Goal: Task Accomplishment & Management: Manage account settings

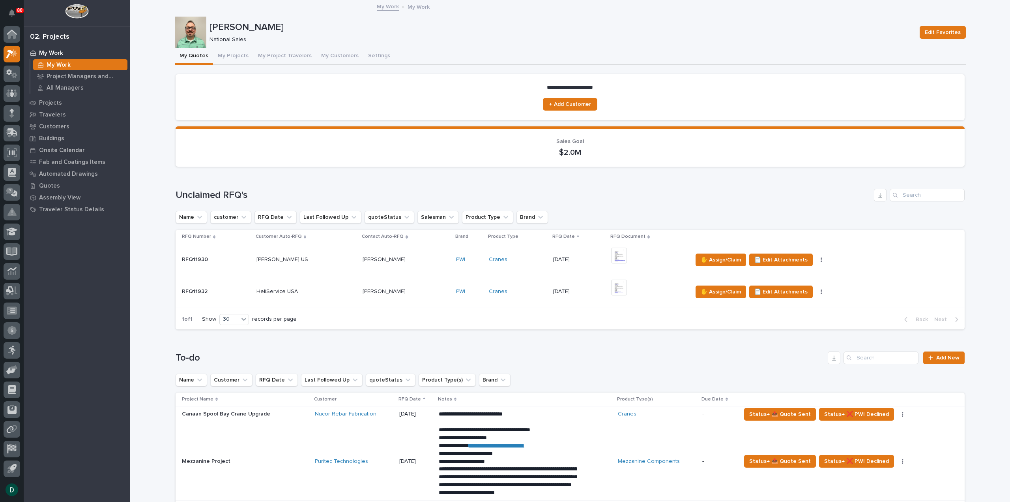
click at [325, 294] on p at bounding box center [306, 291] width 100 height 7
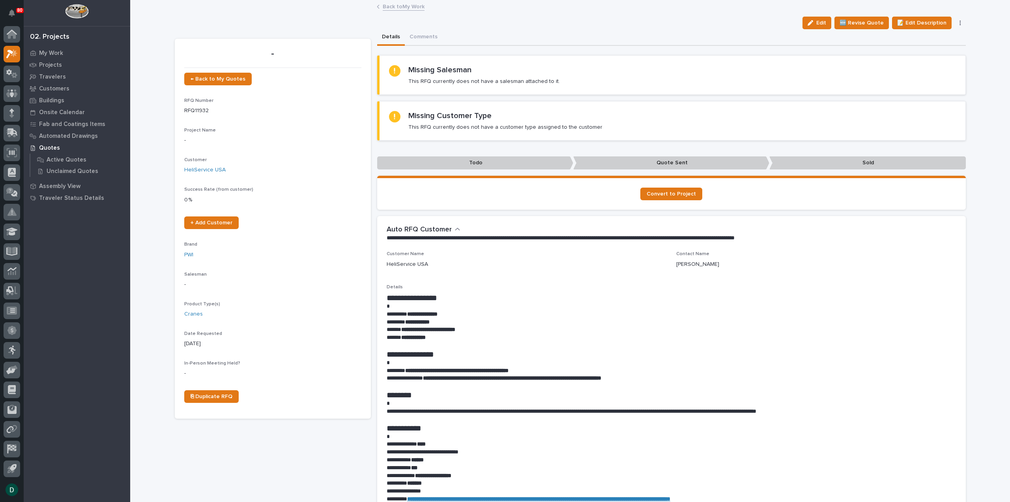
click at [960, 22] on icon "button" at bounding box center [960, 23] width 1 height 5
click at [914, 53] on span "✋ Assign/Claim" at bounding box center [917, 51] width 40 height 9
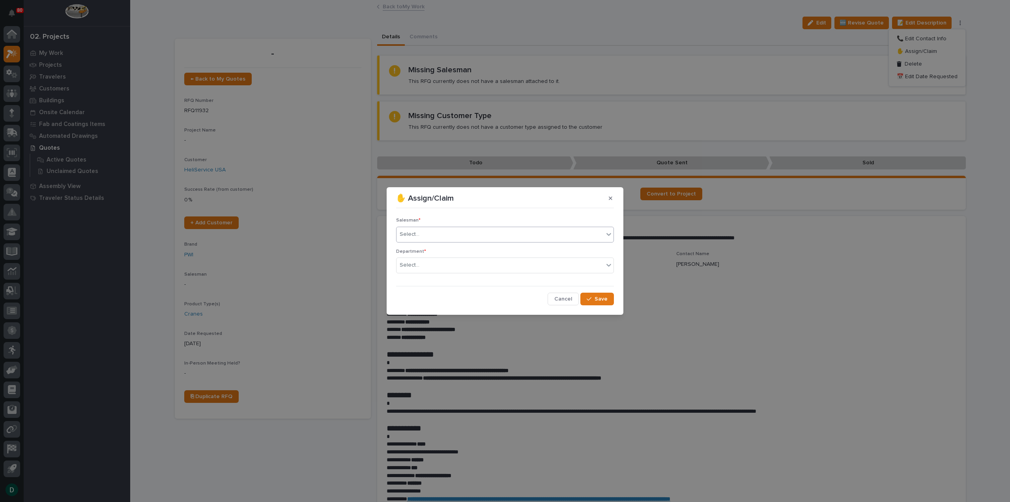
click at [457, 236] on div "Select..." at bounding box center [500, 234] width 207 height 13
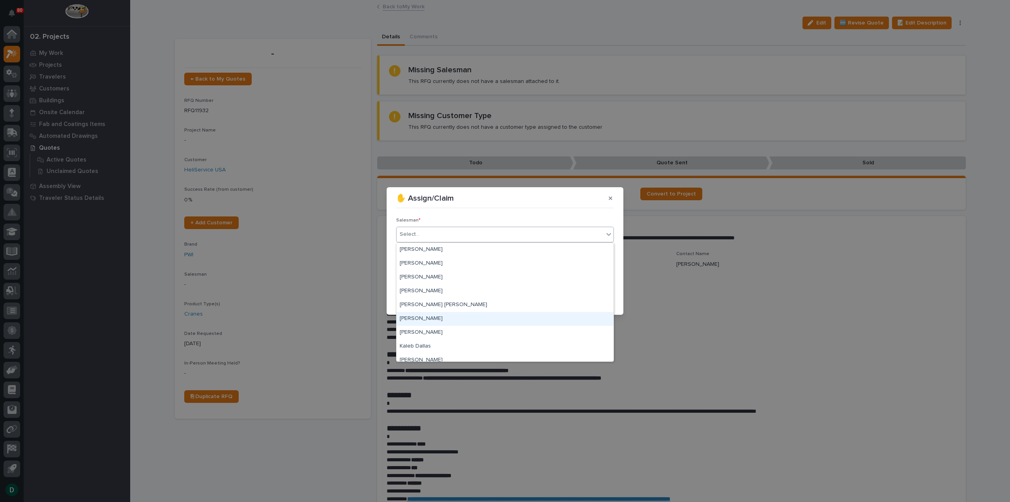
click at [443, 321] on div "[PERSON_NAME]" at bounding box center [505, 319] width 217 height 14
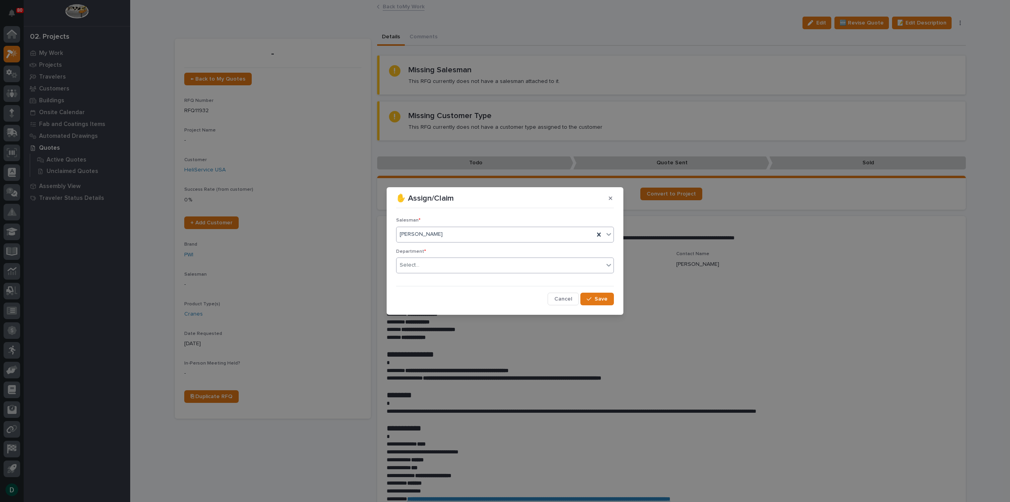
click at [436, 261] on div "Select..." at bounding box center [500, 264] width 207 height 13
click at [430, 279] on span "National Sales" at bounding box center [420, 279] width 40 height 9
click at [602, 299] on span "Save" at bounding box center [601, 298] width 13 height 7
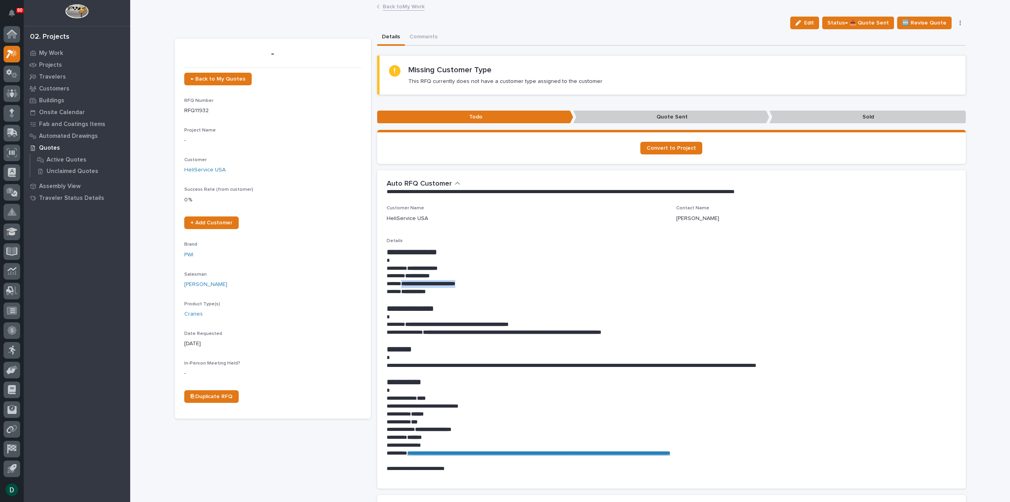
drag, startPoint x: 469, startPoint y: 284, endPoint x: 400, endPoint y: 286, distance: 69.1
click at [400, 286] on p "**********" at bounding box center [672, 284] width 570 height 8
copy strong "**********"
click at [414, 39] on button "Comments" at bounding box center [423, 37] width 37 height 17
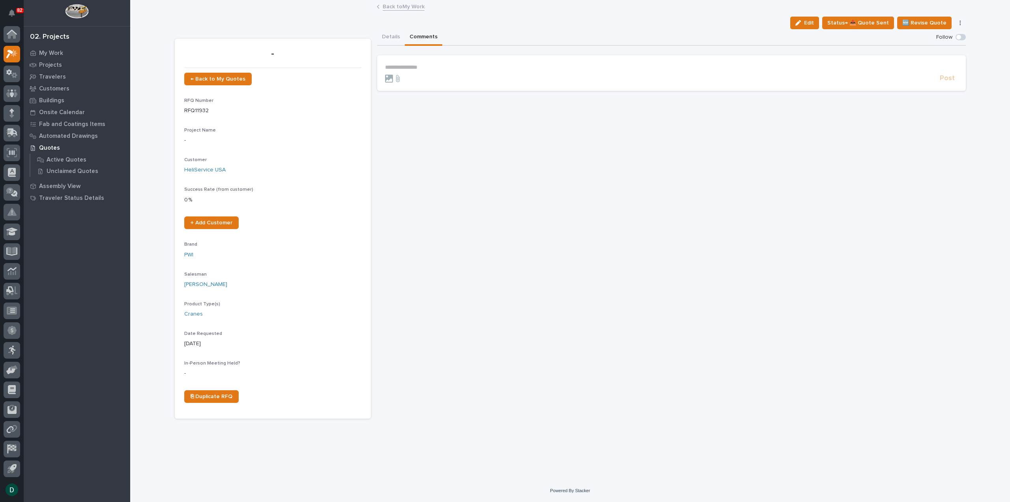
click at [425, 71] on form "**********" at bounding box center [671, 73] width 573 height 19
click at [428, 65] on p "**********" at bounding box center [671, 67] width 573 height 7
click at [942, 92] on span "Post" at bounding box center [947, 92] width 15 height 9
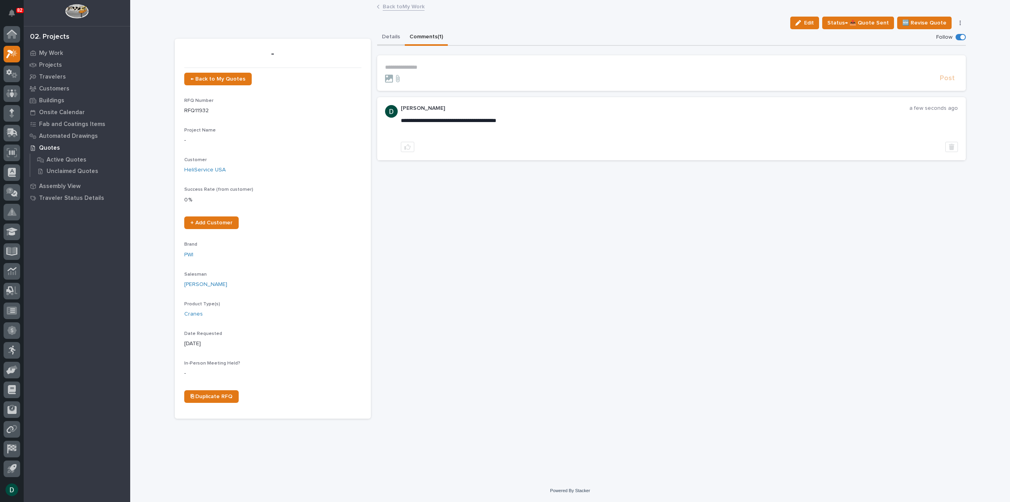
click at [383, 37] on button "Details" at bounding box center [391, 37] width 28 height 17
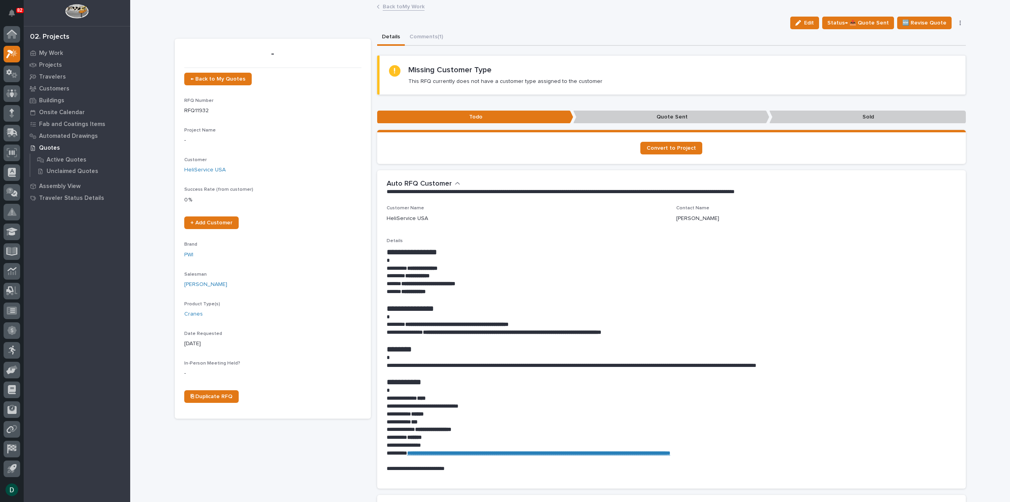
click at [397, 7] on link "Back to My Work" at bounding box center [404, 6] width 42 height 9
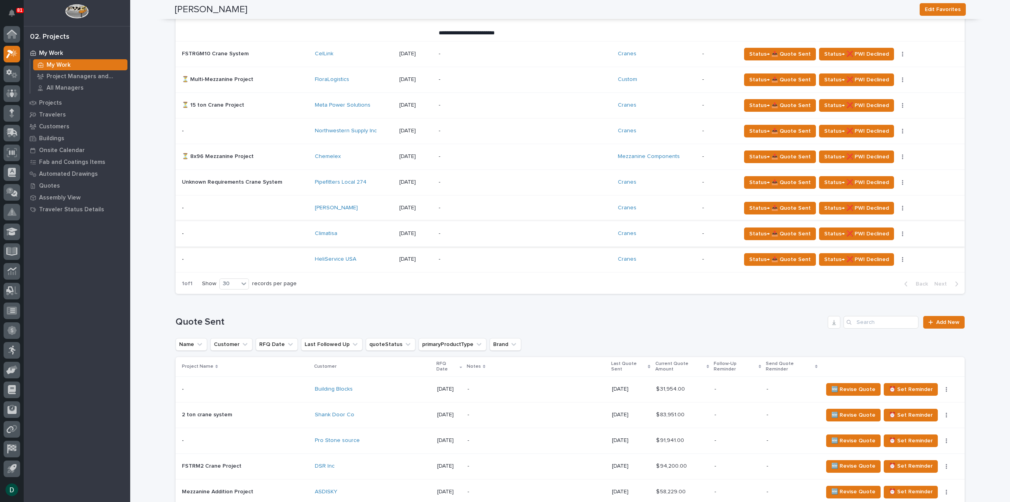
scroll to position [355, 0]
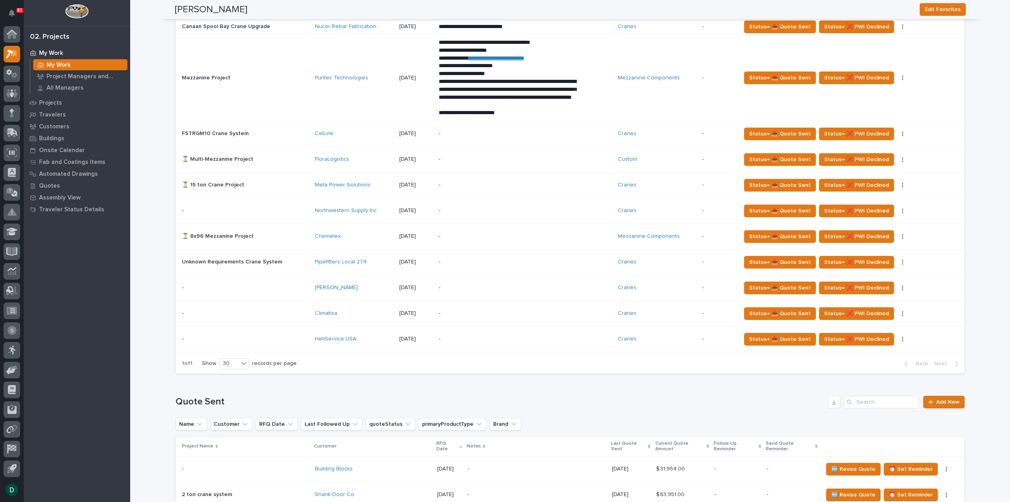
click at [295, 261] on p at bounding box center [245, 261] width 127 height 7
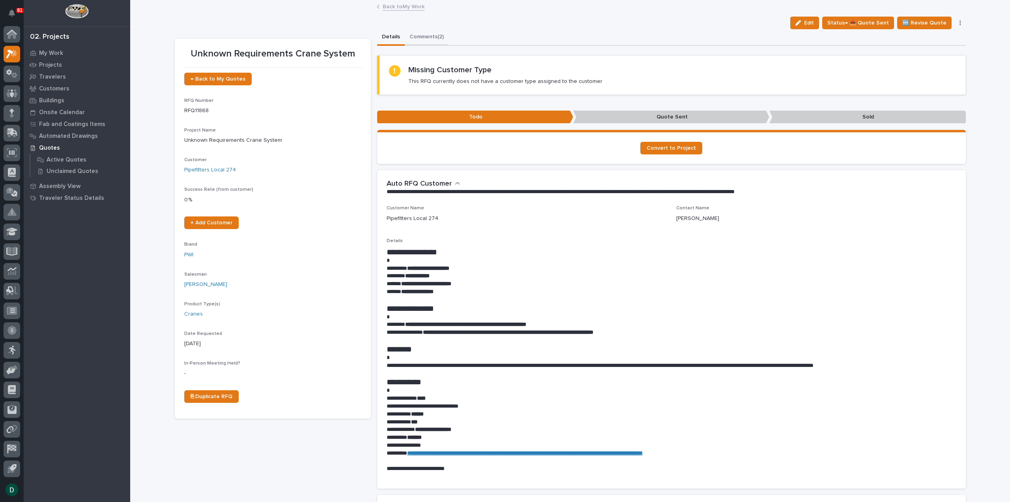
click at [426, 37] on button "Comments (2)" at bounding box center [427, 37] width 44 height 17
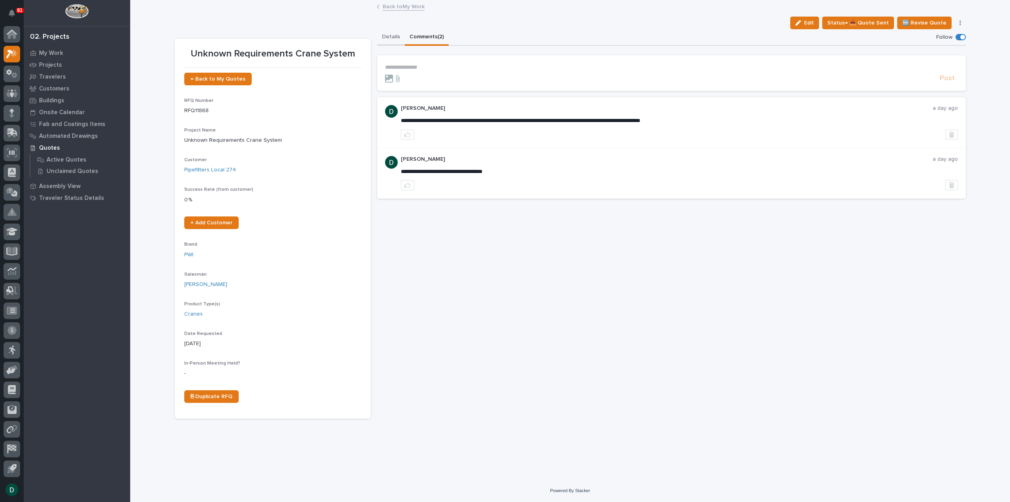
click at [392, 35] on button "Details" at bounding box center [391, 37] width 28 height 17
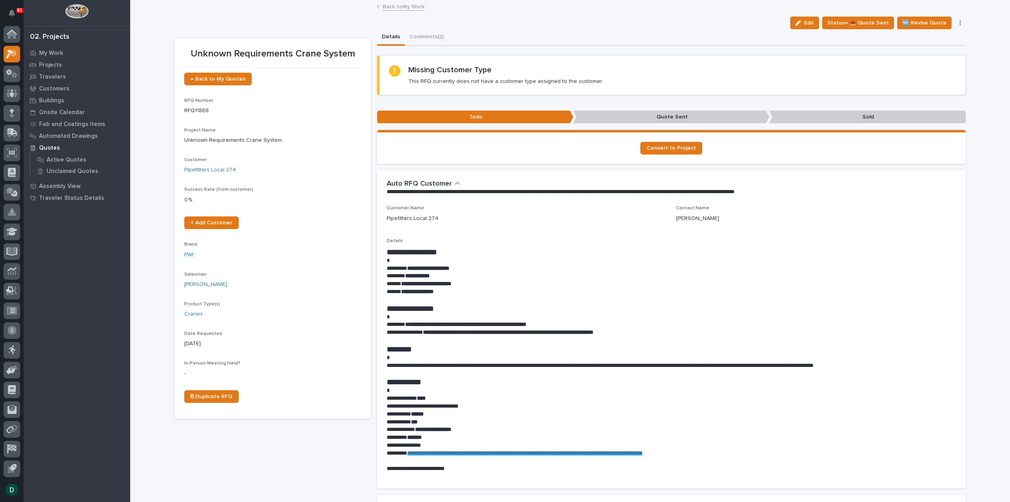
click at [405, 4] on link "Back to My Work" at bounding box center [404, 6] width 42 height 9
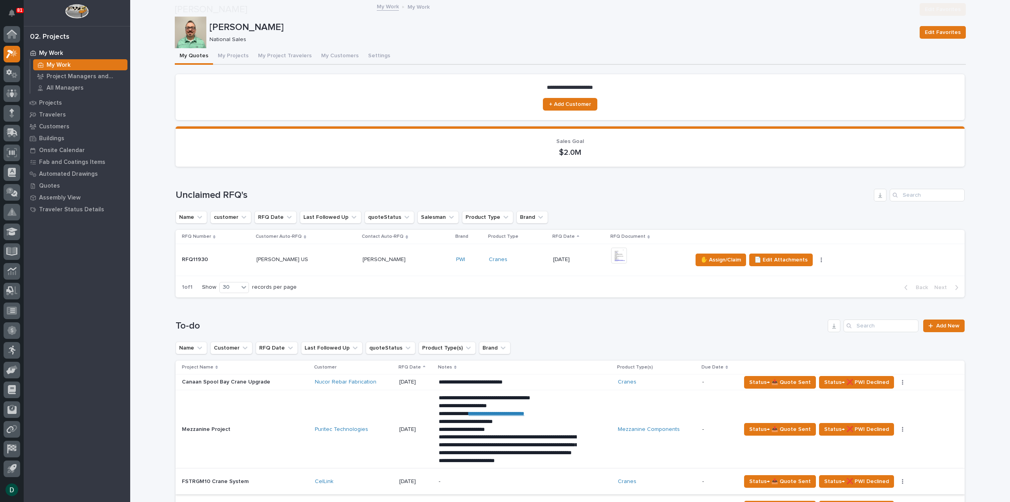
scroll to position [197, 0]
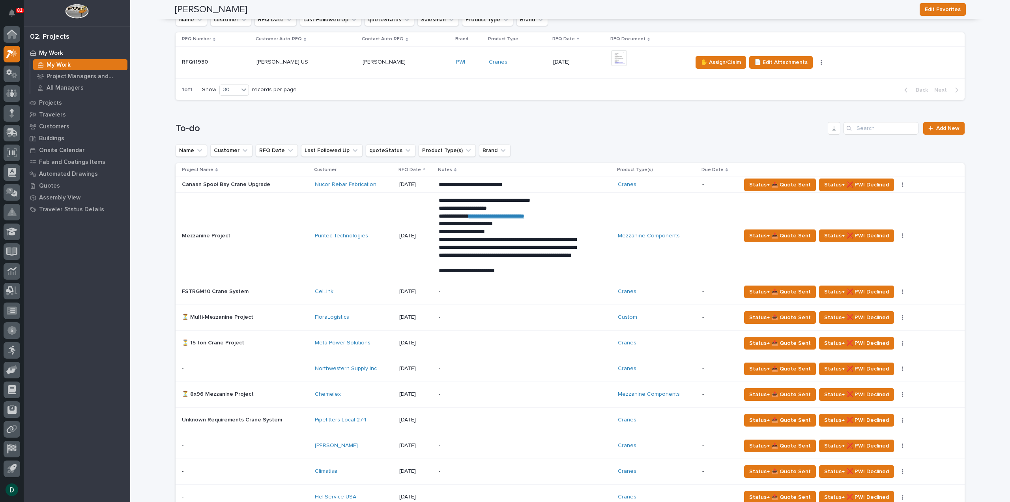
click at [298, 393] on p at bounding box center [245, 394] width 127 height 7
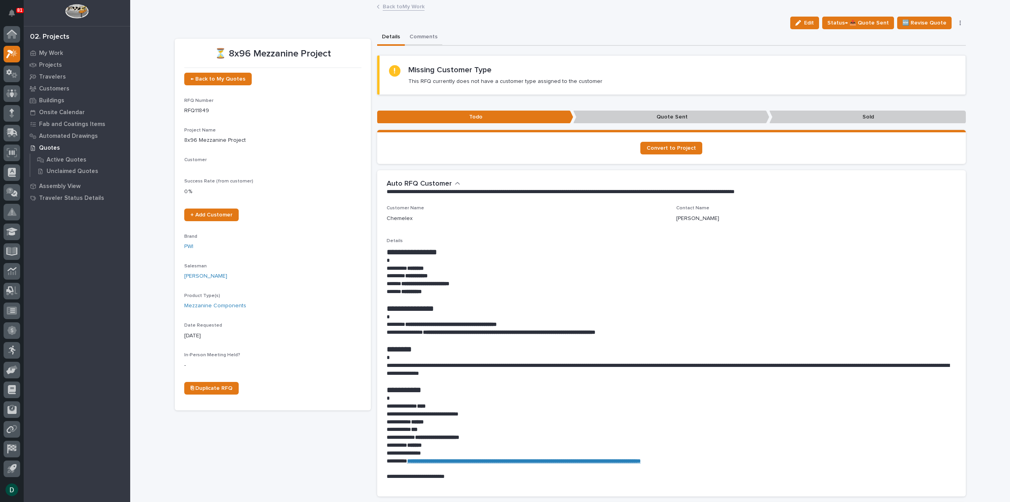
click at [424, 35] on button "Comments" at bounding box center [423, 37] width 37 height 17
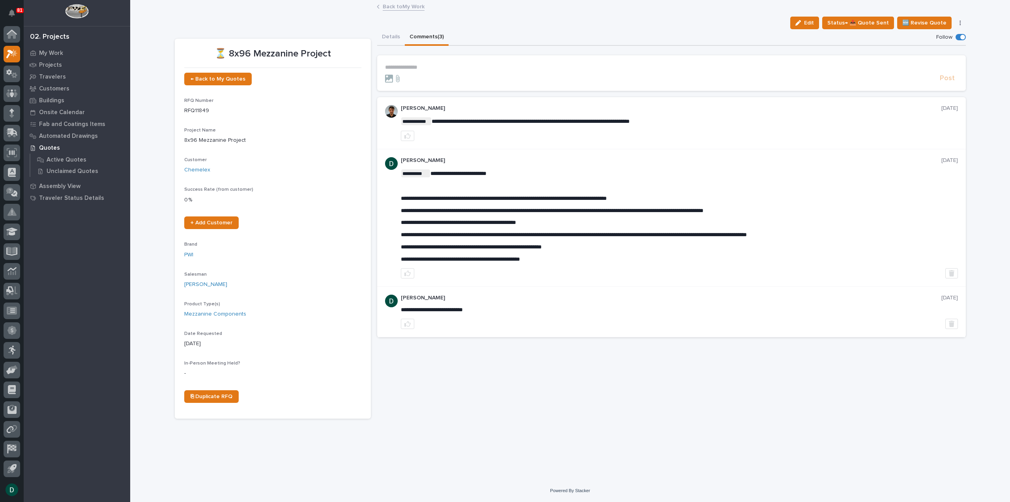
click at [450, 64] on p "**********" at bounding box center [671, 67] width 573 height 7
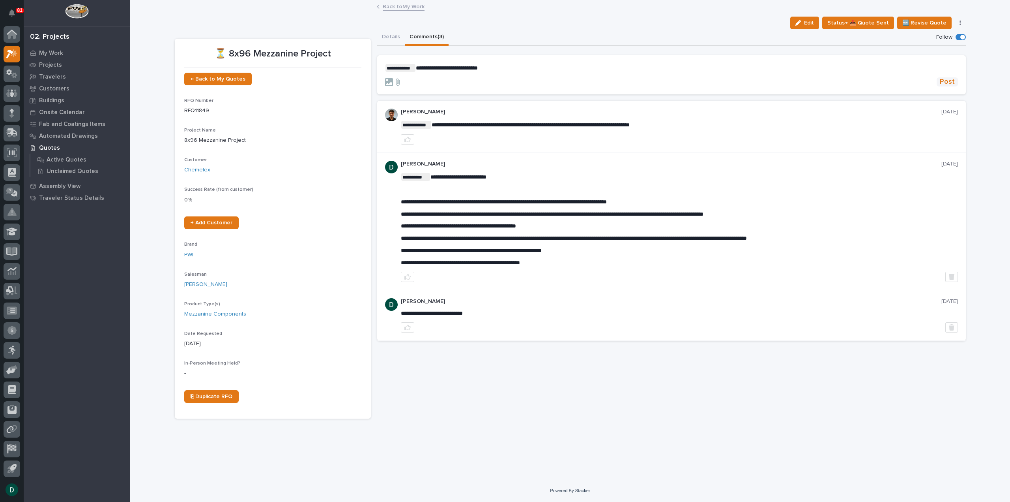
click at [947, 79] on span "Post" at bounding box center [947, 81] width 15 height 9
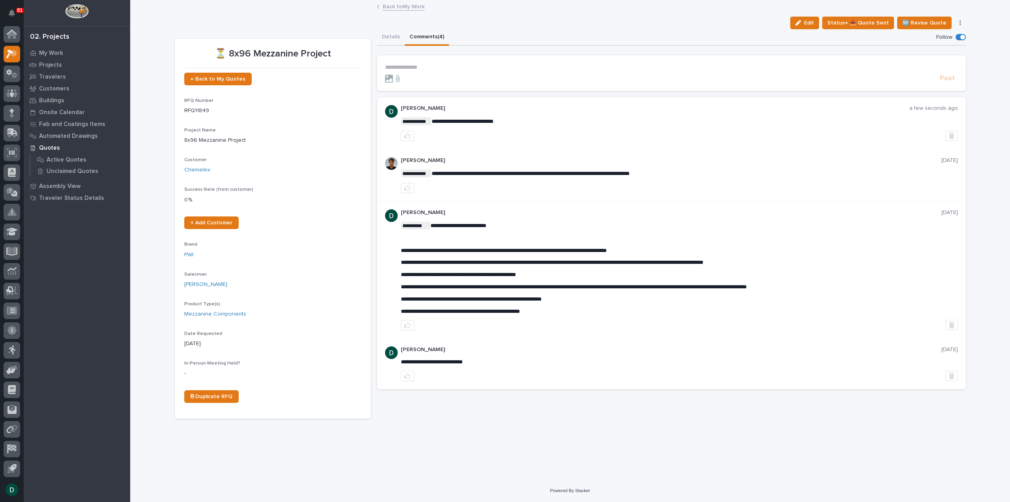
click at [406, 6] on link "Back to My Work" at bounding box center [404, 6] width 42 height 9
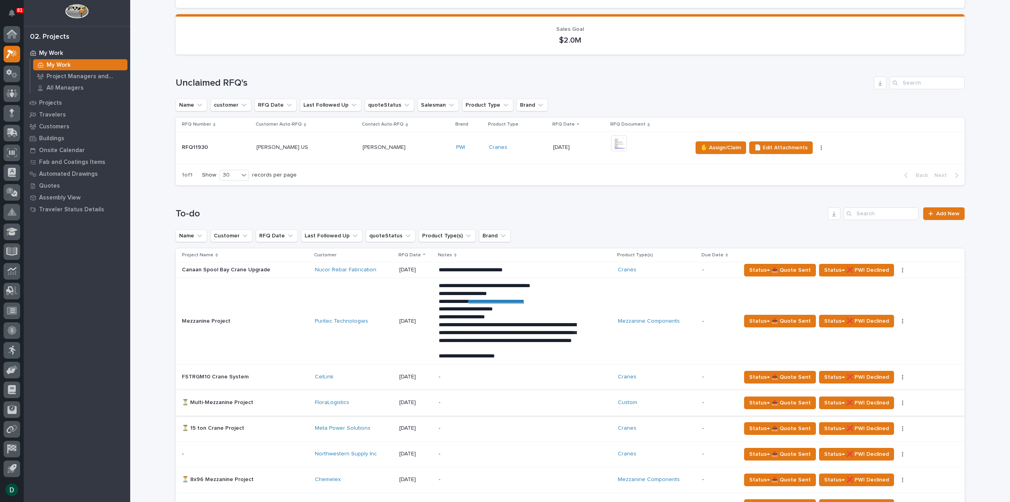
scroll to position [237, 0]
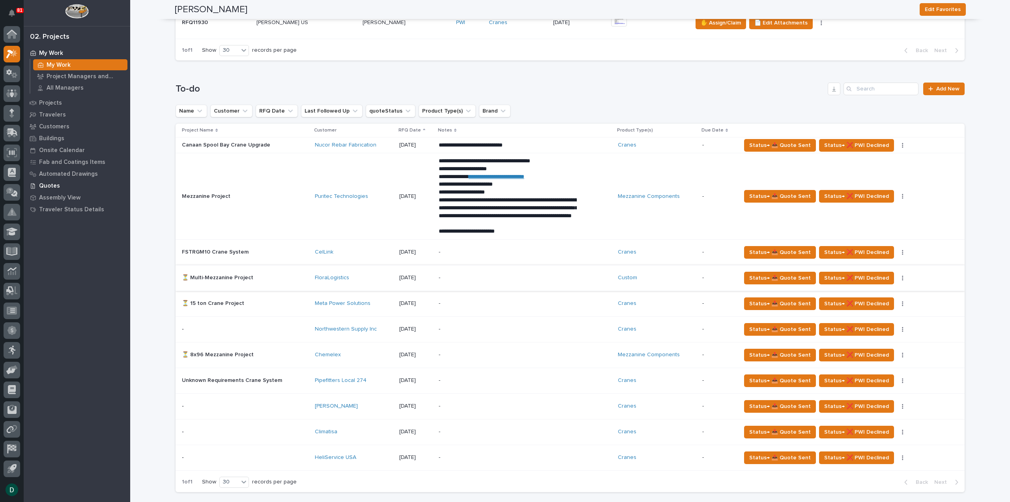
click at [54, 184] on p "Quotes" at bounding box center [49, 185] width 21 height 7
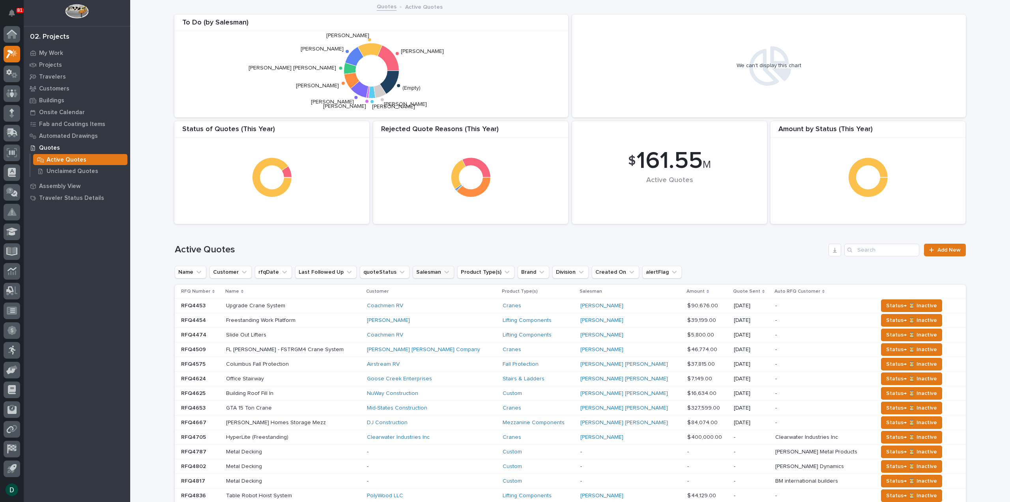
click at [443, 273] on icon "Salesman" at bounding box center [447, 272] width 8 height 8
type input "dere"
click at [443, 321] on p "[PERSON_NAME]" at bounding box center [454, 323] width 84 height 6
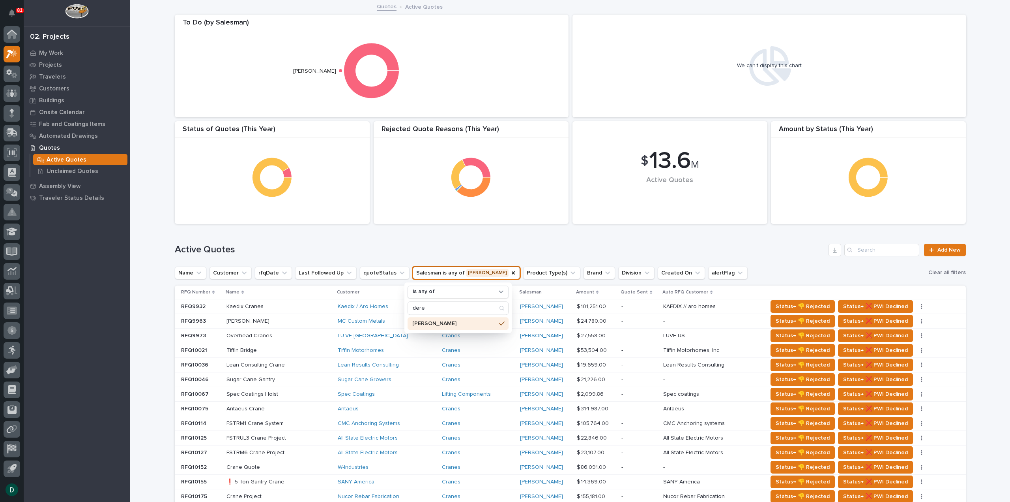
click at [758, 255] on h1 "Active Quotes" at bounding box center [500, 249] width 651 height 11
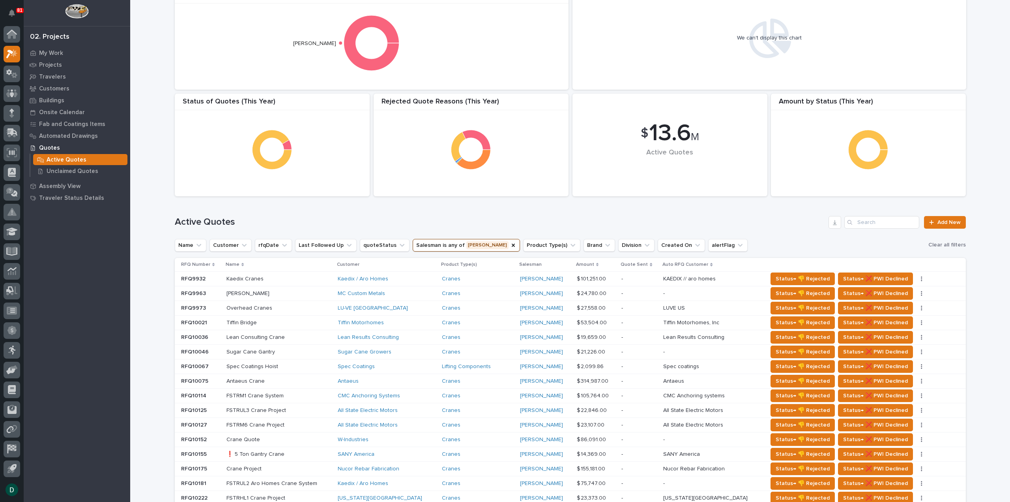
scroll to position [39, 0]
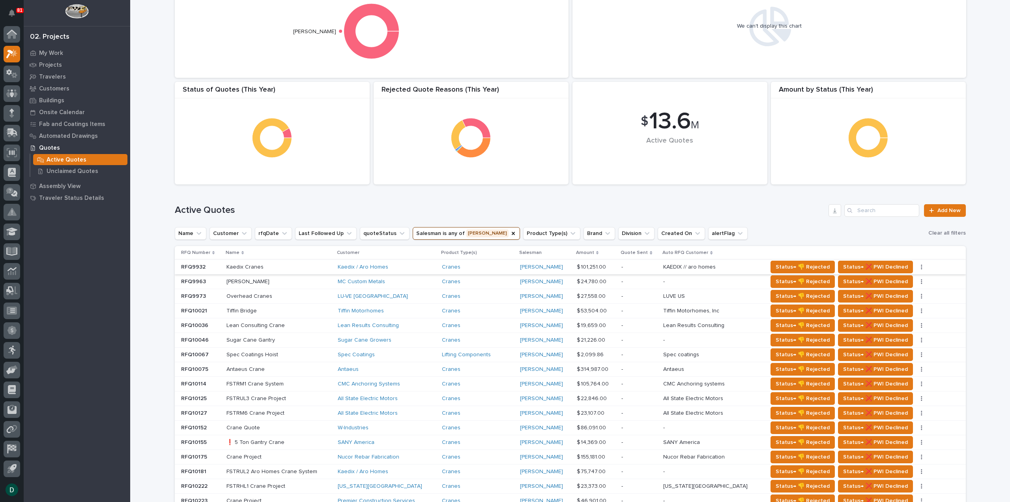
click at [916, 267] on button "button" at bounding box center [921, 267] width 11 height 6
click at [887, 237] on div "Name Customer rfqDate Last Followed Up quoteStatus Salesman is any of Derek Len…" at bounding box center [570, 232] width 791 height 13
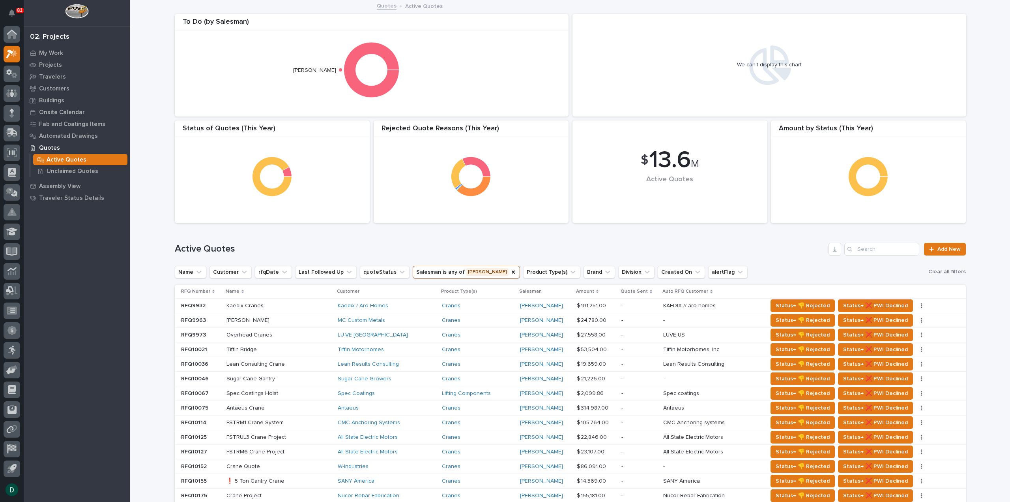
scroll to position [0, 0]
click at [736, 270] on icon "alertFlag" at bounding box center [740, 273] width 8 height 8
click at [784, 289] on div "contains" at bounding box center [738, 291] width 101 height 13
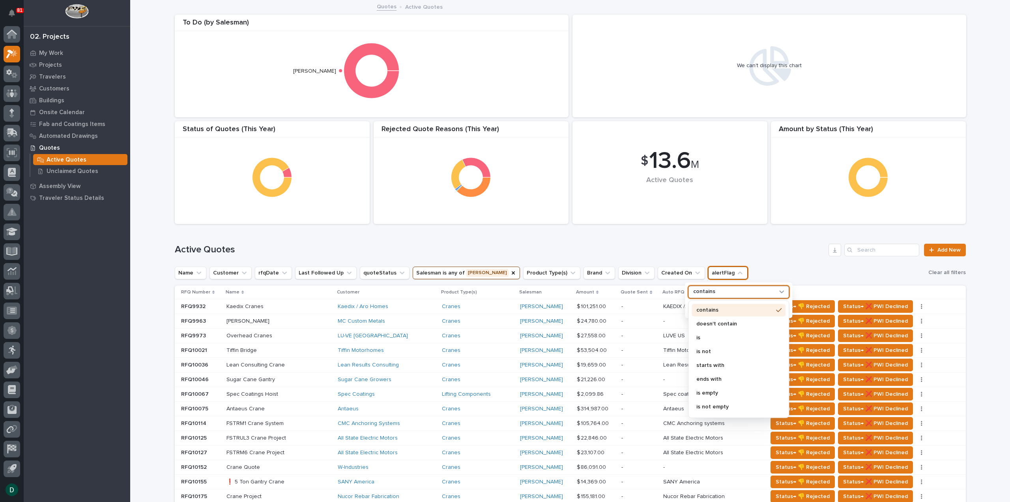
click at [783, 289] on div "contains" at bounding box center [738, 291] width 101 height 13
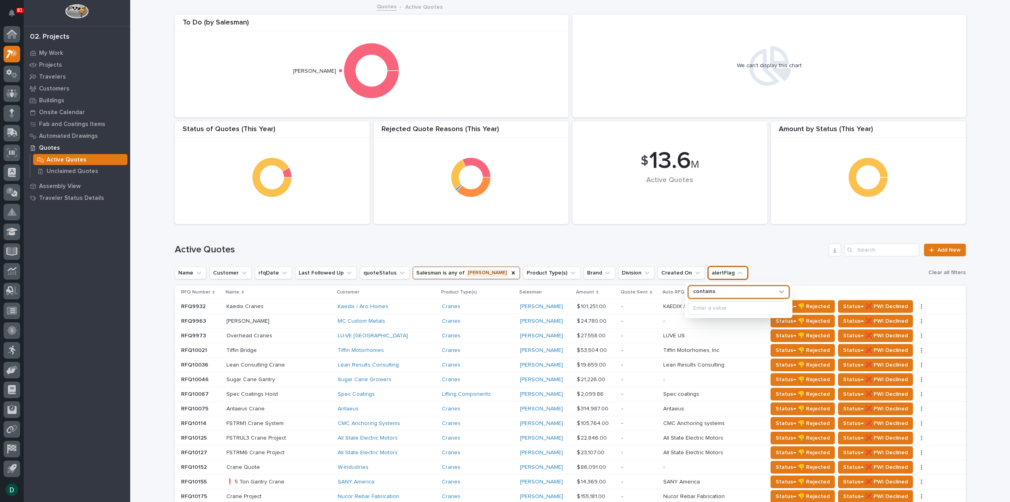
click at [778, 291] on icon at bounding box center [782, 291] width 8 height 8
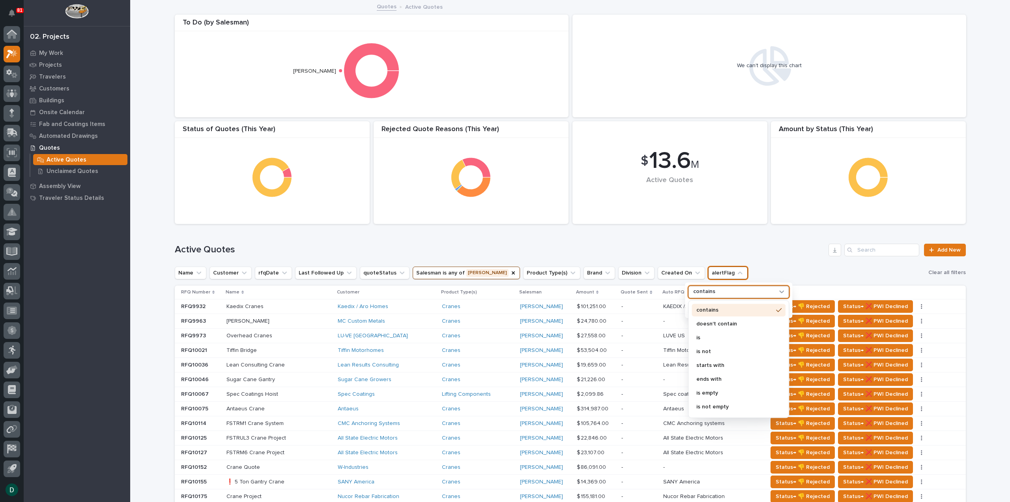
click at [778, 291] on icon at bounding box center [782, 291] width 8 height 8
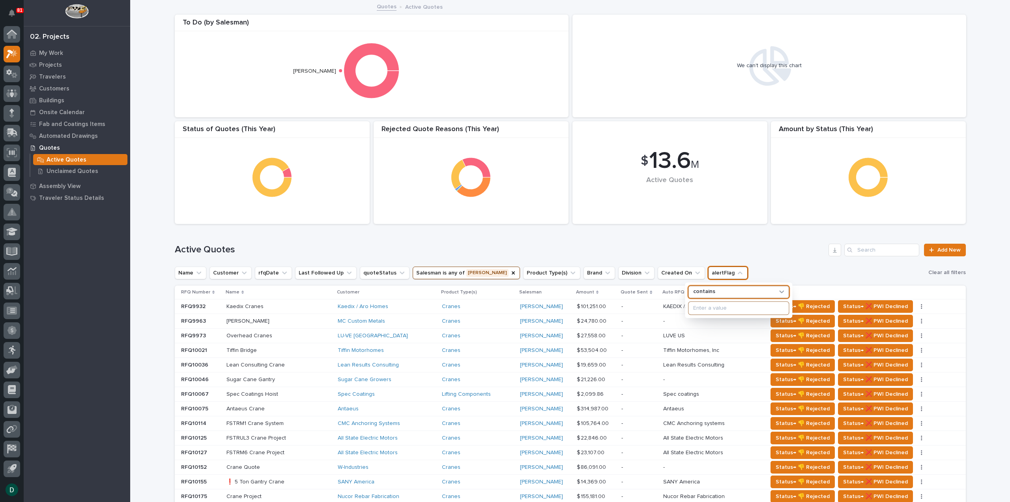
click at [726, 307] on input at bounding box center [739, 307] width 100 height 13
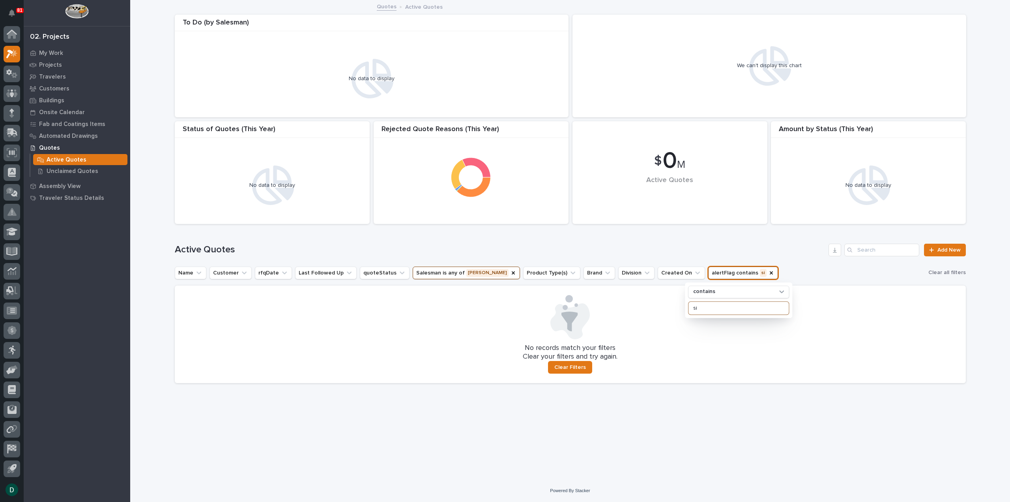
type input "s"
type input "v"
type input "e"
click at [726, 307] on input "e" at bounding box center [739, 307] width 100 height 13
type input "meeting"
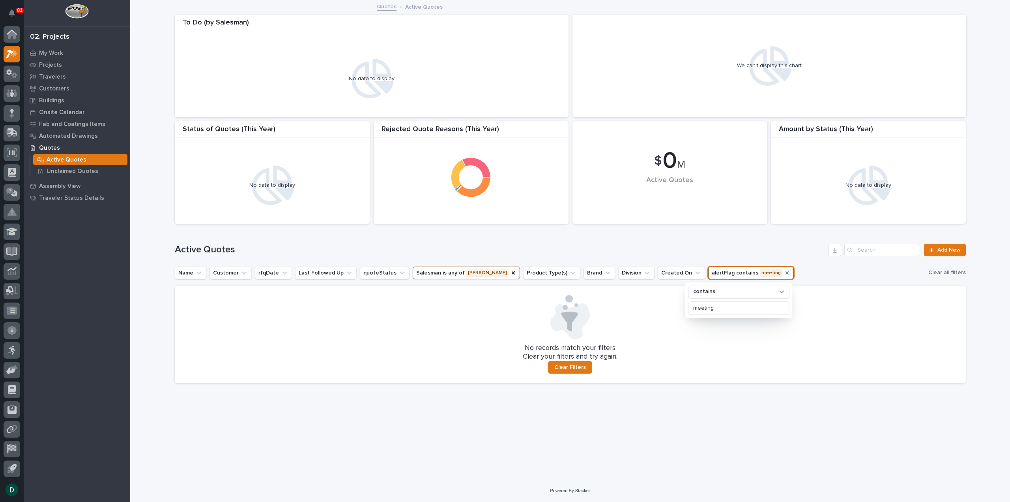
click at [784, 270] on icon "alertFlag" at bounding box center [787, 273] width 6 height 6
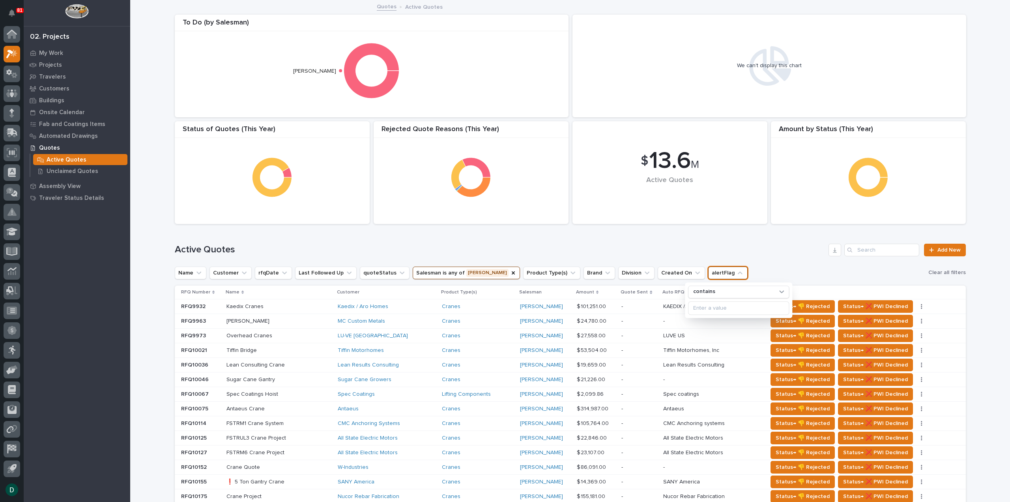
click at [779, 252] on h1 "Active Quotes" at bounding box center [500, 249] width 651 height 11
click at [569, 273] on icon "Product Type(s)" at bounding box center [573, 273] width 8 height 8
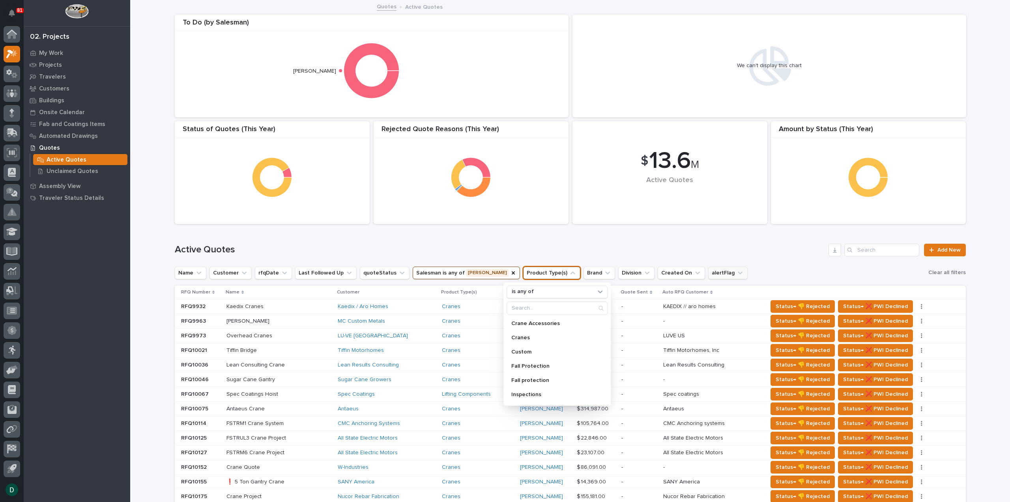
click at [569, 273] on icon "Product Type(s)" at bounding box center [573, 273] width 8 height 8
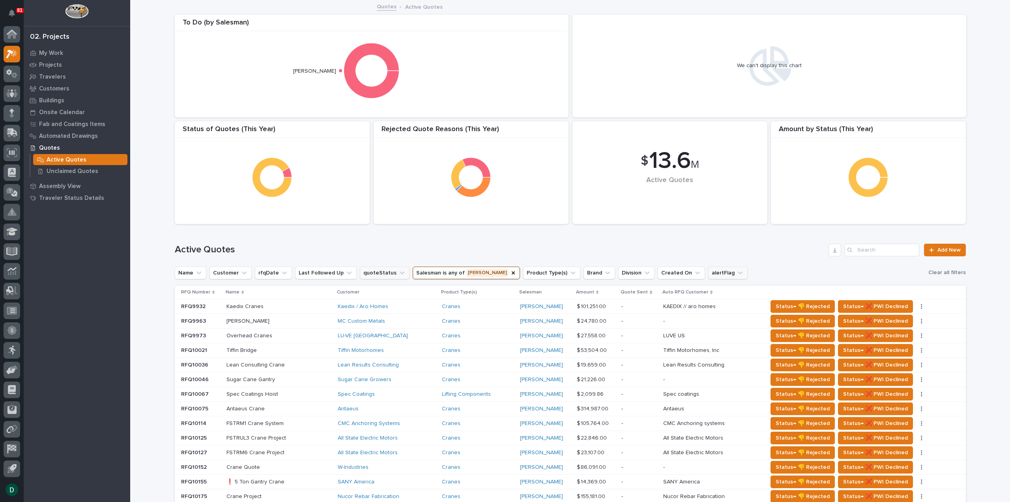
click at [398, 270] on icon "quoteStatus" at bounding box center [402, 273] width 8 height 8
click at [398, 272] on icon "quoteStatus" at bounding box center [402, 273] width 8 height 8
click at [345, 273] on icon "Last Followed Up" at bounding box center [349, 273] width 8 height 8
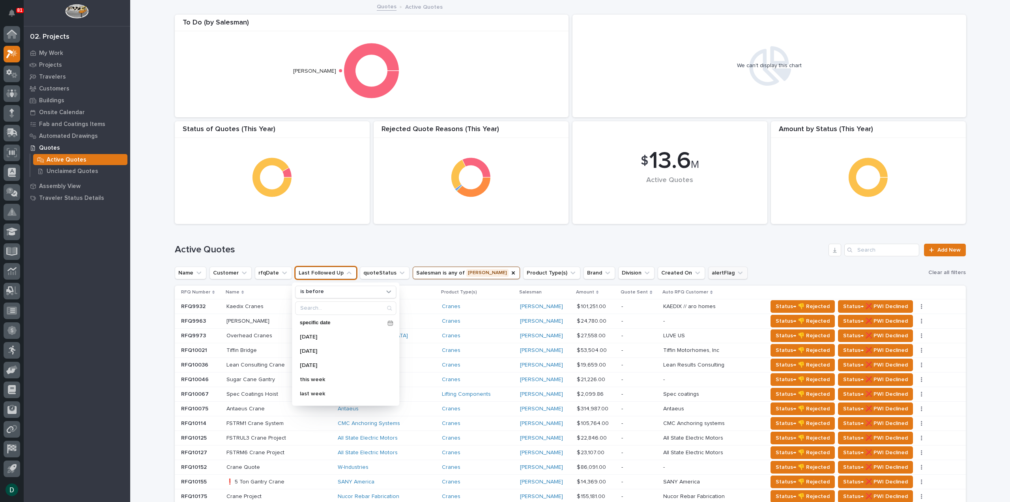
click at [345, 273] on icon "Last Followed Up" at bounding box center [349, 273] width 8 height 8
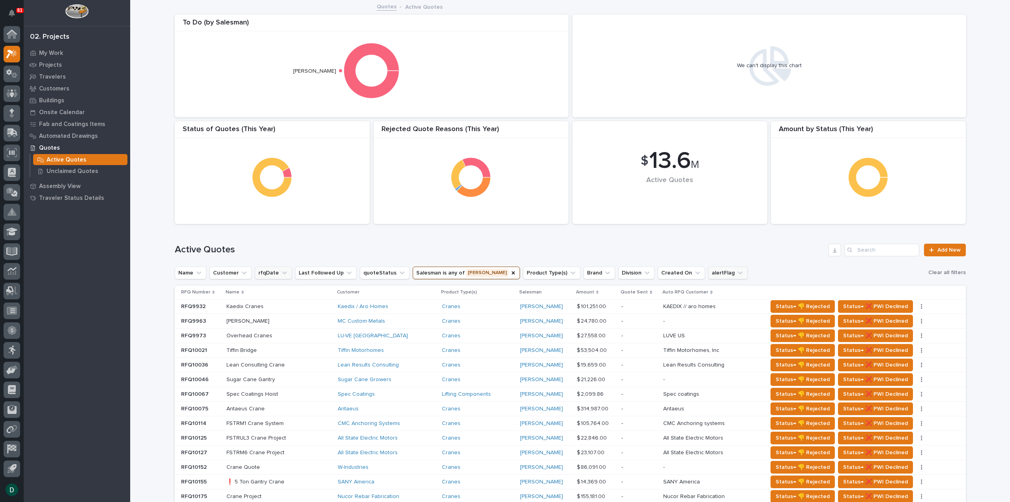
click at [282, 271] on icon "rfqDate" at bounding box center [284, 272] width 5 height 3
click at [281, 271] on icon "rfqDate" at bounding box center [285, 273] width 8 height 8
click at [241, 269] on icon "Customer" at bounding box center [244, 273] width 8 height 8
click at [242, 269] on icon "Customer" at bounding box center [244, 273] width 8 height 8
click at [195, 270] on icon "Name" at bounding box center [199, 273] width 8 height 8
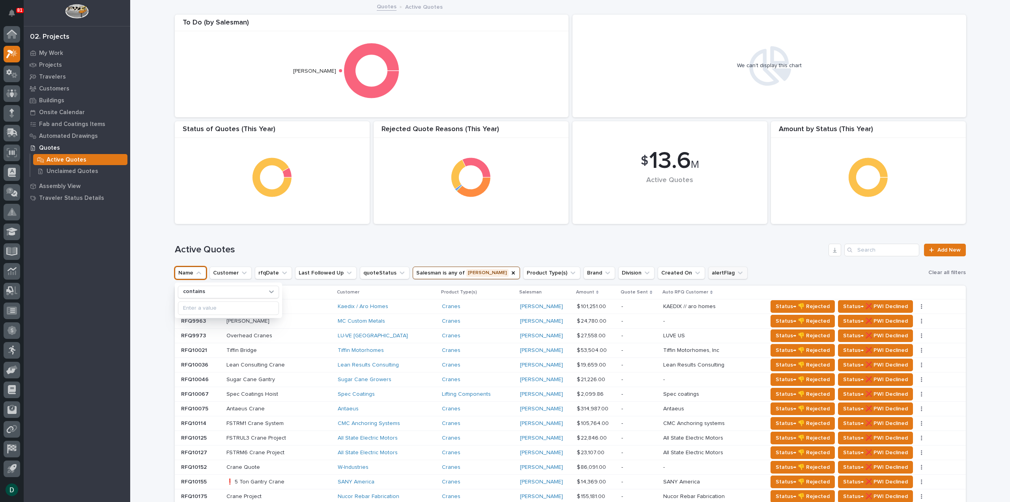
click at [195, 271] on icon "Name" at bounding box center [199, 273] width 8 height 8
click at [292, 308] on p at bounding box center [278, 306] width 105 height 7
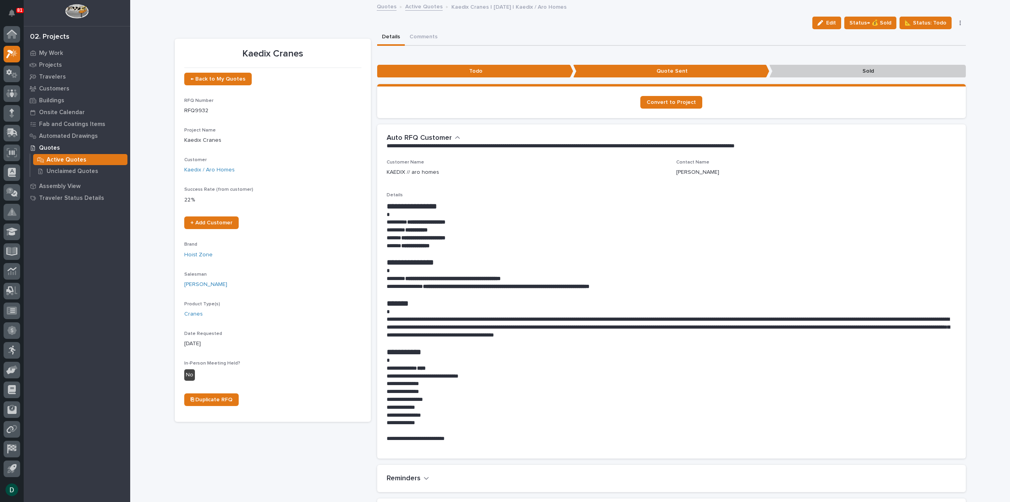
click at [428, 7] on link "Active Quotes" at bounding box center [423, 6] width 37 height 9
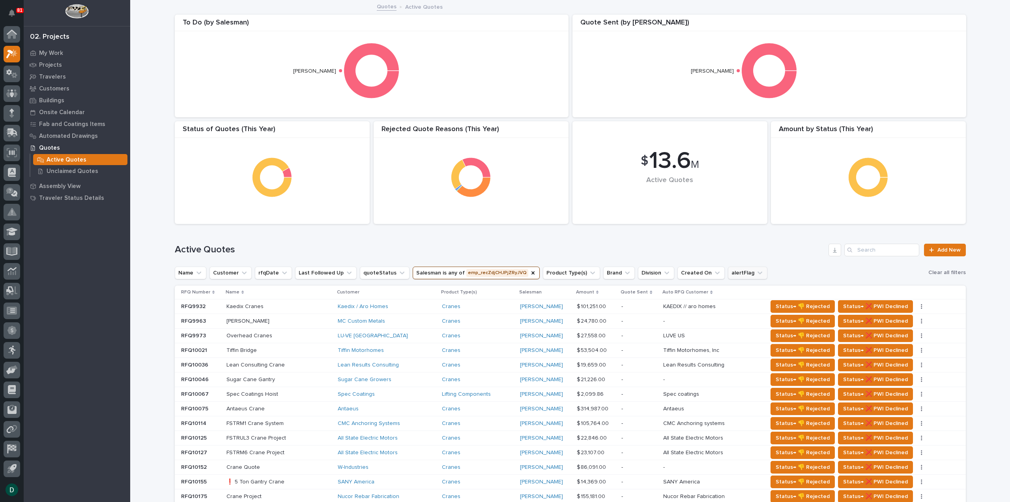
click at [756, 271] on icon "alertFlag" at bounding box center [760, 273] width 8 height 8
click at [737, 310] on input at bounding box center [764, 307] width 100 height 13
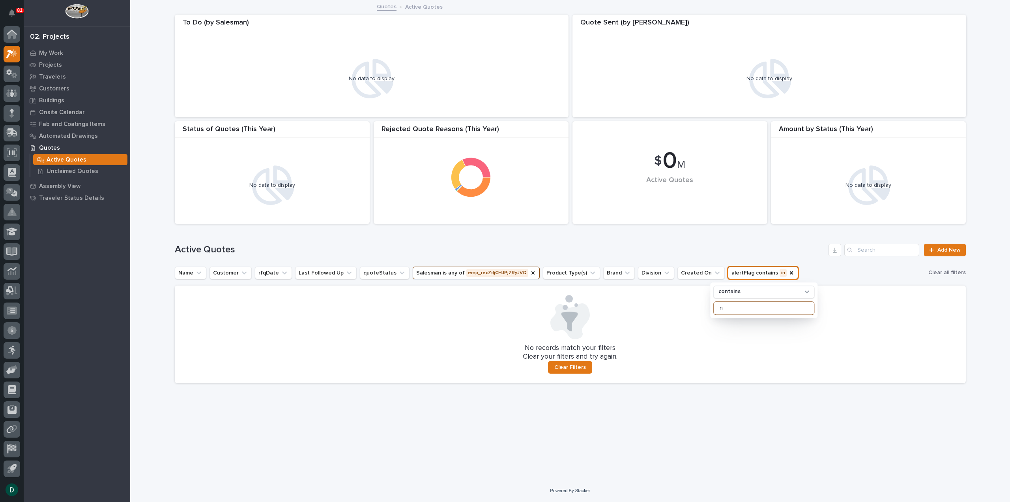
type input "i"
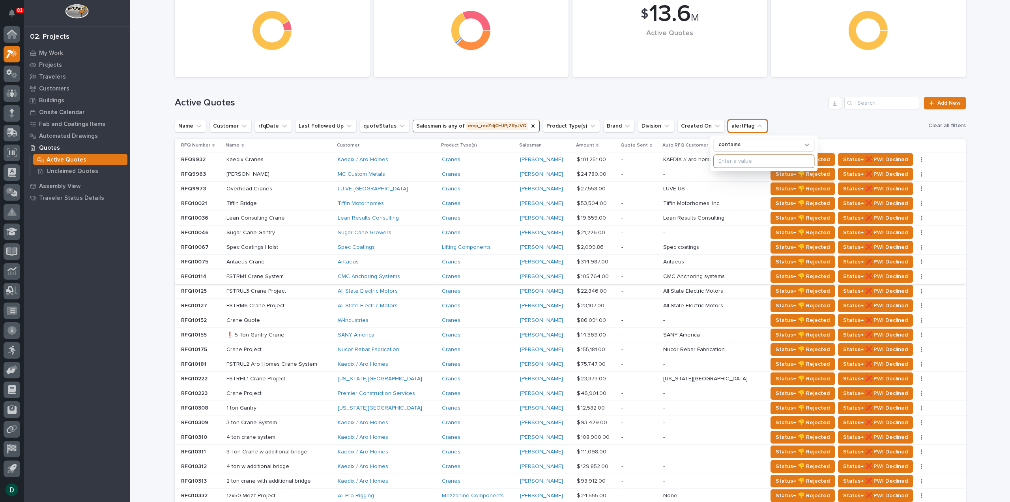
scroll to position [158, 0]
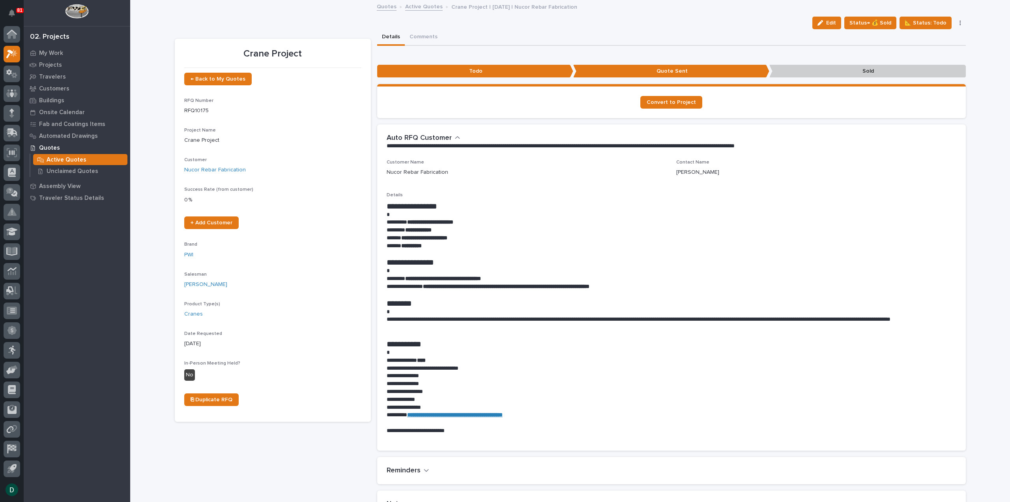
click at [424, 5] on link "Active Quotes" at bounding box center [423, 6] width 37 height 9
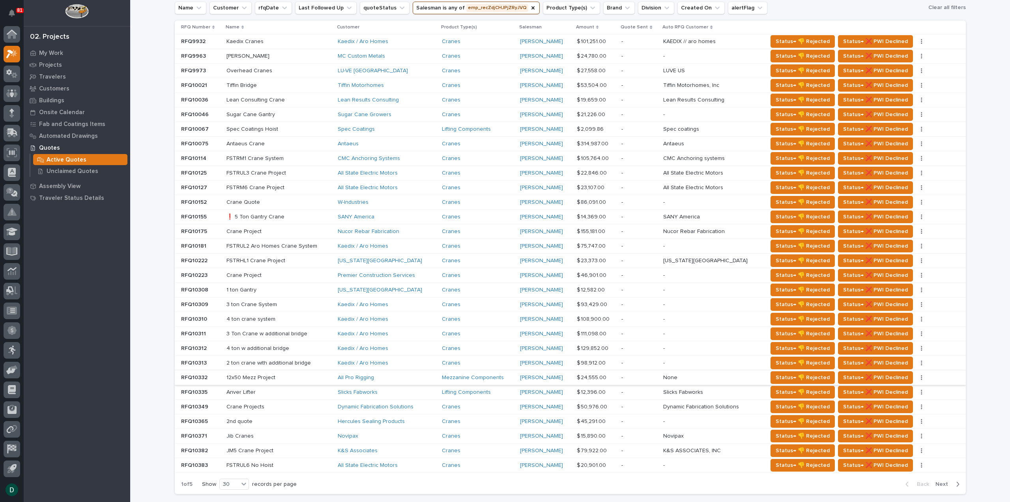
scroll to position [276, 0]
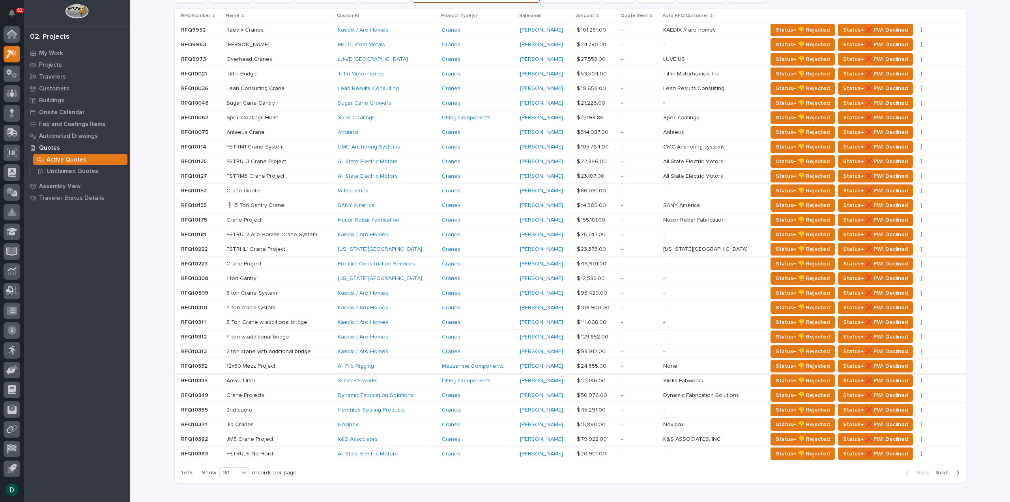
click at [325, 406] on p at bounding box center [278, 409] width 105 height 7
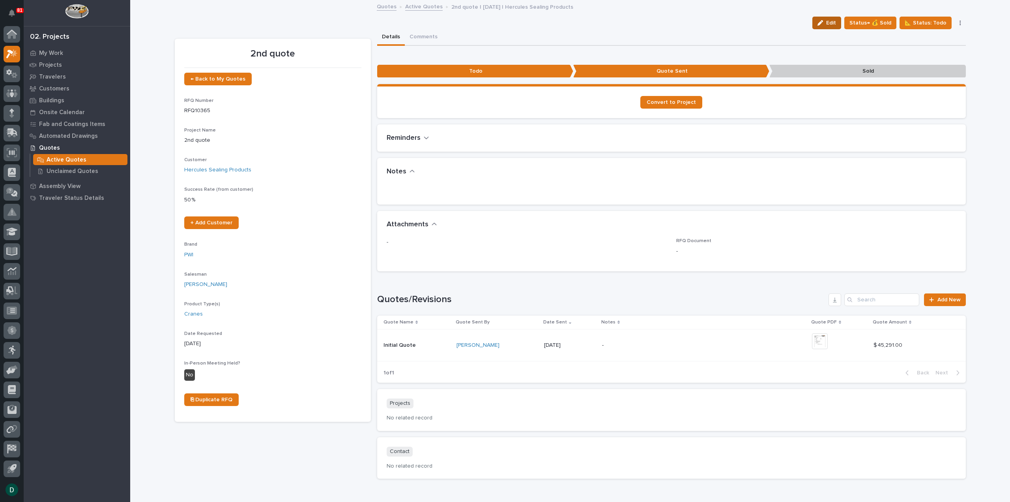
click at [825, 25] on div "button" at bounding box center [822, 23] width 9 height 6
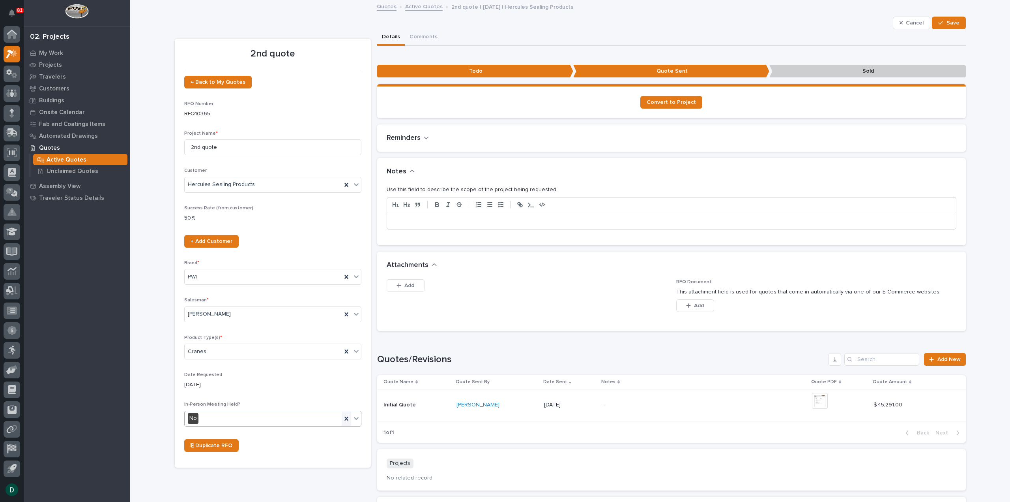
click at [344, 417] on icon at bounding box center [346, 418] width 4 height 4
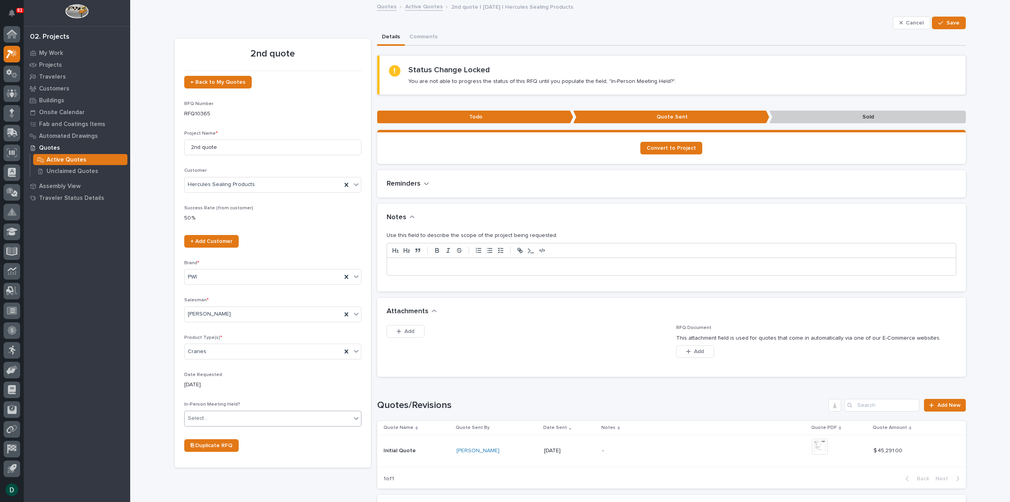
click at [352, 416] on icon at bounding box center [356, 418] width 8 height 8
click at [195, 430] on span "Yes" at bounding box center [191, 431] width 12 height 9
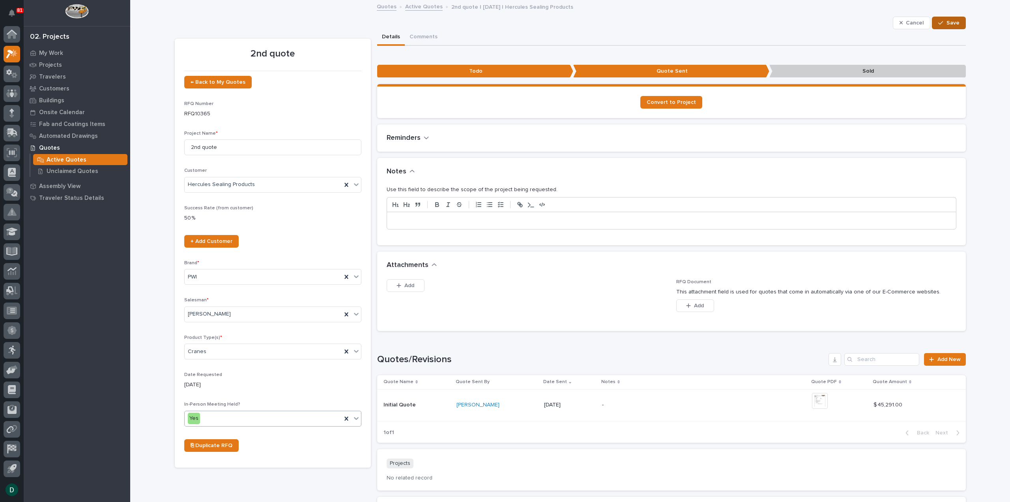
click at [954, 23] on span "Save" at bounding box center [953, 22] width 13 height 7
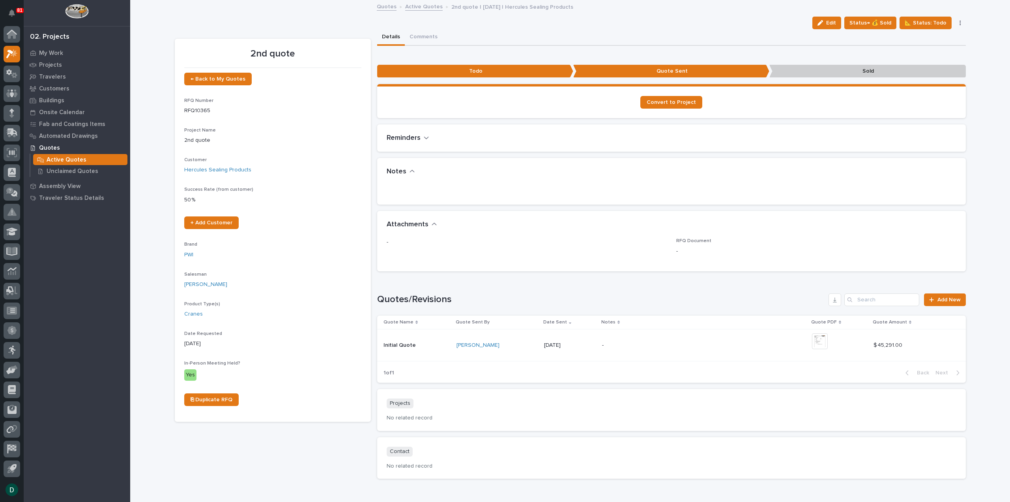
click at [425, 5] on link "Active Quotes" at bounding box center [423, 6] width 37 height 9
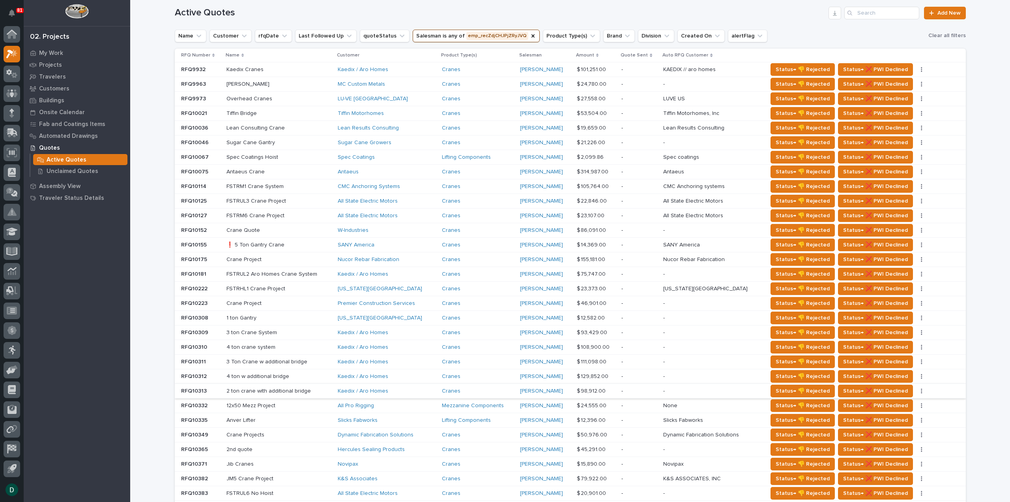
scroll to position [316, 0]
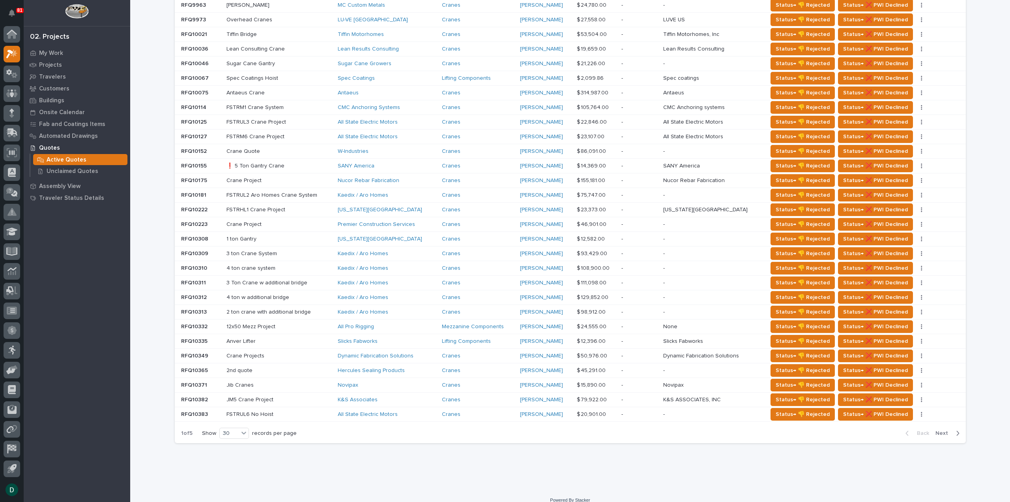
click at [326, 309] on p at bounding box center [278, 312] width 105 height 7
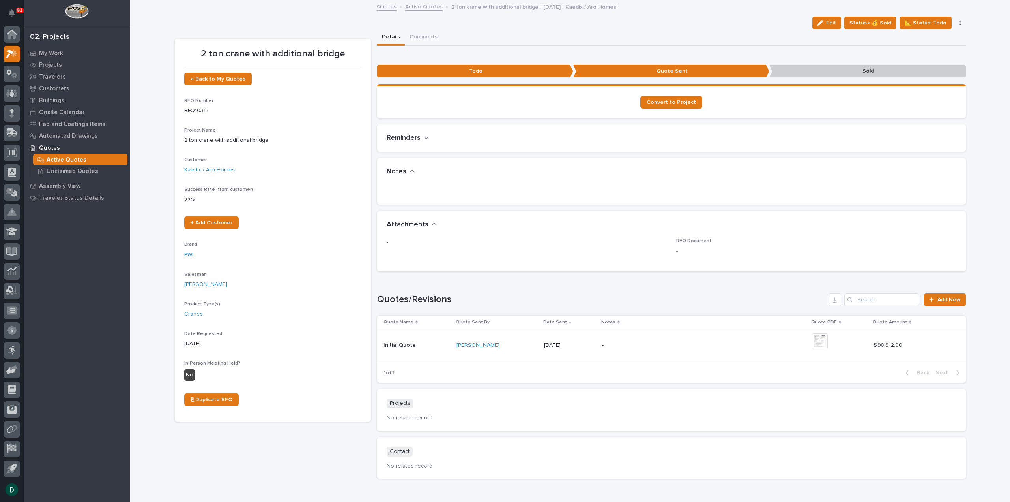
click at [429, 5] on link "Active Quotes" at bounding box center [423, 6] width 37 height 9
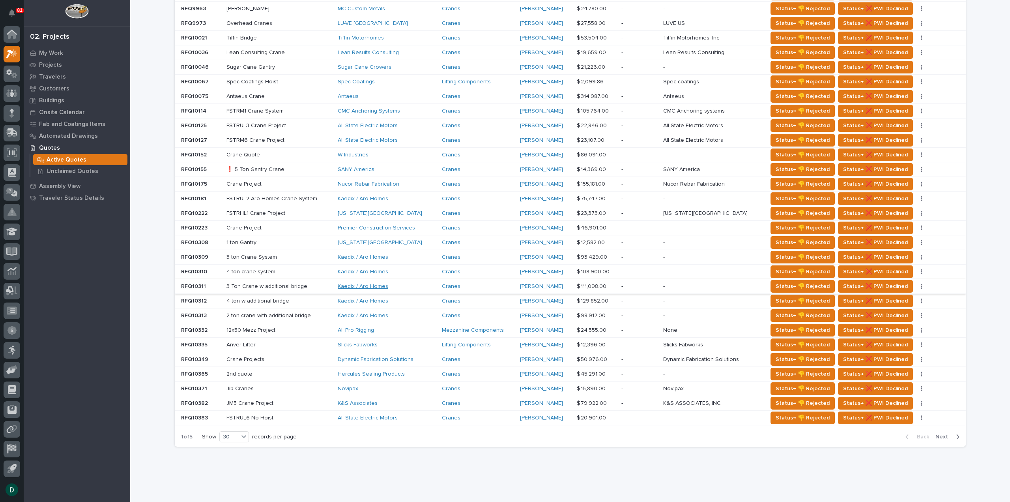
scroll to position [316, 0]
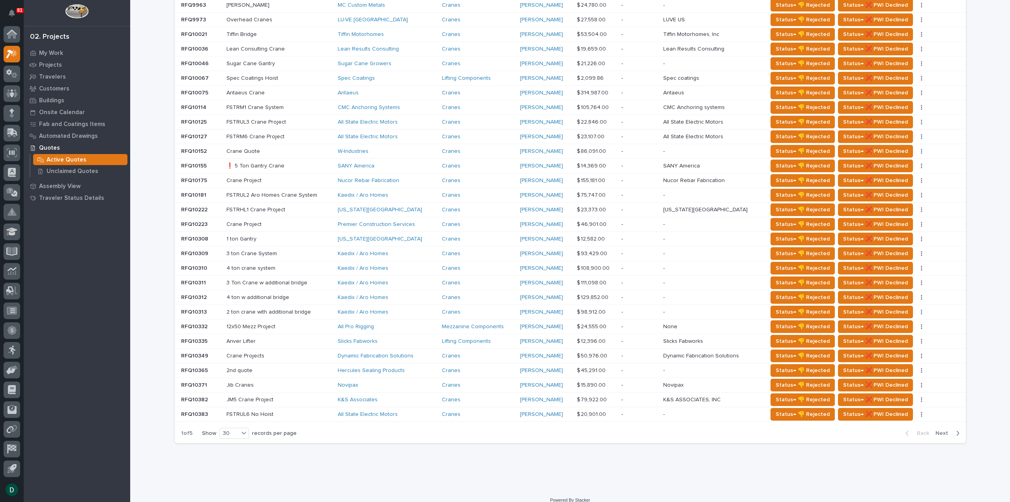
click at [309, 294] on p at bounding box center [278, 297] width 105 height 7
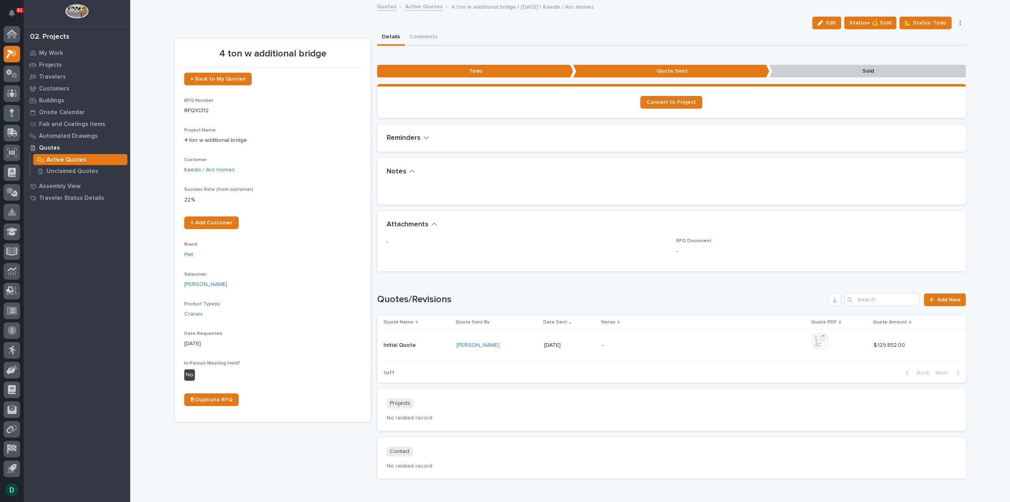
click at [418, 6] on link "Active Quotes" at bounding box center [423, 6] width 37 height 9
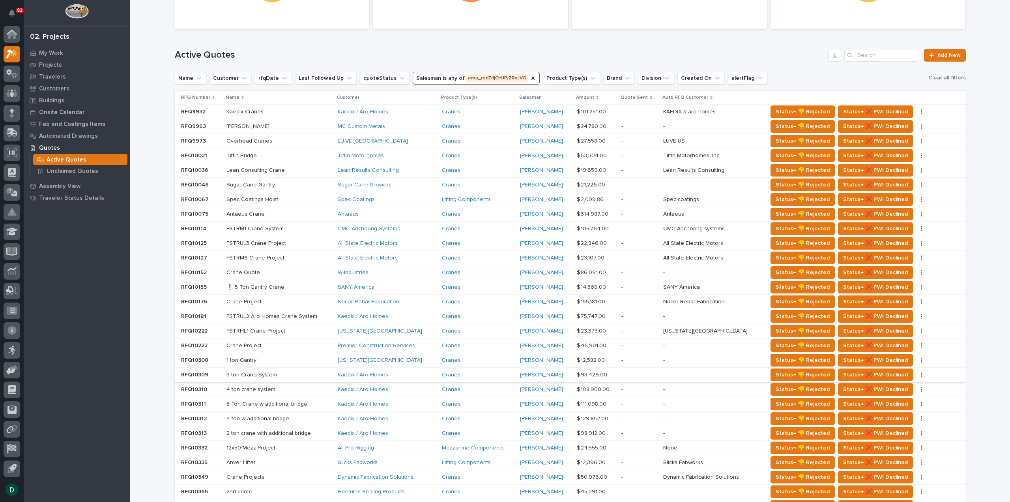
scroll to position [197, 0]
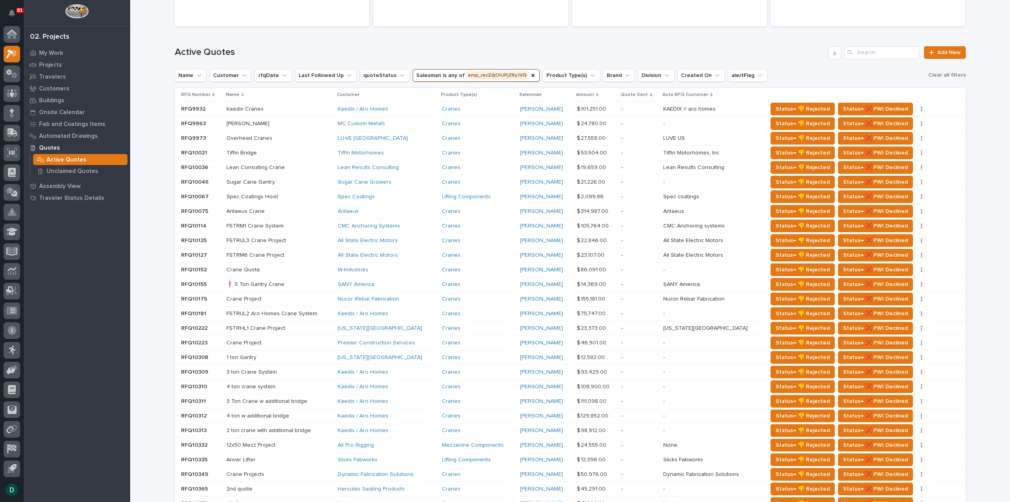
click at [327, 398] on p at bounding box center [278, 401] width 105 height 7
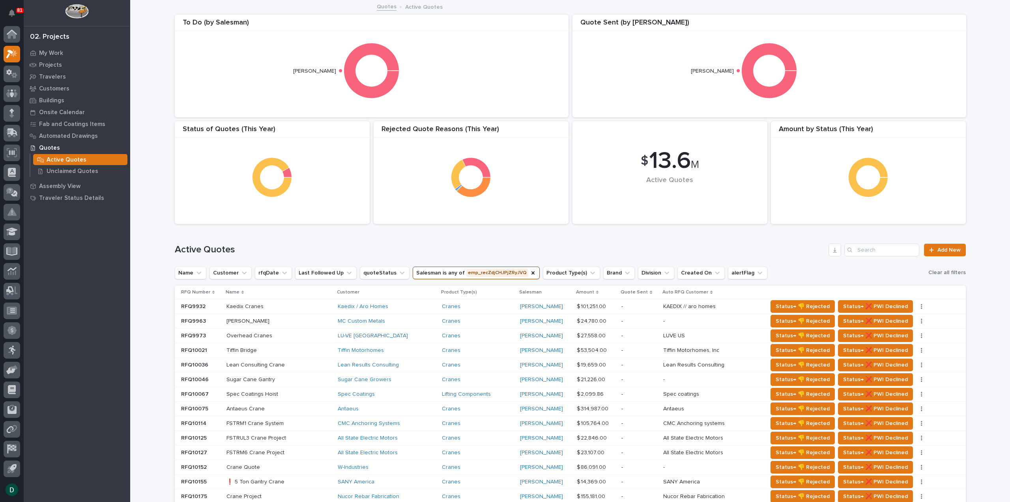
scroll to position [118, 0]
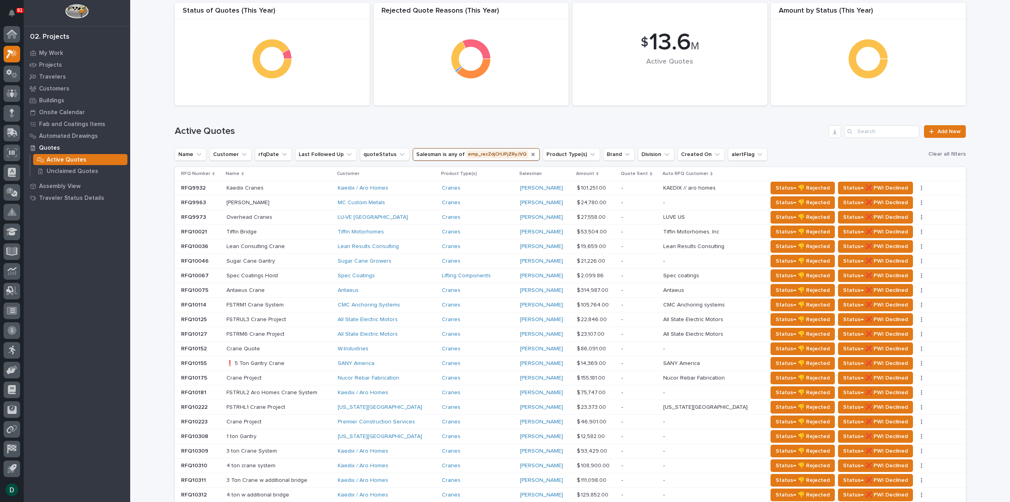
click at [530, 153] on icon "Salesman" at bounding box center [533, 154] width 6 height 6
click at [443, 154] on icon "Salesman" at bounding box center [447, 154] width 8 height 8
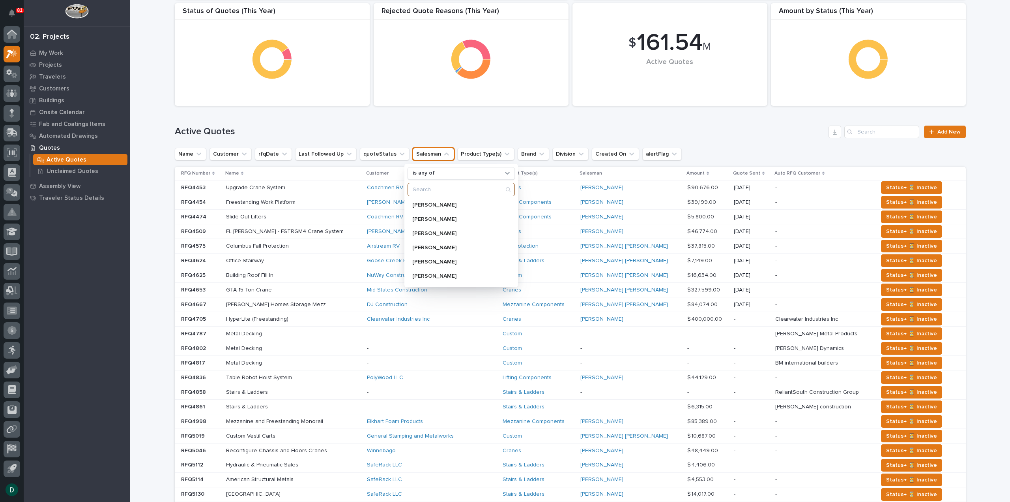
click at [445, 187] on input "Search" at bounding box center [461, 189] width 107 height 13
type input "dere"
click at [444, 202] on p "[PERSON_NAME]" at bounding box center [454, 205] width 84 height 6
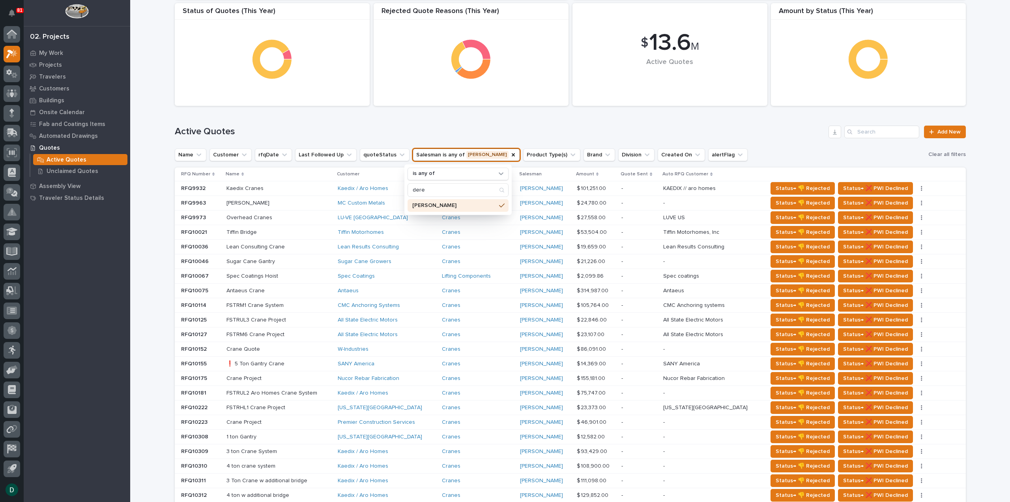
click at [506, 122] on div "Active Quotes Add New" at bounding box center [570, 129] width 791 height 38
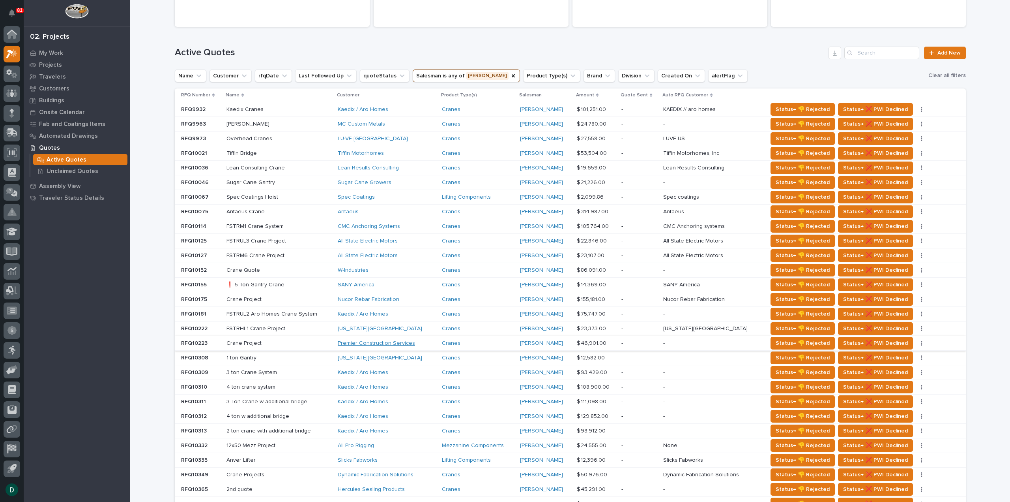
scroll to position [236, 0]
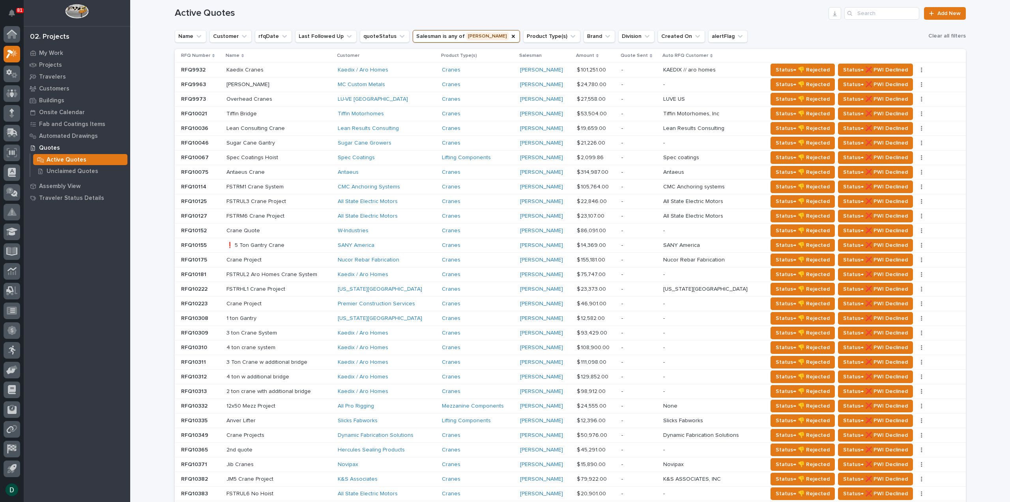
click at [322, 344] on p at bounding box center [278, 347] width 105 height 7
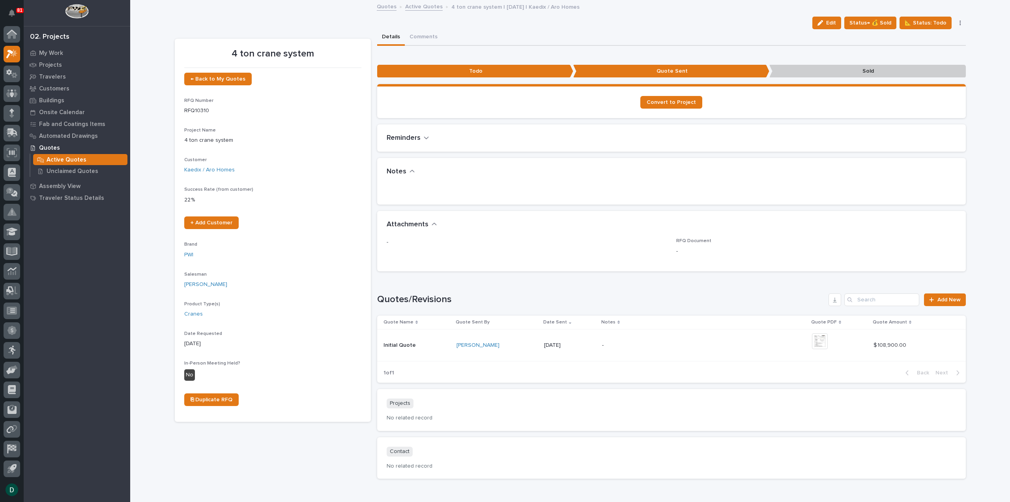
click at [429, 6] on link "Active Quotes" at bounding box center [423, 6] width 37 height 9
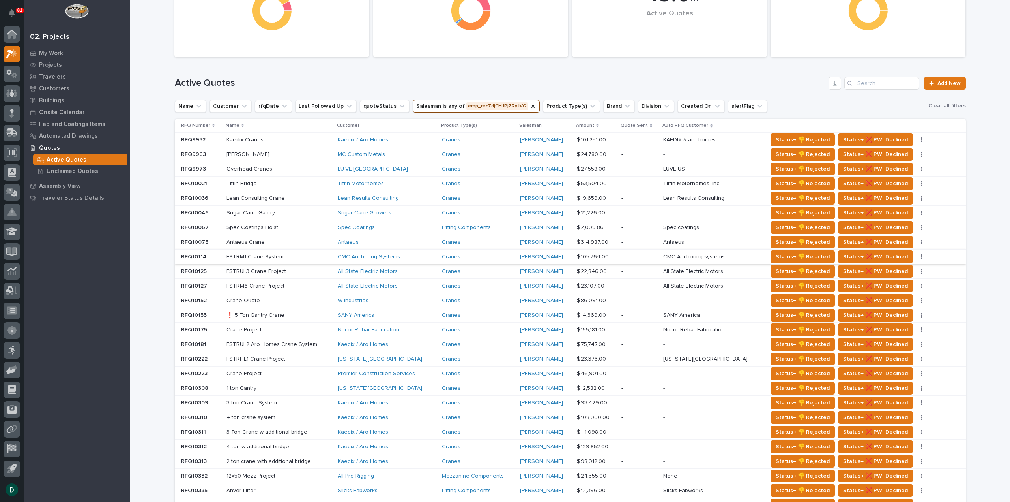
scroll to position [197, 0]
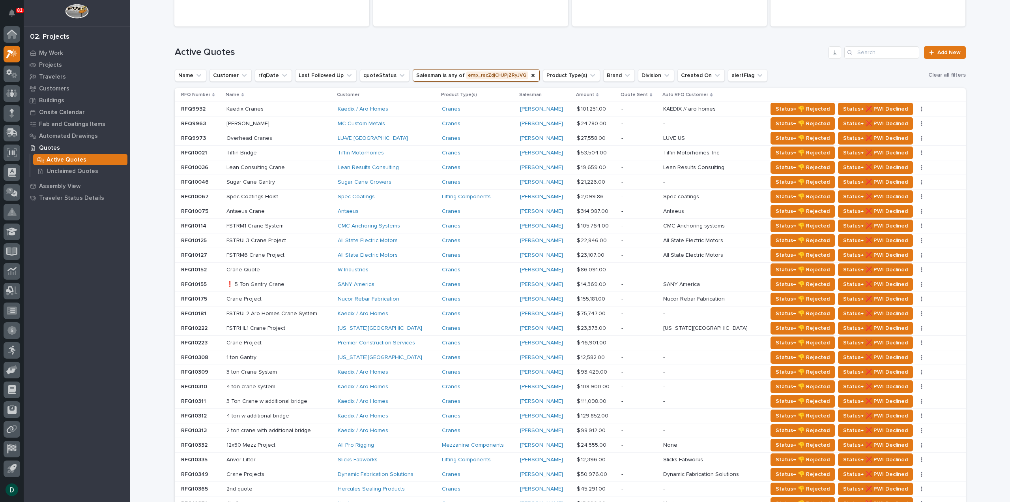
click at [323, 369] on p at bounding box center [278, 372] width 105 height 7
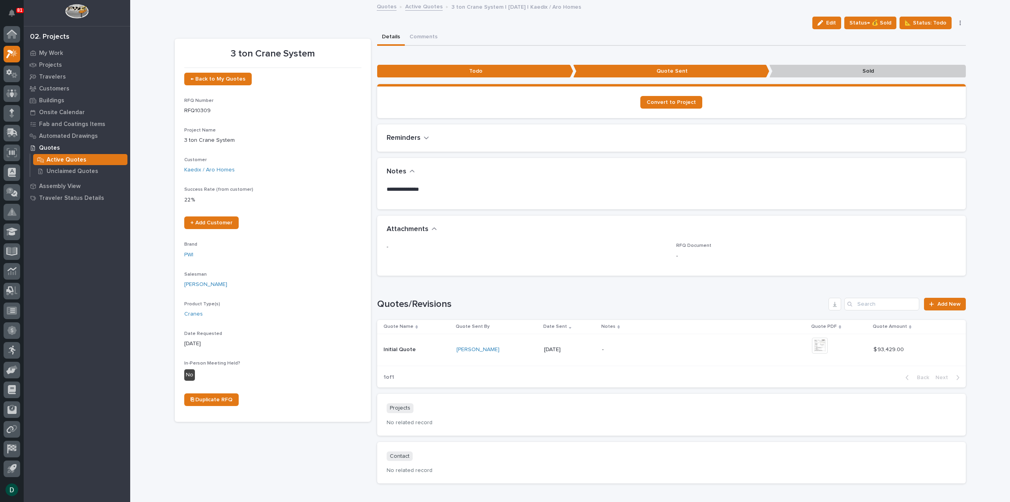
click at [426, 7] on link "Active Quotes" at bounding box center [423, 6] width 37 height 9
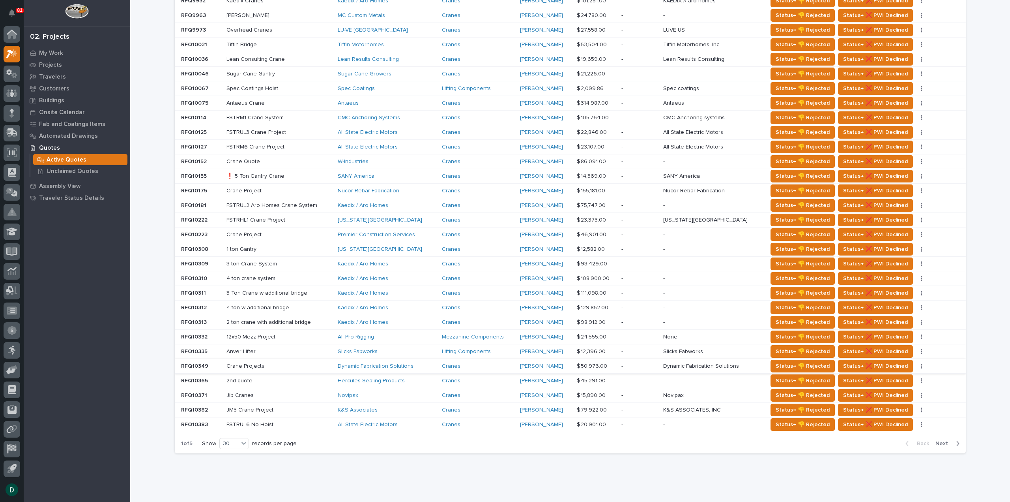
scroll to position [320, 0]
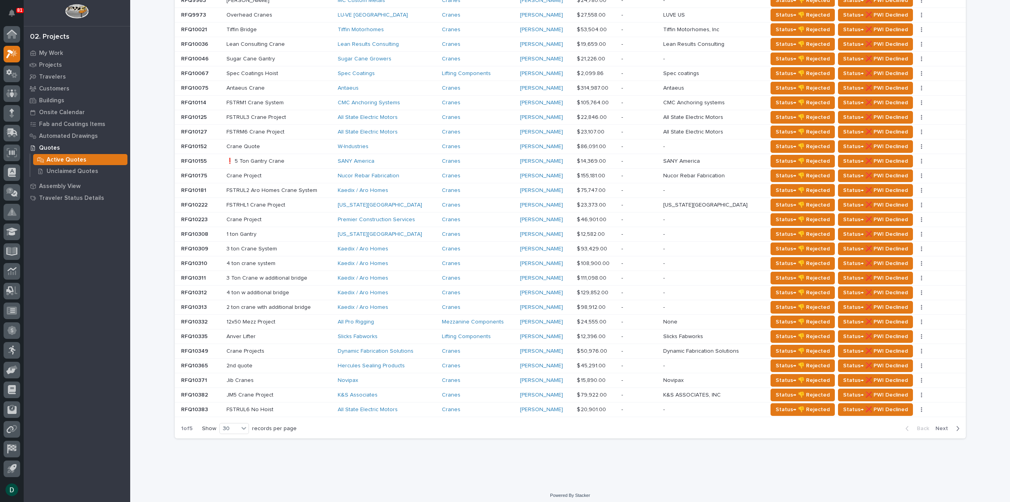
click at [942, 425] on span "Next" at bounding box center [944, 428] width 17 height 7
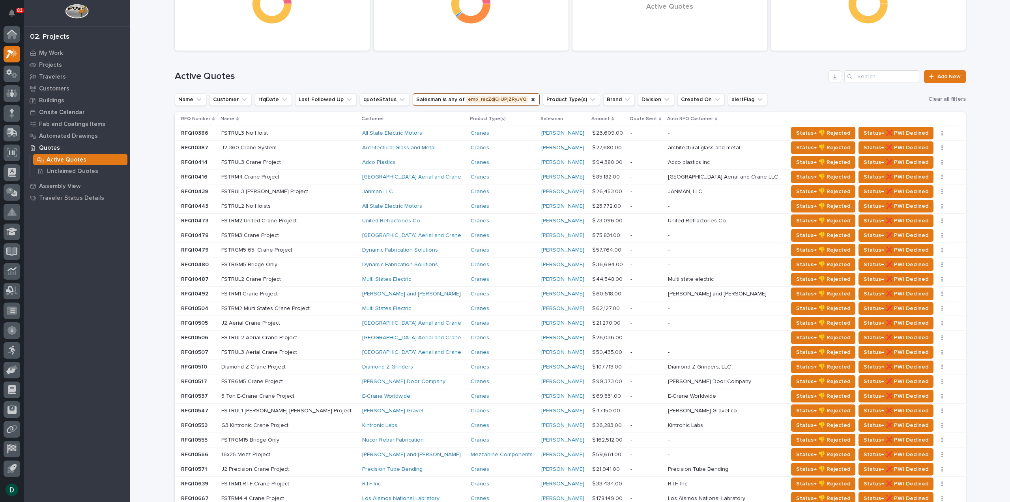
scroll to position [163, 0]
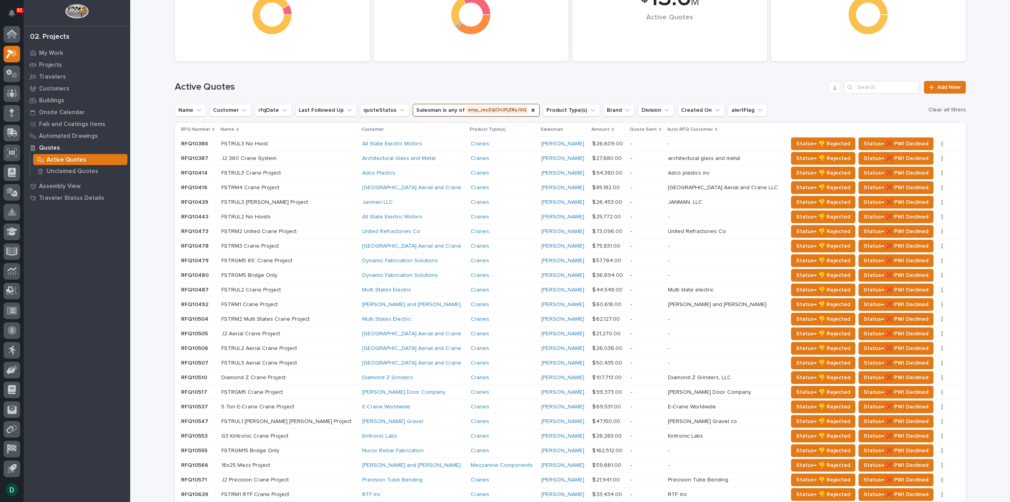
click at [307, 230] on p at bounding box center [288, 231] width 135 height 7
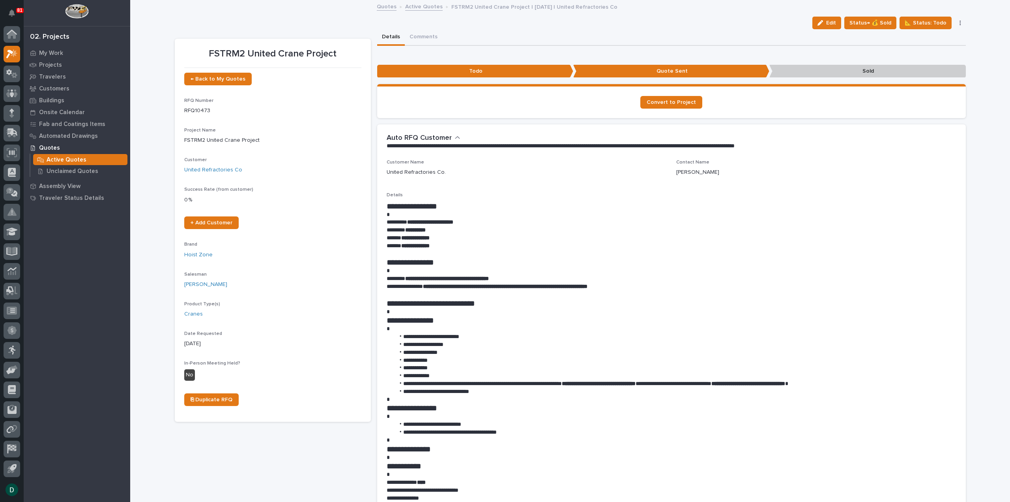
click at [421, 7] on link "Active Quotes" at bounding box center [423, 6] width 37 height 9
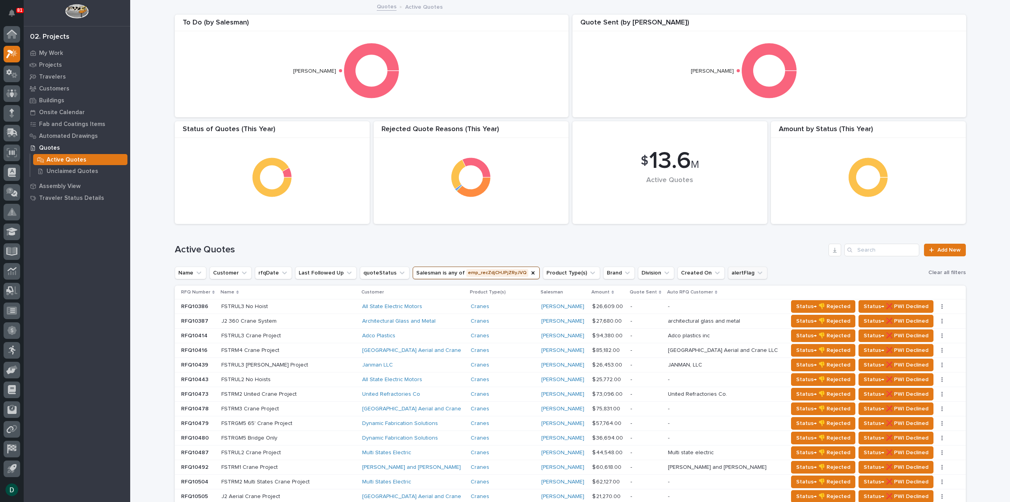
click at [756, 273] on icon "alertFlag" at bounding box center [760, 273] width 8 height 8
click at [732, 308] on input at bounding box center [764, 307] width 100 height 13
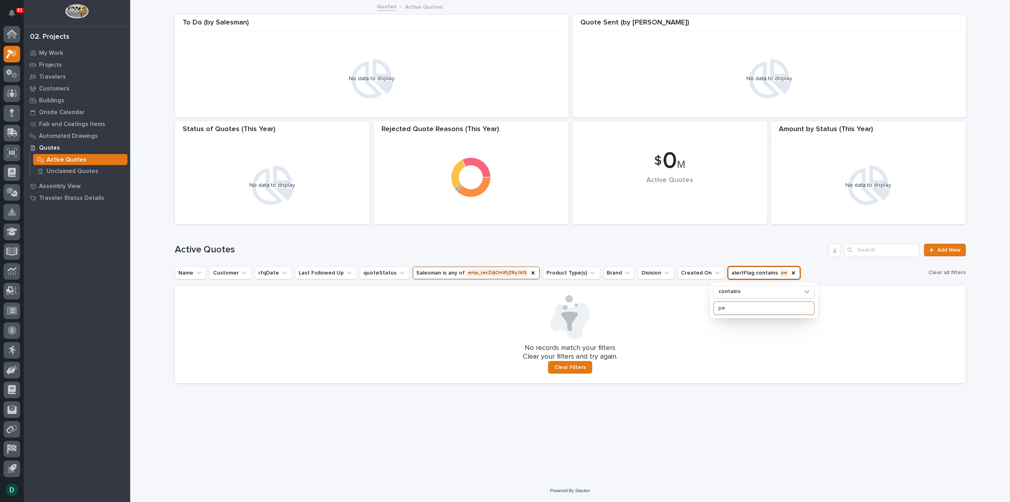
type input "p"
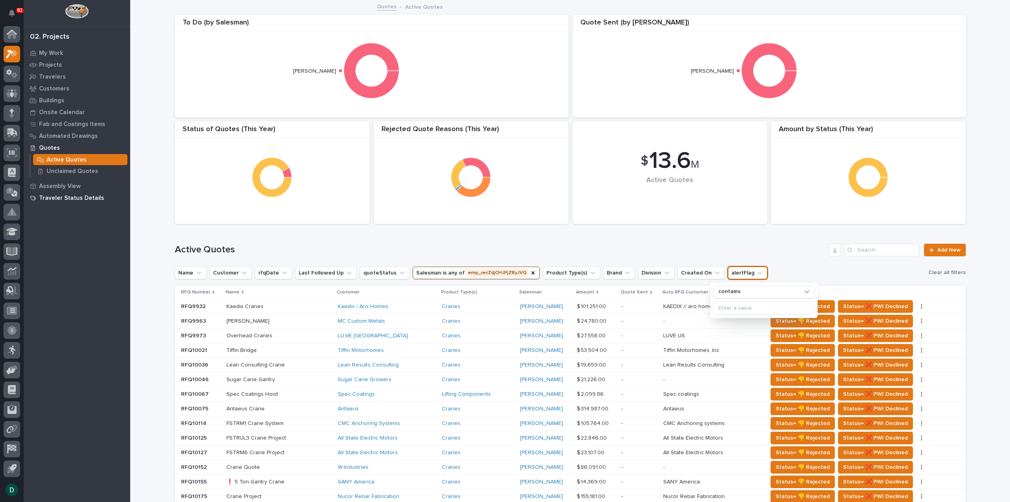
click at [71, 197] on p "Traveler Status Details" at bounding box center [71, 198] width 65 height 7
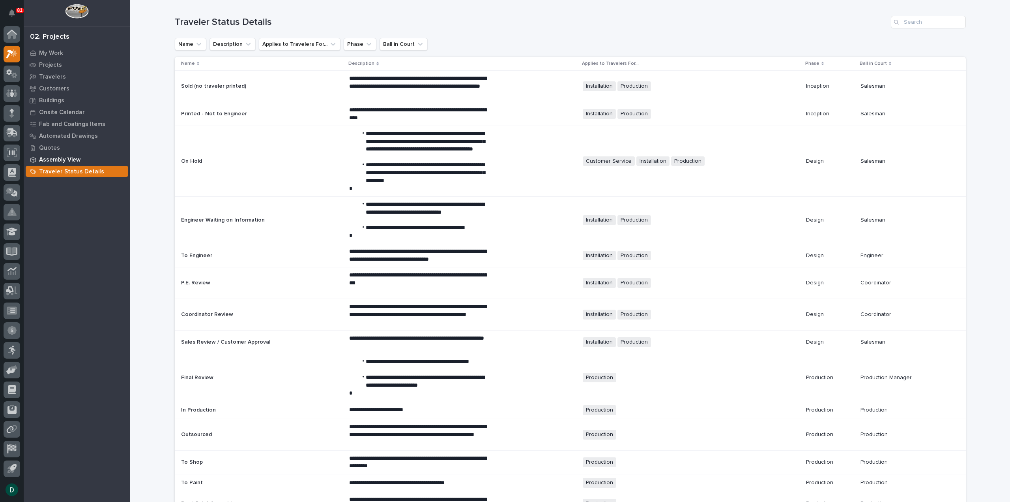
click at [66, 160] on p "Assembly View" at bounding box center [59, 159] width 41 height 7
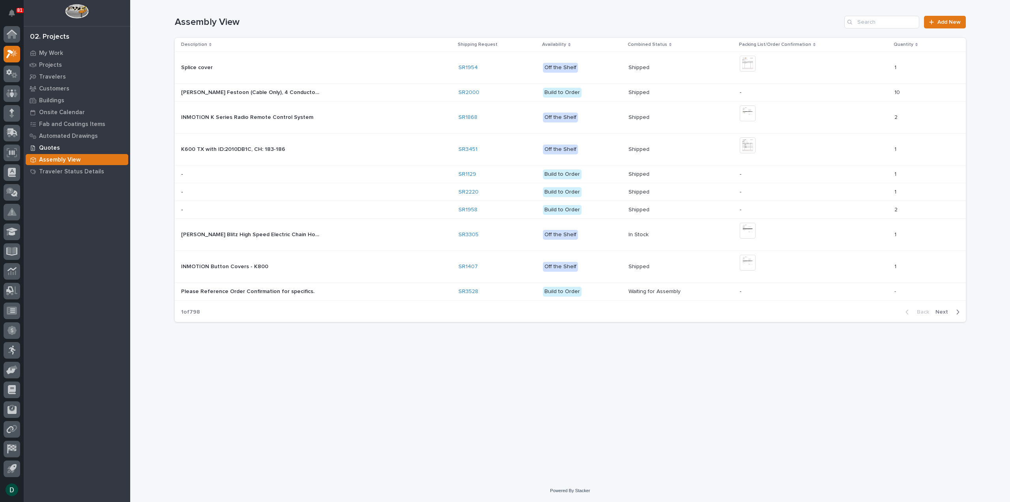
click at [61, 146] on div "Quotes" at bounding box center [77, 147] width 103 height 11
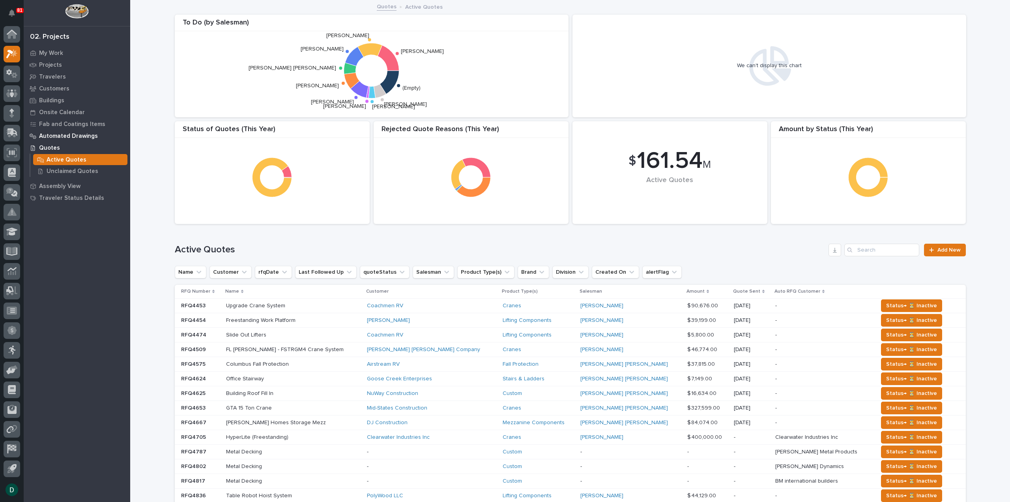
click at [75, 134] on p "Automated Drawings" at bounding box center [68, 136] width 59 height 7
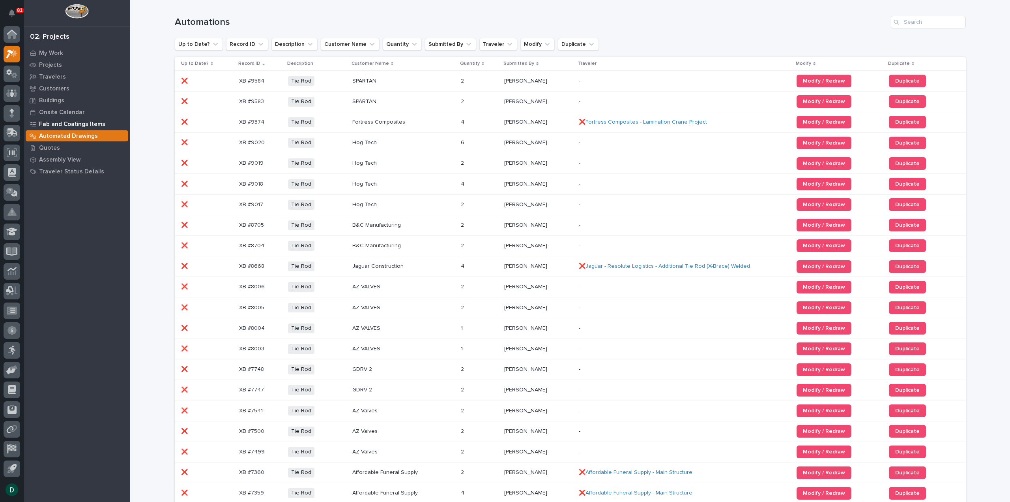
click at [82, 122] on p "Fab and Coatings Items" at bounding box center [72, 124] width 66 height 7
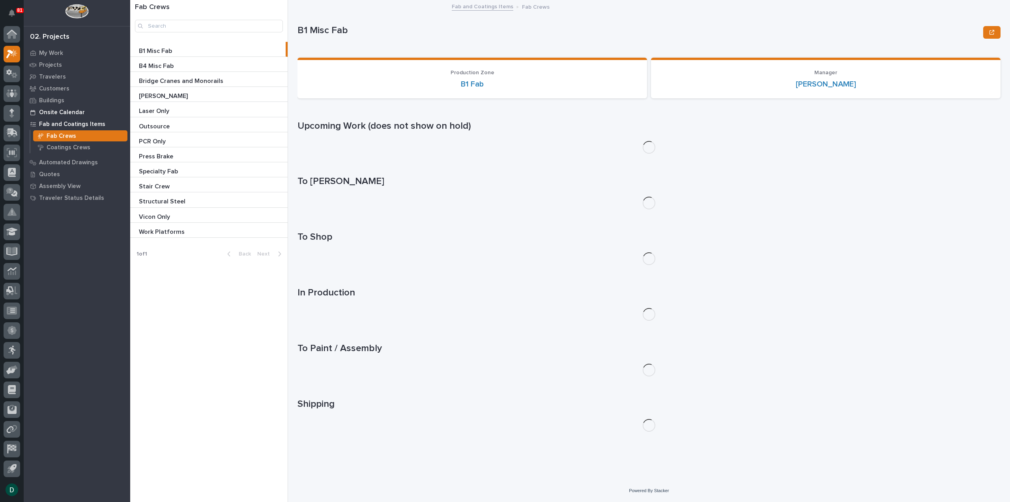
click at [78, 109] on p "Onsite Calendar" at bounding box center [62, 112] width 46 height 7
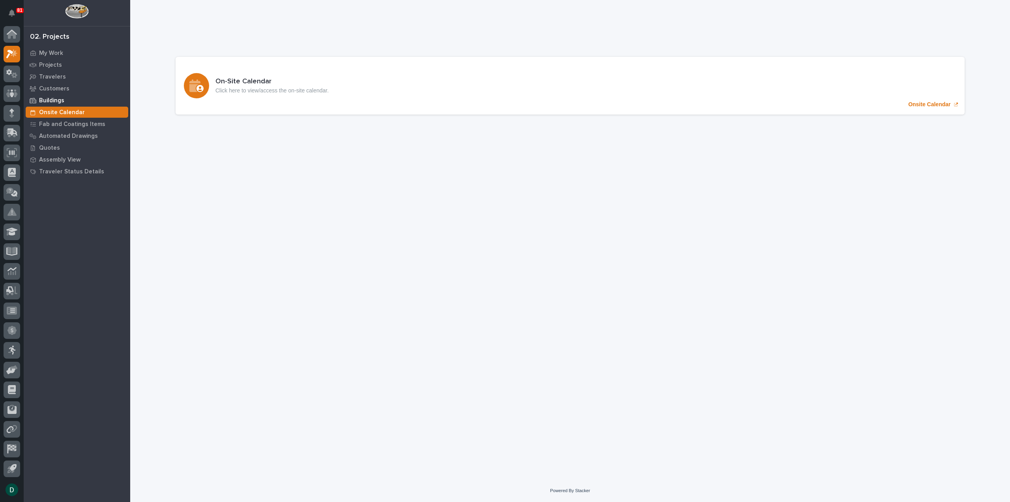
click at [67, 96] on div "Buildings" at bounding box center [77, 100] width 103 height 11
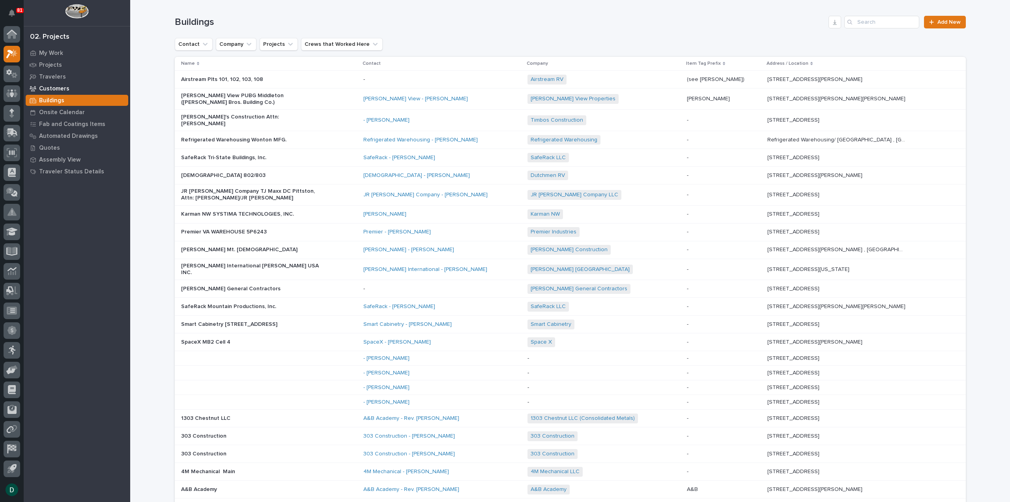
click at [67, 86] on p "Customers" at bounding box center [54, 88] width 30 height 7
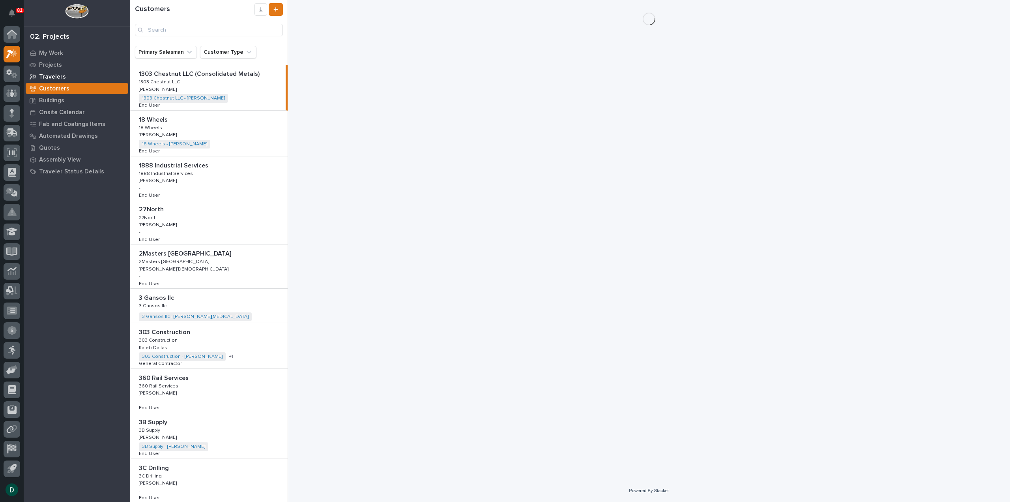
click at [63, 75] on div "Travelers" at bounding box center [77, 76] width 103 height 11
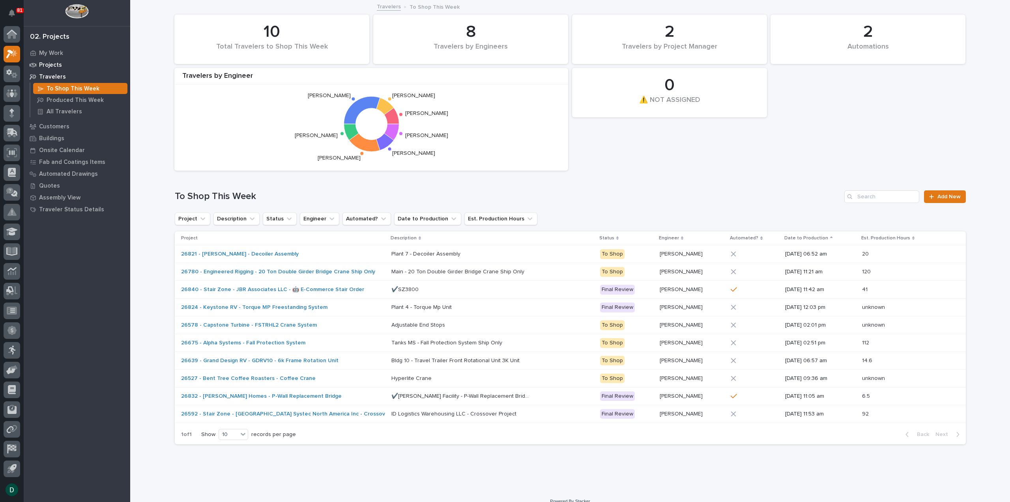
click at [56, 64] on p "Projects" at bounding box center [50, 65] width 23 height 7
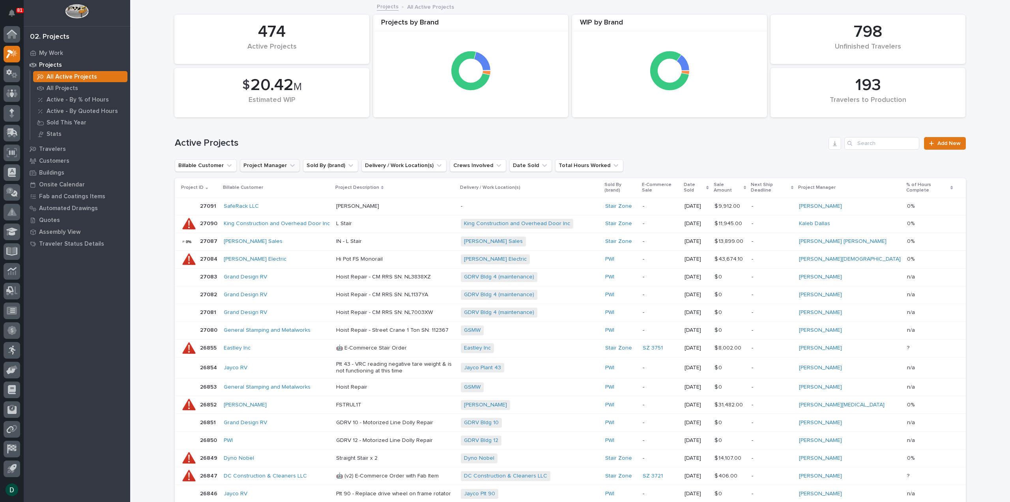
click at [288, 165] on icon "Project Manager" at bounding box center [292, 165] width 8 height 8
type input "dere"
click at [264, 215] on p "[PERSON_NAME]" at bounding box center [288, 216] width 84 height 6
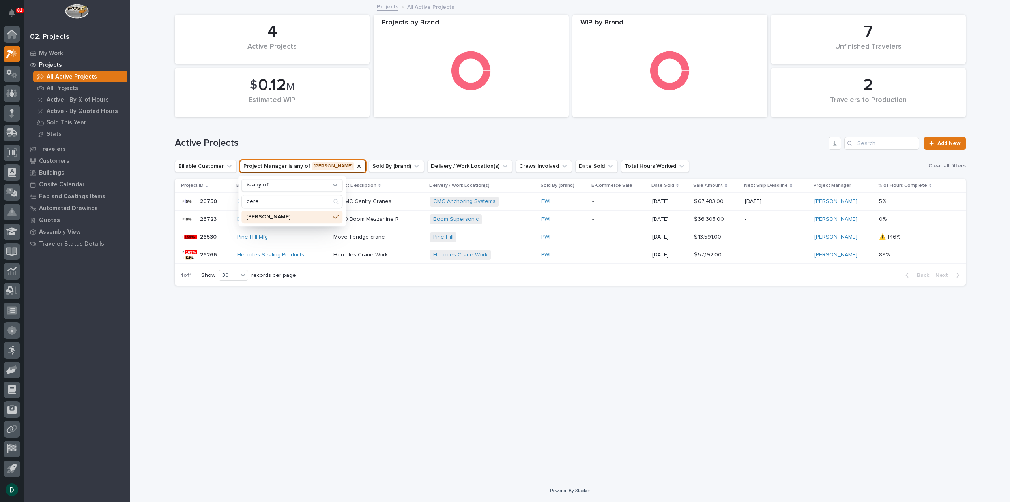
click at [378, 133] on div "Active Projects Add New" at bounding box center [570, 140] width 791 height 38
click at [62, 64] on div "Projects" at bounding box center [77, 64] width 103 height 11
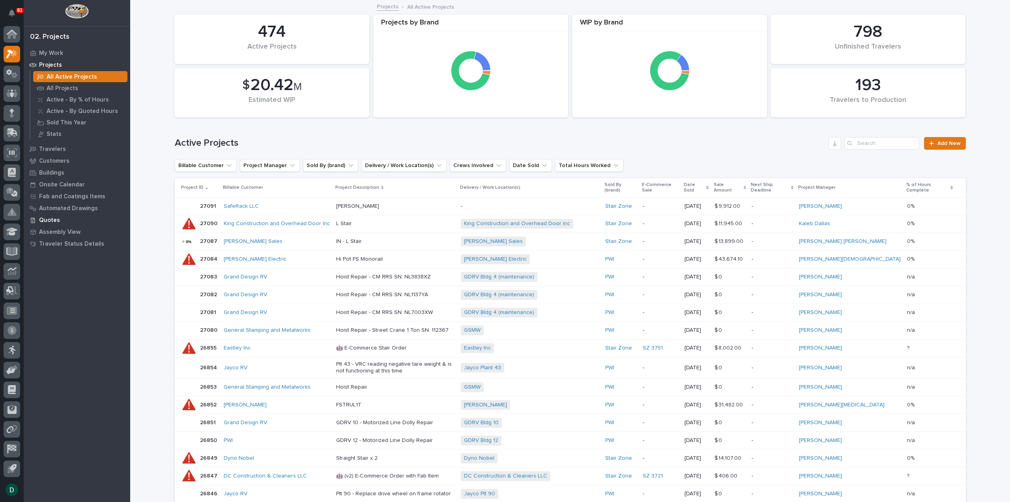
click at [56, 219] on p "Quotes" at bounding box center [49, 220] width 21 height 7
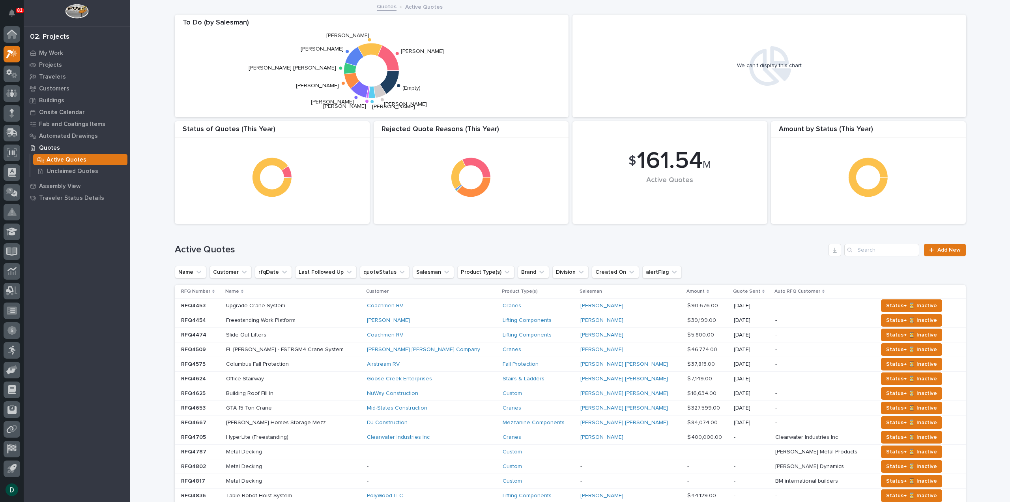
click at [640, 251] on h1 "Active Quotes" at bounding box center [500, 249] width 651 height 11
click at [694, 252] on h1 "Active Quotes" at bounding box center [500, 249] width 651 height 11
click at [670, 270] on icon "alertFlag" at bounding box center [674, 272] width 8 height 8
click at [659, 304] on input at bounding box center [683, 307] width 100 height 13
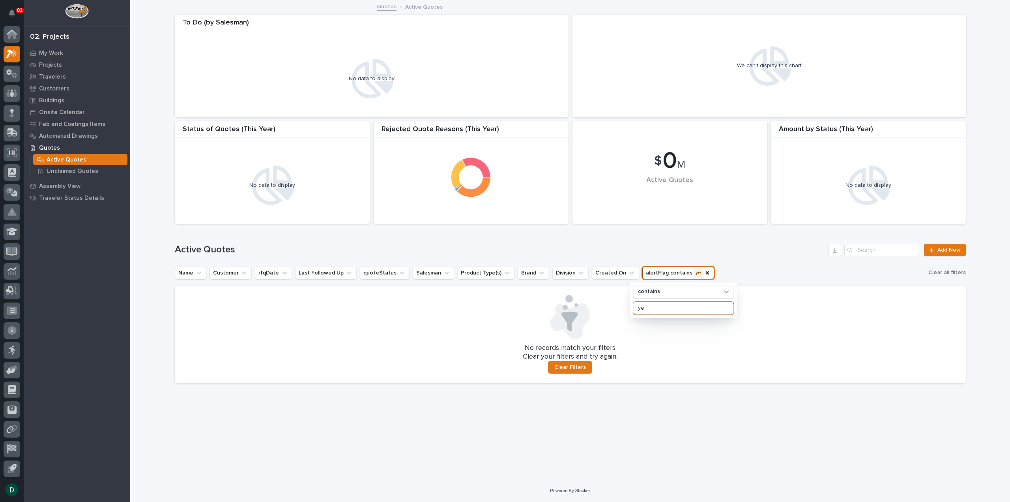
type input "y"
type input "n"
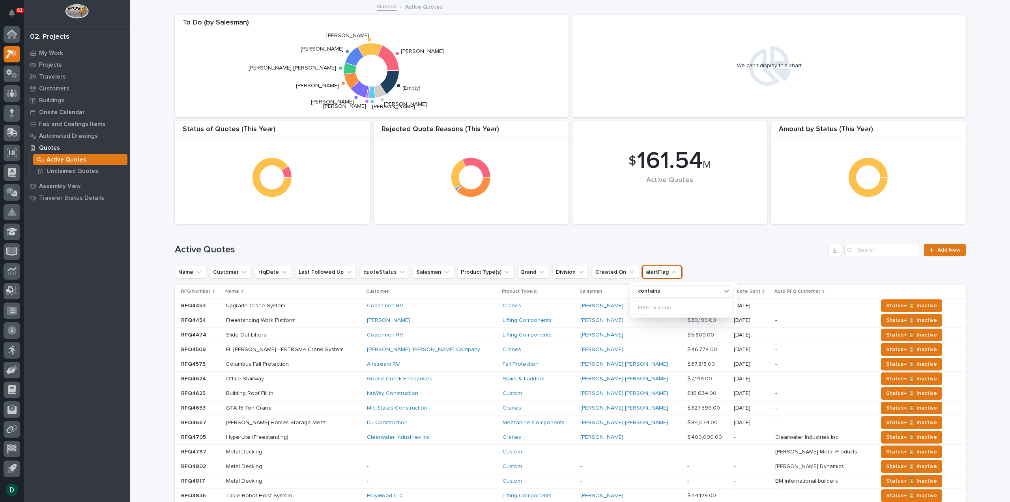
click at [591, 246] on h1 "Active Quotes" at bounding box center [500, 249] width 651 height 11
click at [579, 271] on icon "Division" at bounding box center [581, 271] width 5 height 3
click at [538, 273] on icon "Brand" at bounding box center [542, 272] width 8 height 8
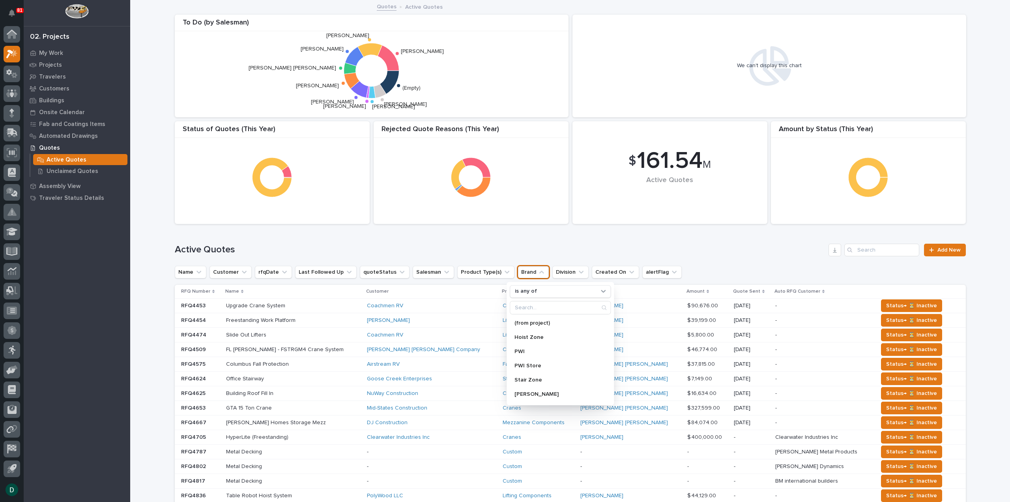
click at [538, 273] on icon "Brand" at bounding box center [542, 272] width 8 height 8
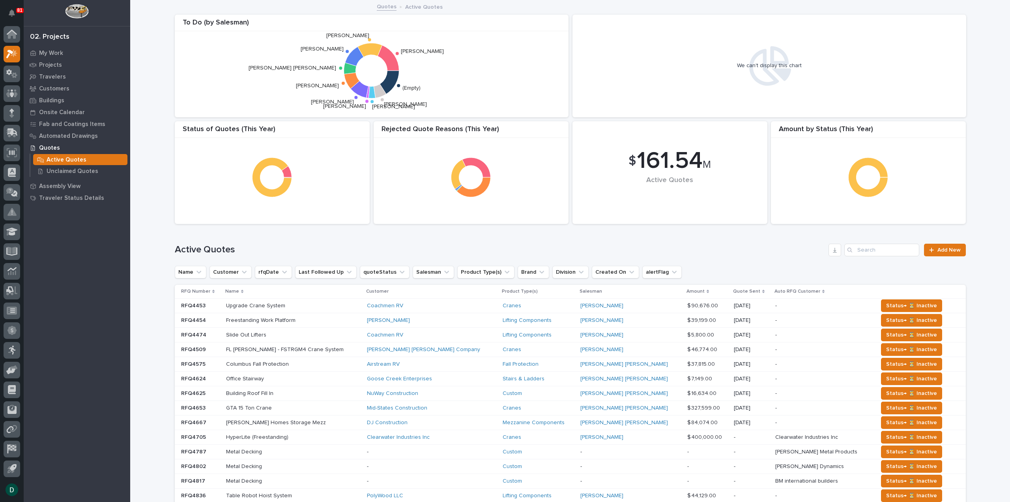
click at [337, 308] on p at bounding box center [293, 305] width 135 height 7
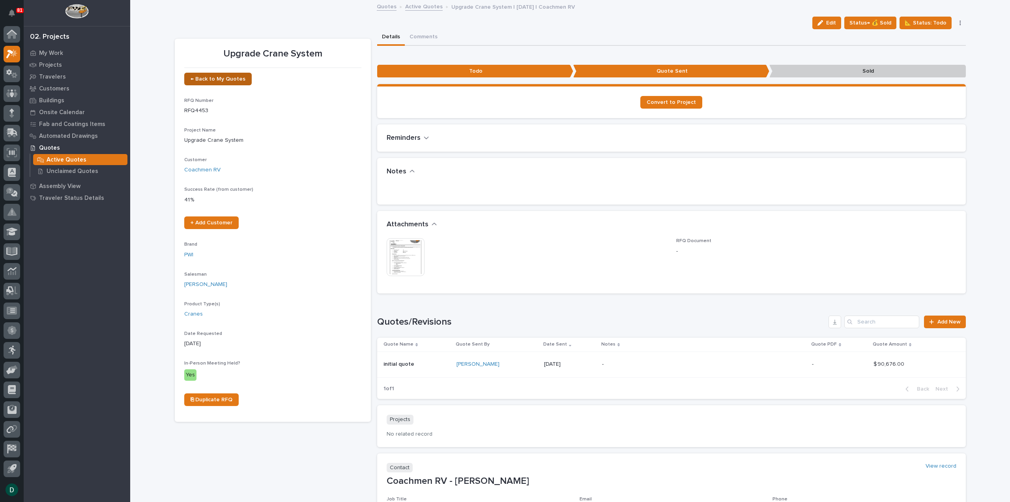
click at [223, 79] on span "← Back to My Quotes" at bounding box center [218, 79] width 55 height 6
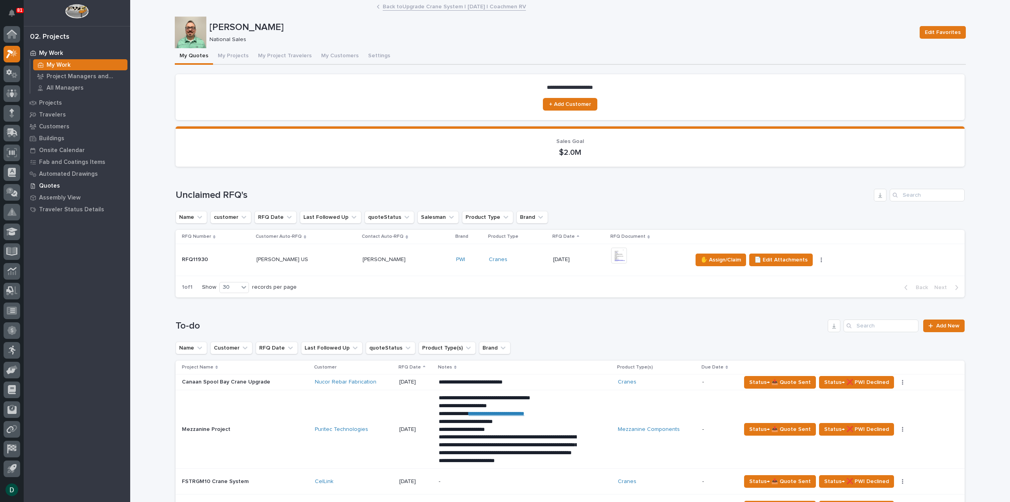
click at [51, 186] on p "Quotes" at bounding box center [49, 185] width 21 height 7
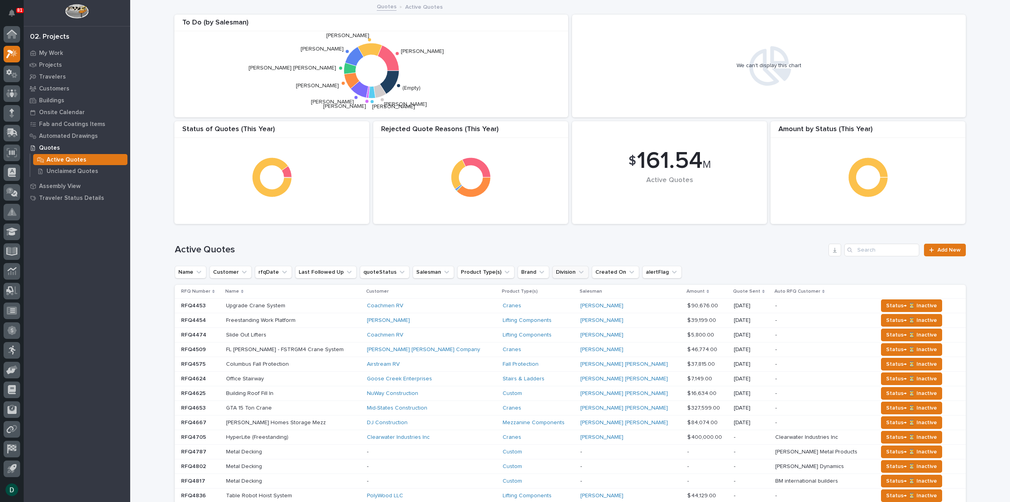
click at [577, 271] on icon "Division" at bounding box center [581, 272] width 8 height 8
click at [579, 271] on icon "Division" at bounding box center [581, 271] width 5 height 3
click at [538, 271] on icon "Brand" at bounding box center [542, 272] width 8 height 8
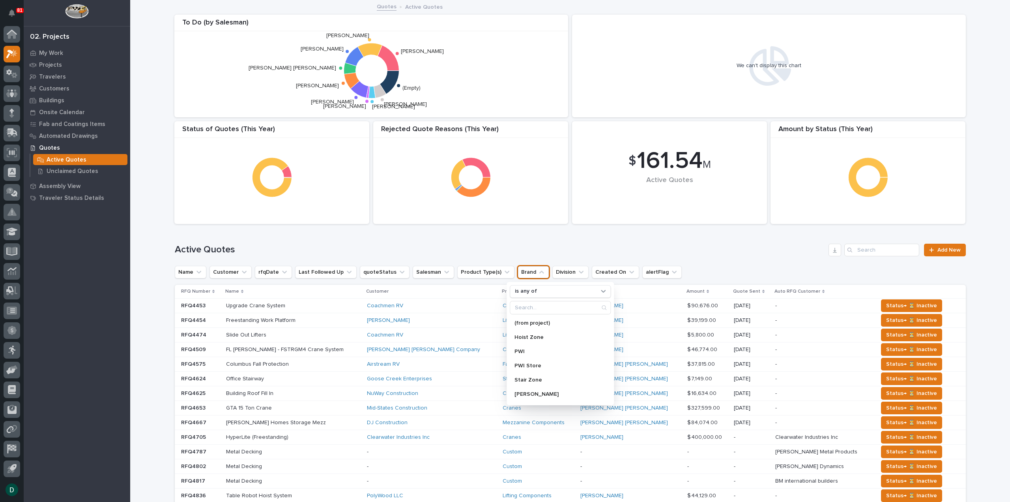
click at [538, 271] on icon "Brand" at bounding box center [542, 272] width 8 height 8
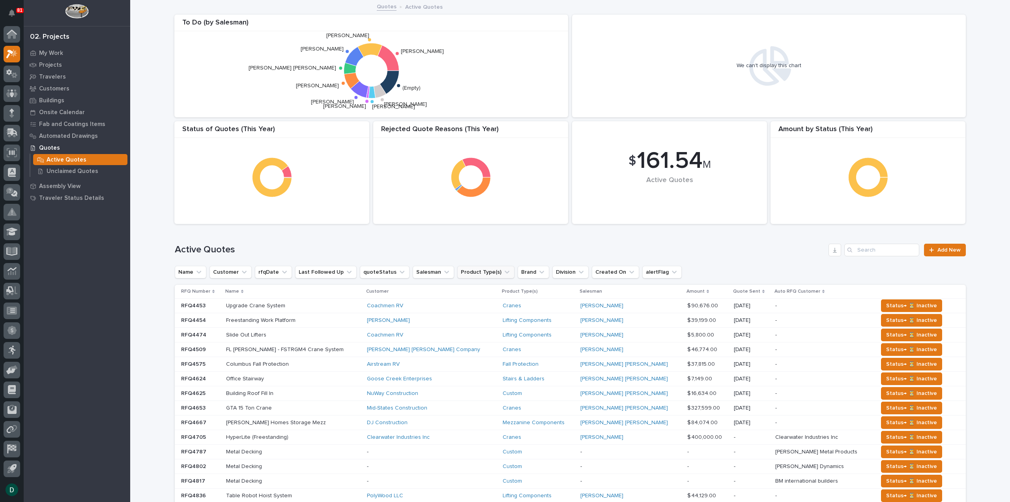
click at [499, 272] on button "Product Type(s)" at bounding box center [485, 272] width 57 height 13
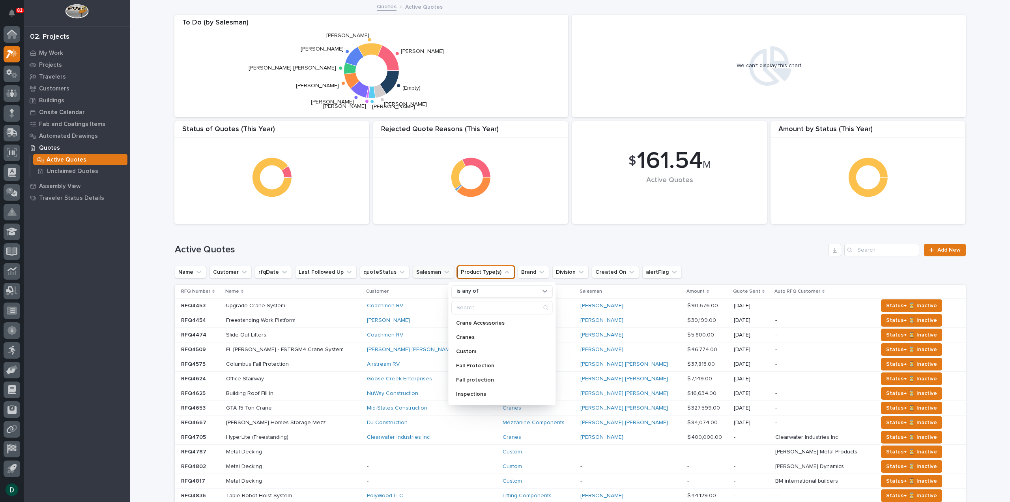
click at [443, 270] on icon "Salesman" at bounding box center [447, 272] width 8 height 8
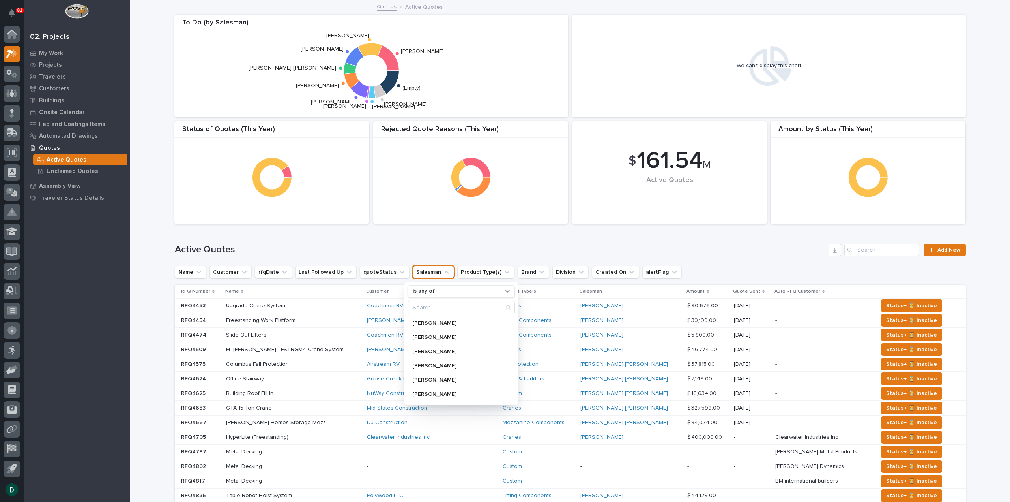
click at [443, 270] on icon "Salesman" at bounding box center [447, 272] width 8 height 8
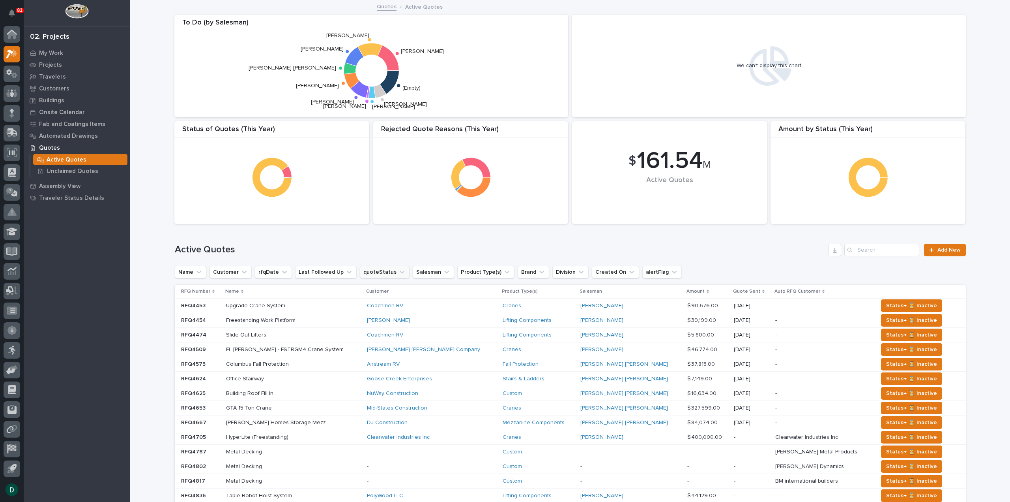
click at [396, 267] on button "quoteStatus" at bounding box center [385, 272] width 50 height 13
click at [345, 271] on icon "Last Followed Up" at bounding box center [349, 272] width 8 height 8
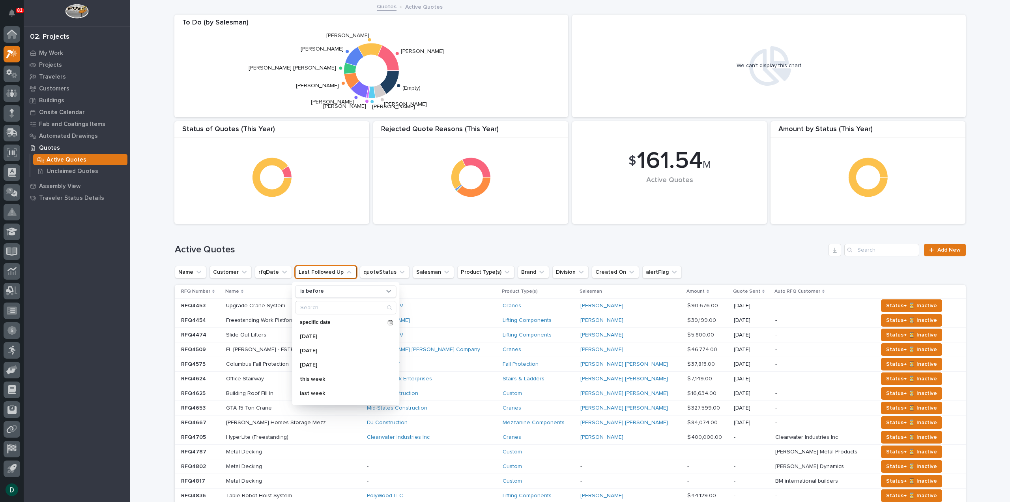
click at [345, 271] on icon "Last Followed Up" at bounding box center [349, 272] width 8 height 8
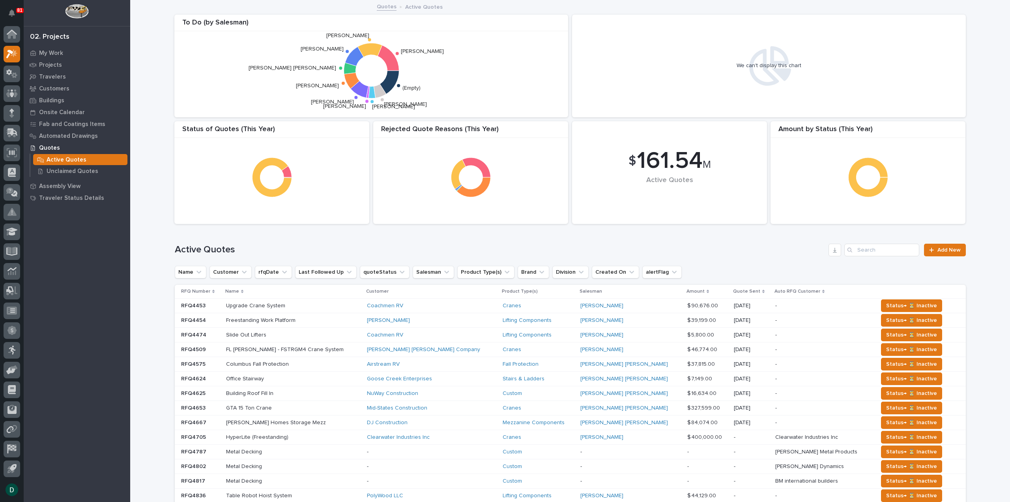
click at [704, 257] on div "Active Quotes Add New" at bounding box center [570, 247] width 791 height 38
click at [443, 271] on icon "Salesman" at bounding box center [447, 272] width 8 height 8
type input "dere"
click at [440, 323] on p "[PERSON_NAME]" at bounding box center [454, 323] width 84 height 6
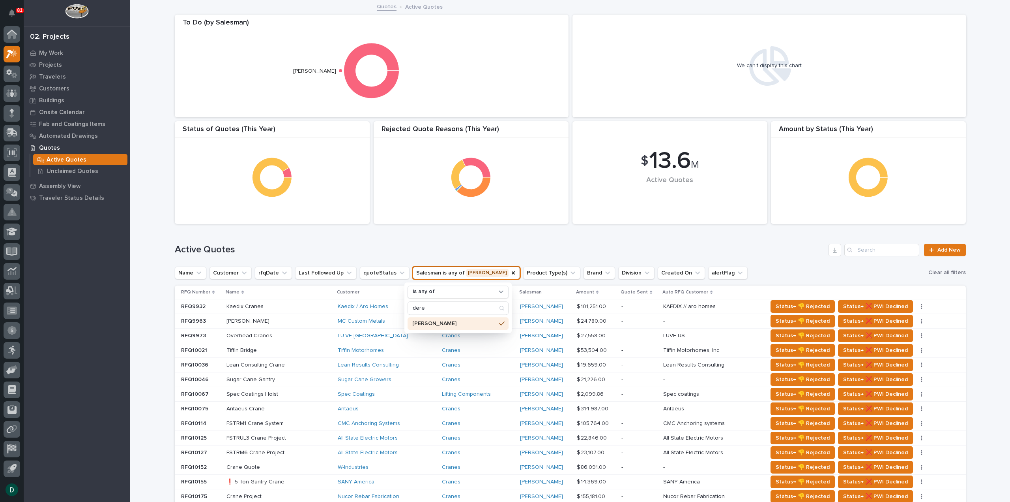
click at [574, 236] on div "Active Quotes Add New" at bounding box center [570, 247] width 791 height 38
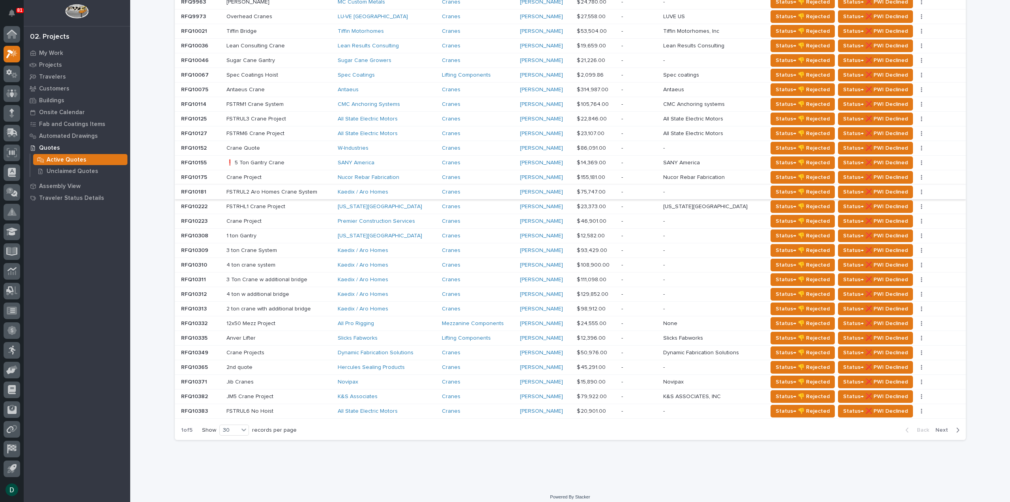
scroll to position [320, 0]
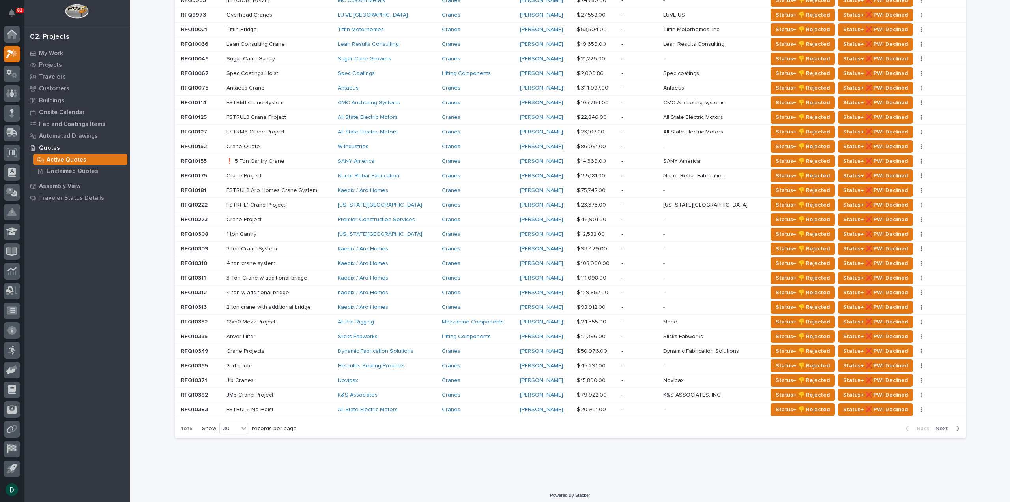
click at [939, 425] on span "Next" at bounding box center [944, 428] width 17 height 7
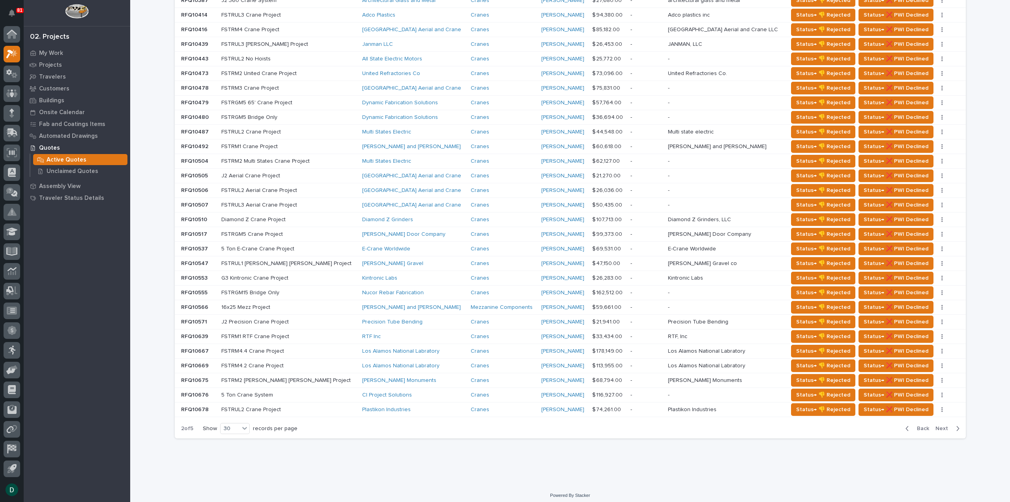
click at [941, 425] on span "Next" at bounding box center [944, 428] width 17 height 7
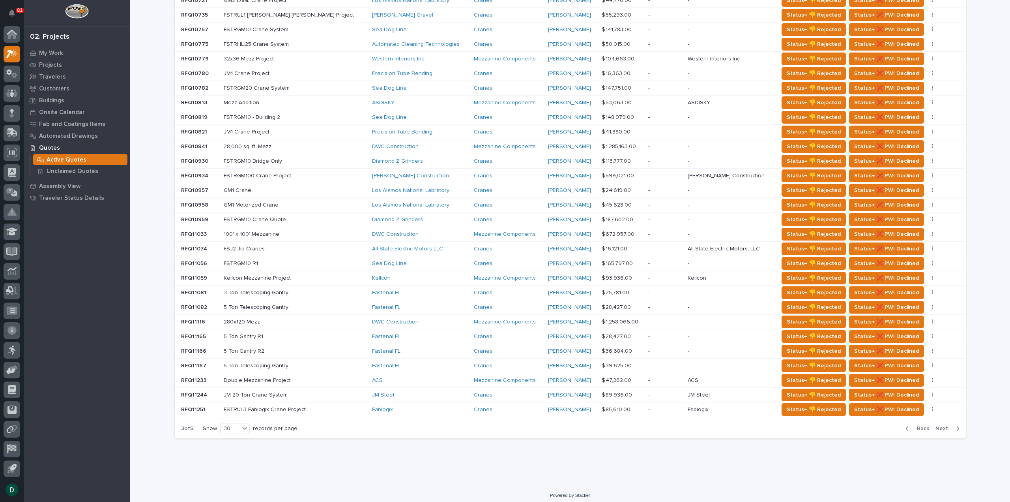
click at [305, 275] on p at bounding box center [293, 278] width 138 height 7
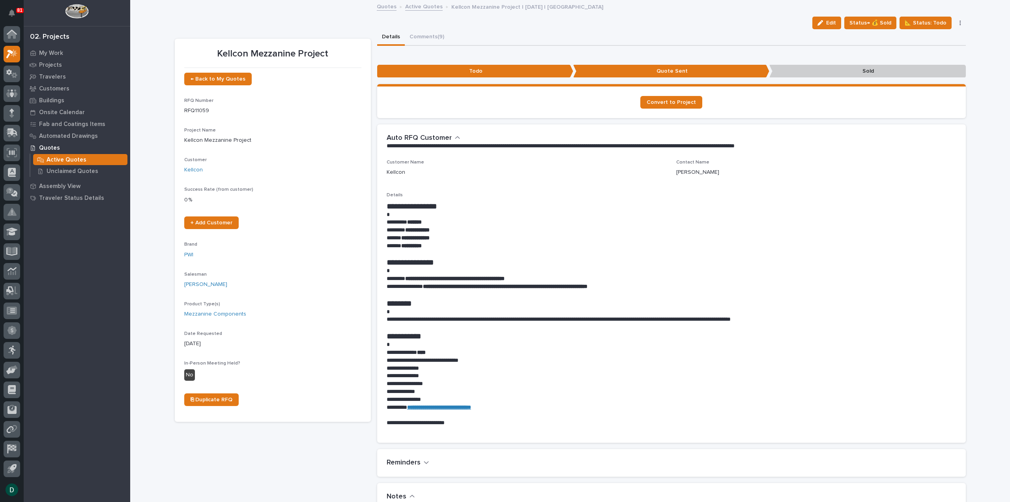
click at [431, 9] on link "Active Quotes" at bounding box center [423, 6] width 37 height 9
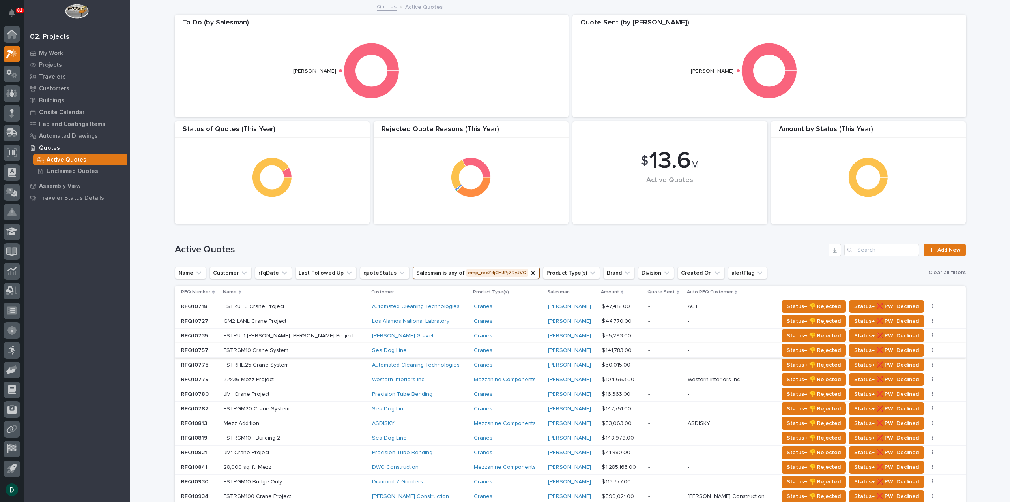
scroll to position [39, 0]
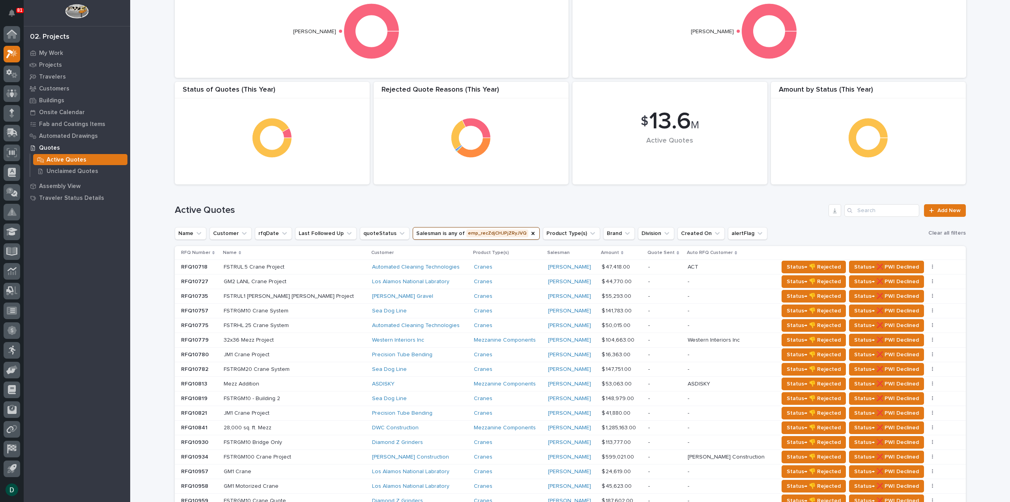
click at [411, 279] on div "Los Alamos National Labratory" at bounding box center [419, 281] width 95 height 7
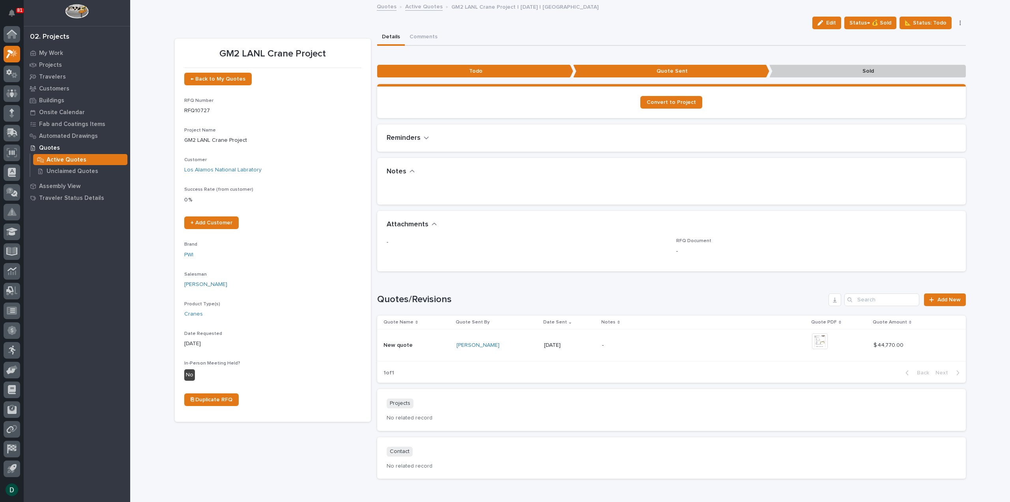
click at [427, 7] on link "Active Quotes" at bounding box center [423, 6] width 37 height 9
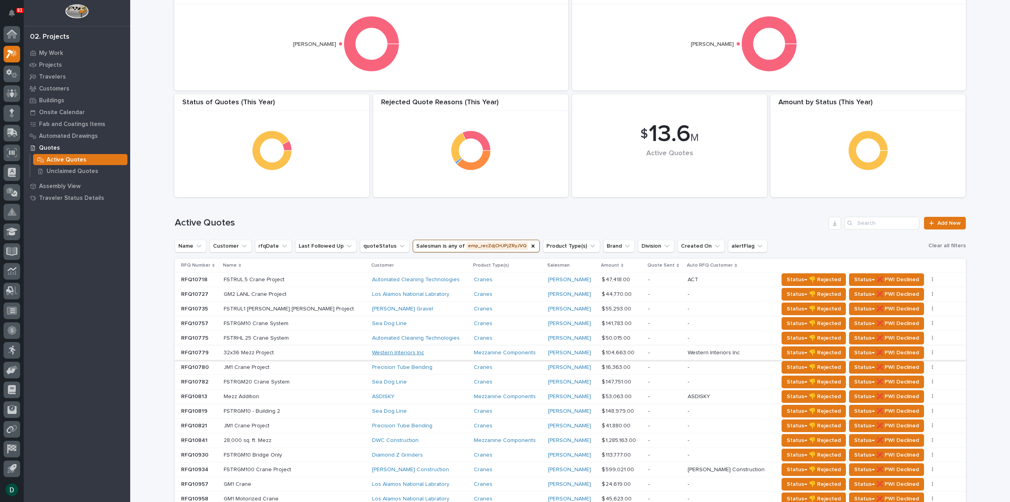
scroll to position [39, 0]
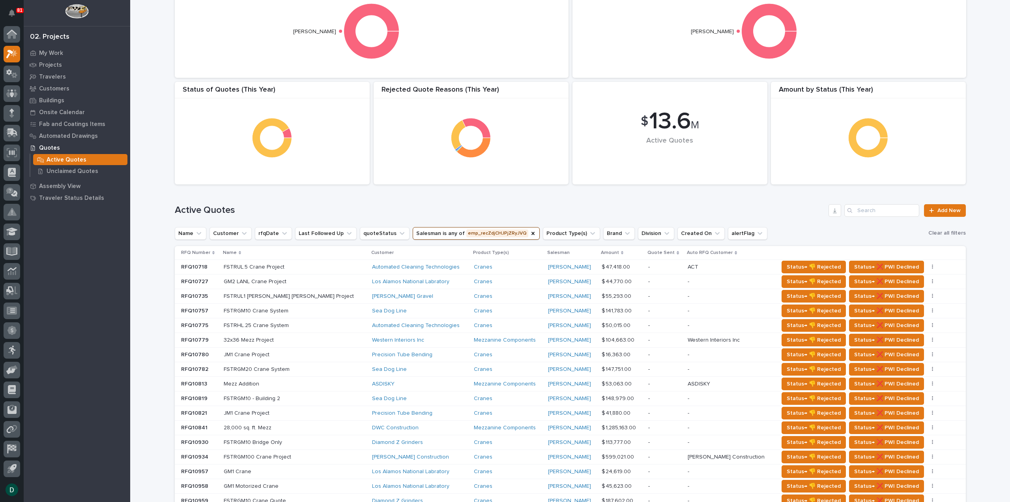
click at [318, 310] on p at bounding box center [293, 310] width 138 height 7
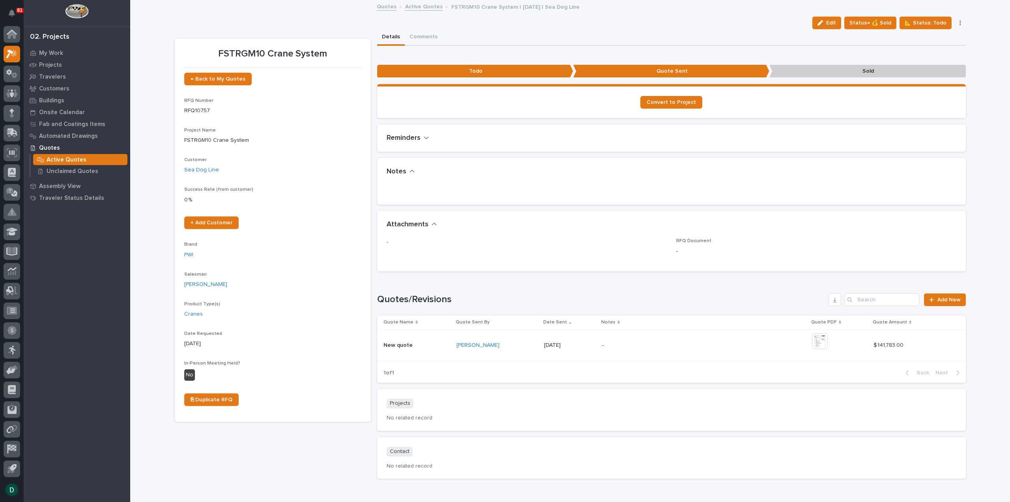
click at [422, 4] on link "Active Quotes" at bounding box center [423, 6] width 37 height 9
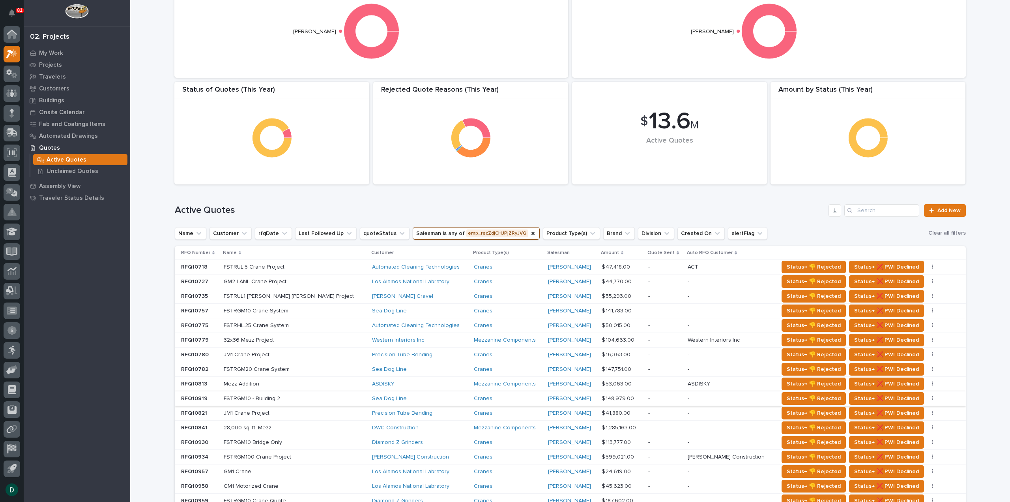
scroll to position [79, 0]
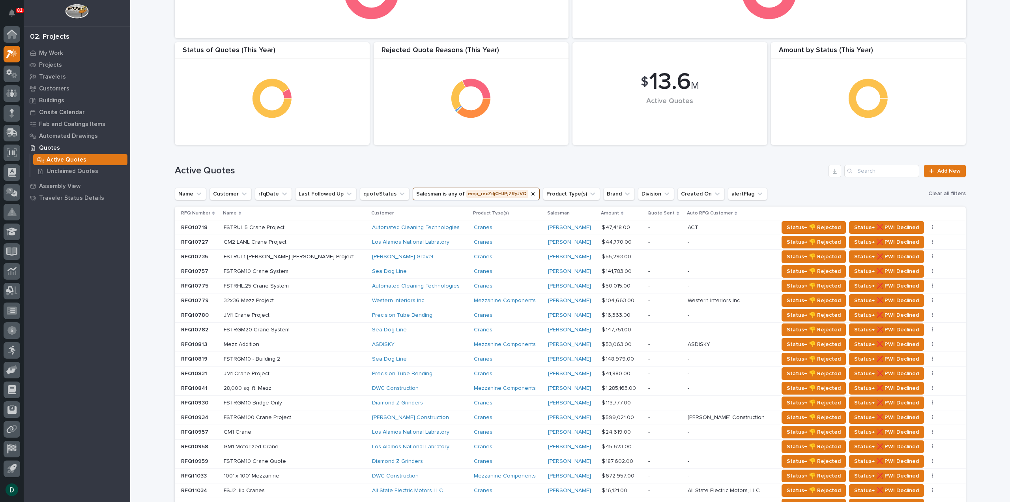
click at [375, 356] on div "Sea Dog Line" at bounding box center [419, 359] width 95 height 7
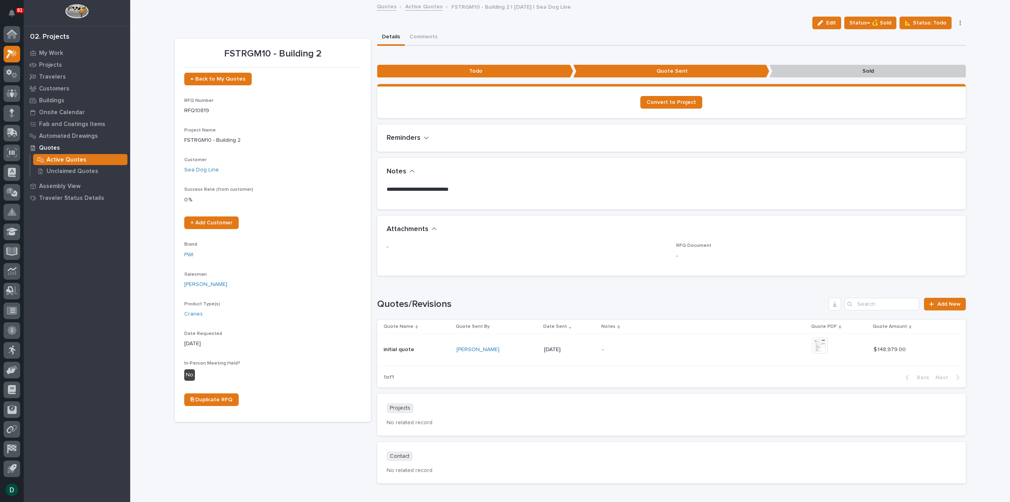
click at [407, 5] on link "Active Quotes" at bounding box center [423, 6] width 37 height 9
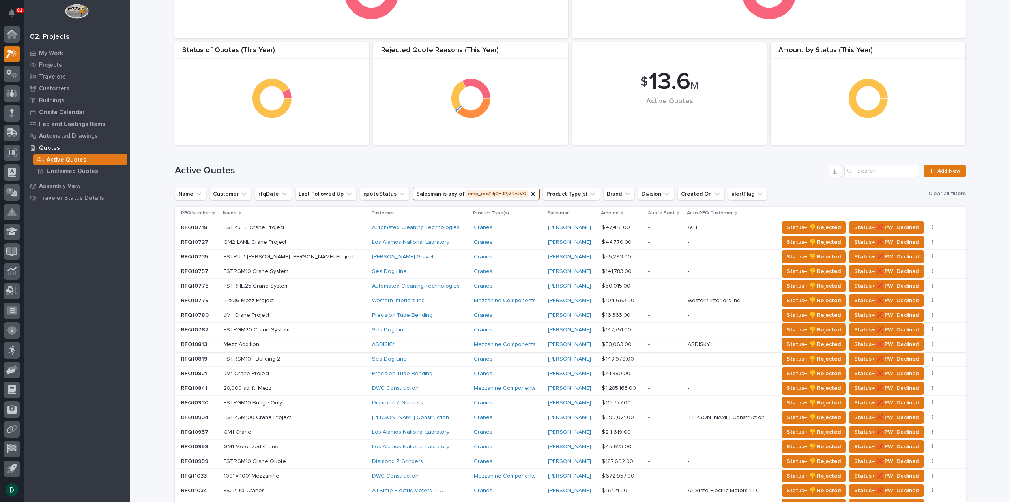
scroll to position [118, 0]
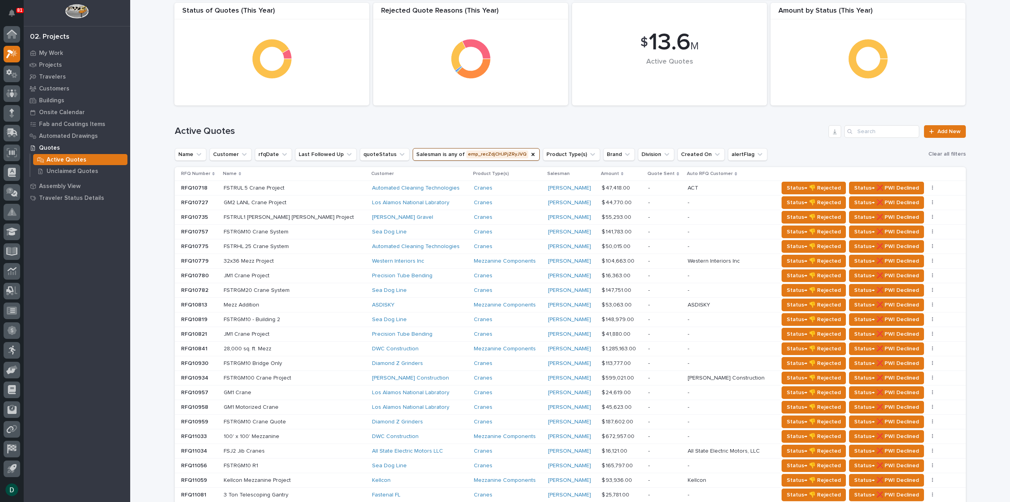
click at [302, 348] on p at bounding box center [293, 348] width 138 height 7
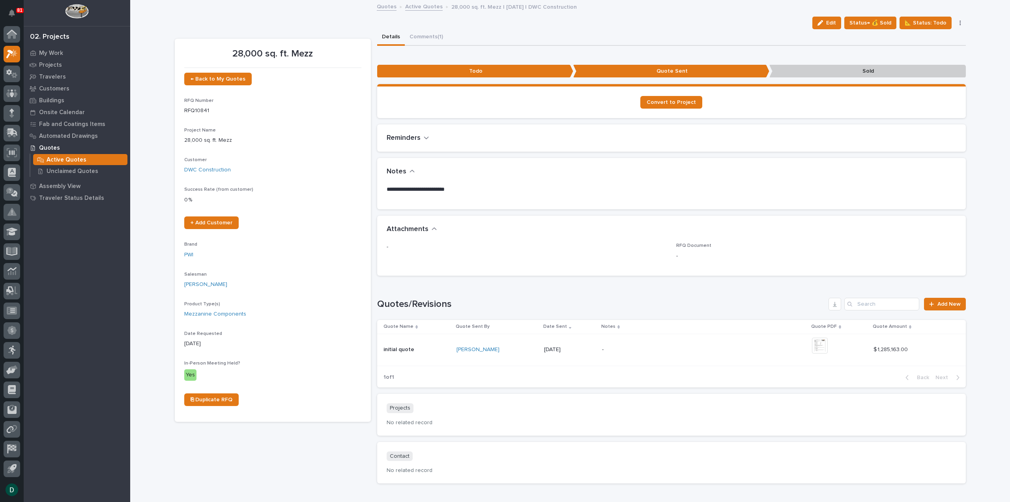
click at [427, 5] on link "Active Quotes" at bounding box center [423, 6] width 37 height 9
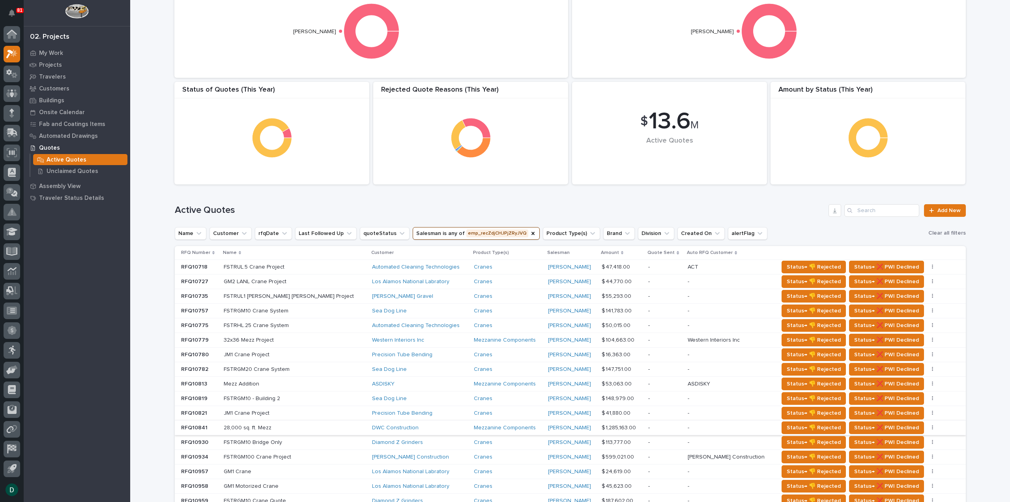
scroll to position [79, 0]
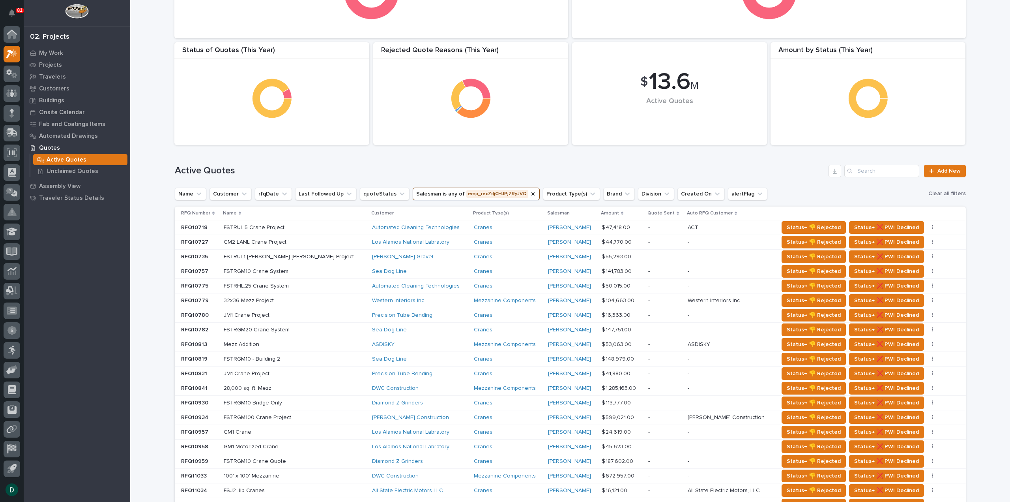
click at [313, 431] on p at bounding box center [293, 432] width 138 height 7
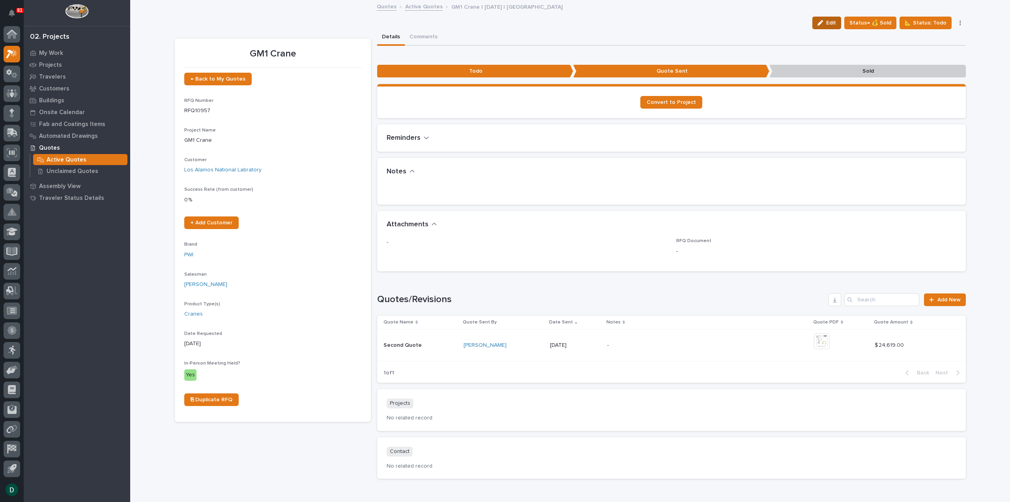
click at [820, 21] on icon "button" at bounding box center [821, 23] width 6 height 6
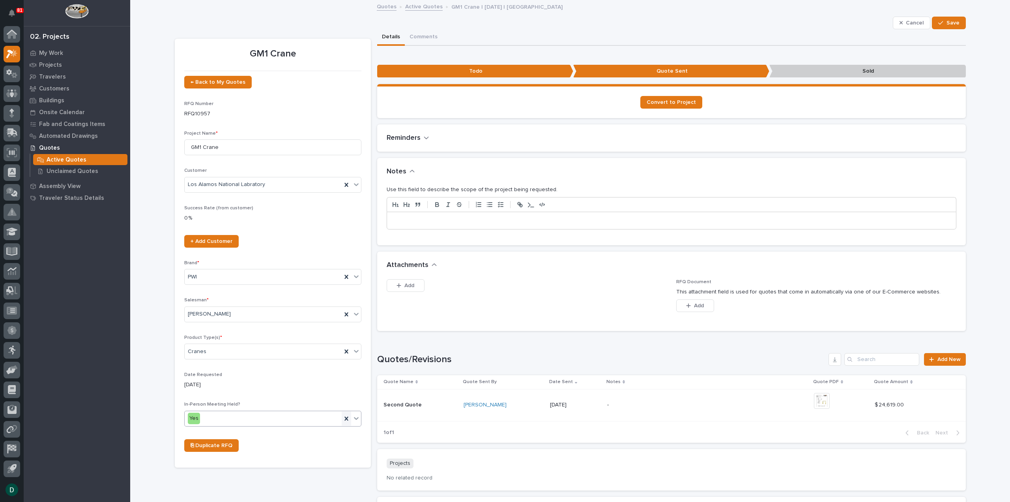
click at [344, 416] on icon at bounding box center [346, 418] width 4 height 4
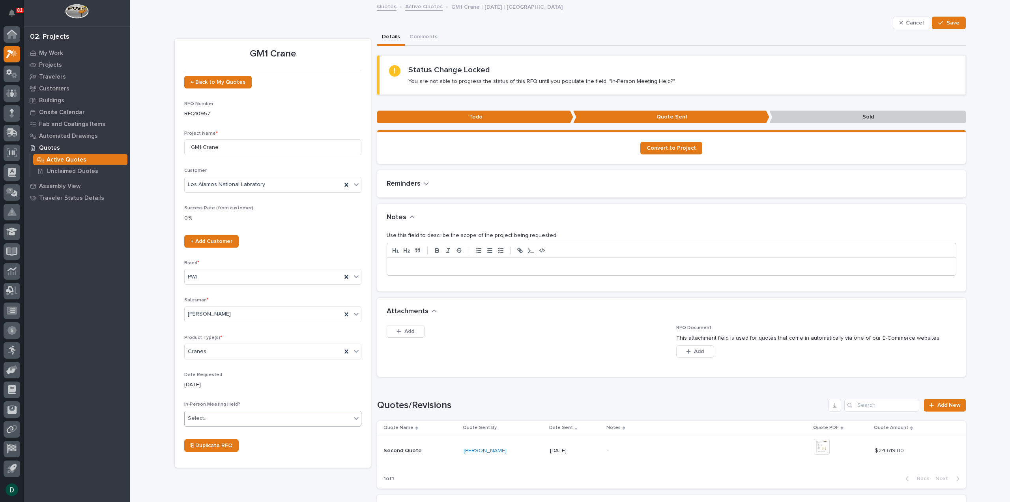
click at [298, 417] on div "Select..." at bounding box center [268, 418] width 167 height 13
click at [207, 448] on div "No" at bounding box center [270, 446] width 176 height 14
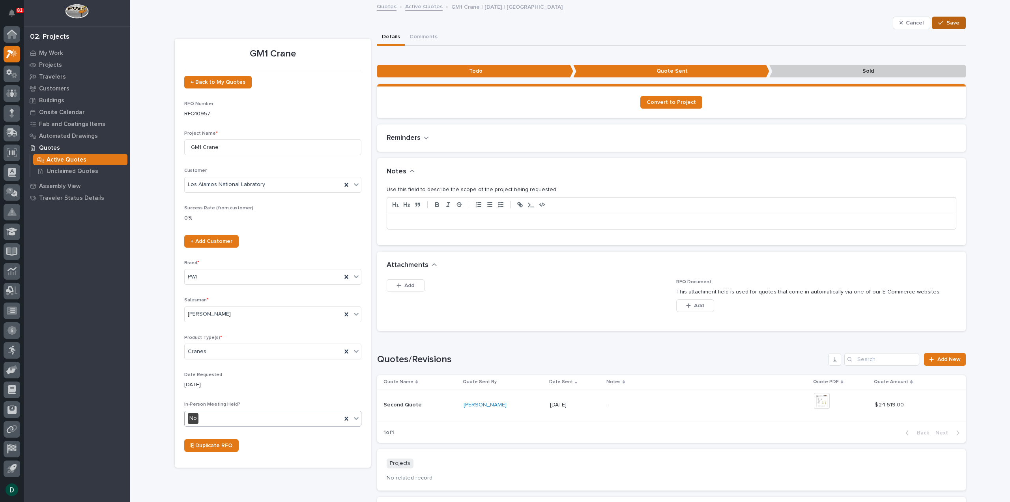
click at [953, 24] on span "Save" at bounding box center [953, 22] width 13 height 7
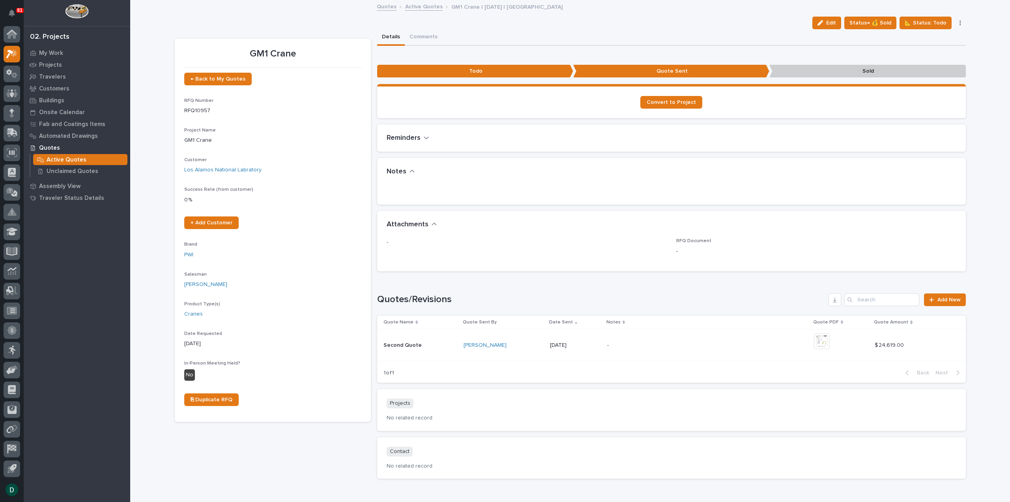
click at [423, 2] on link "Active Quotes" at bounding box center [423, 6] width 37 height 9
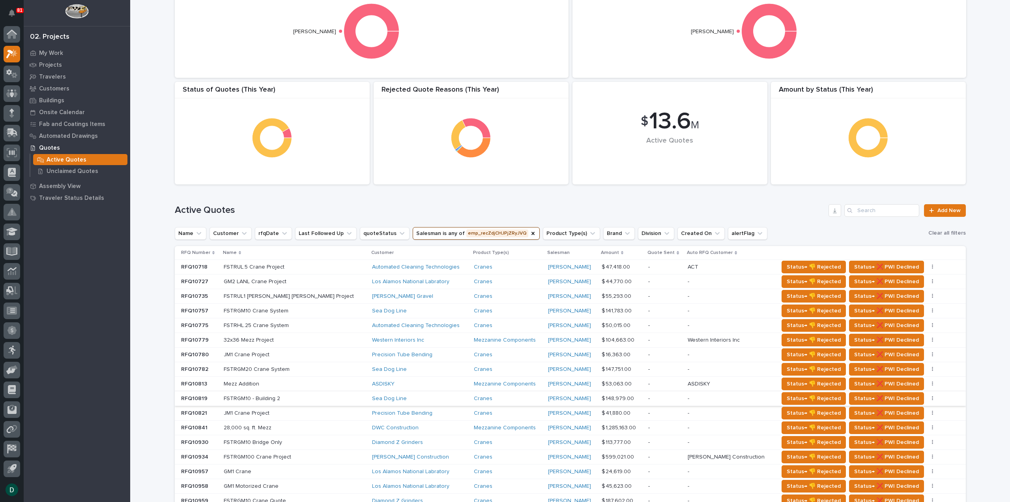
scroll to position [79, 0]
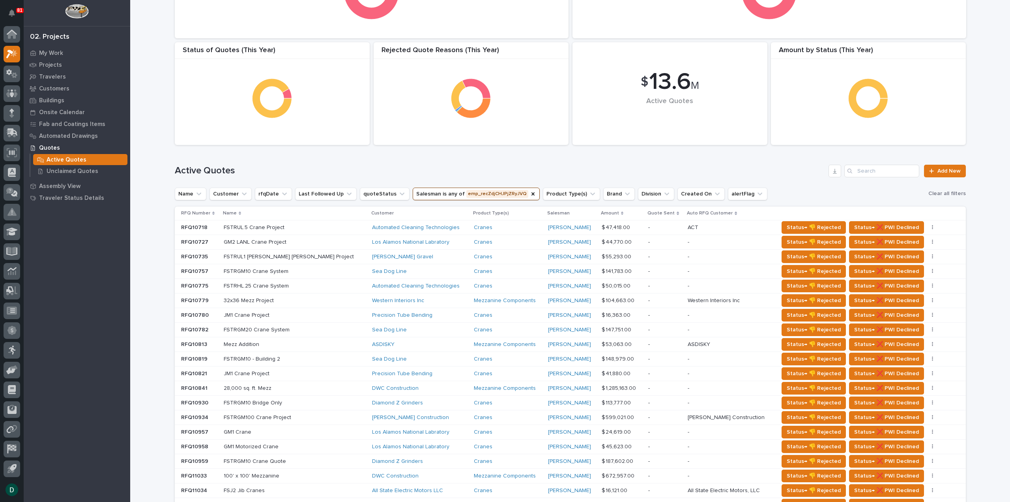
click at [286, 443] on p at bounding box center [293, 446] width 138 height 7
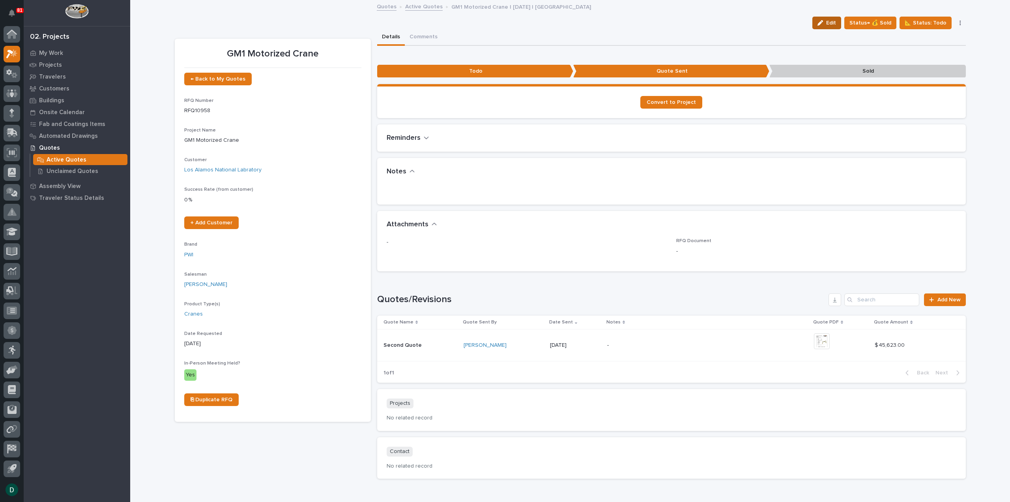
click at [821, 24] on icon "button" at bounding box center [821, 23] width 6 height 6
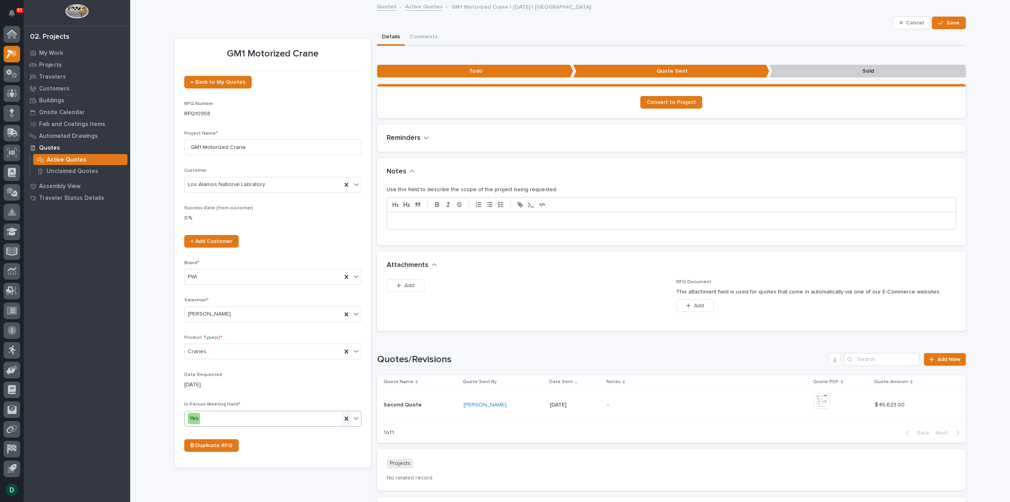
click at [345, 417] on icon at bounding box center [347, 418] width 8 height 8
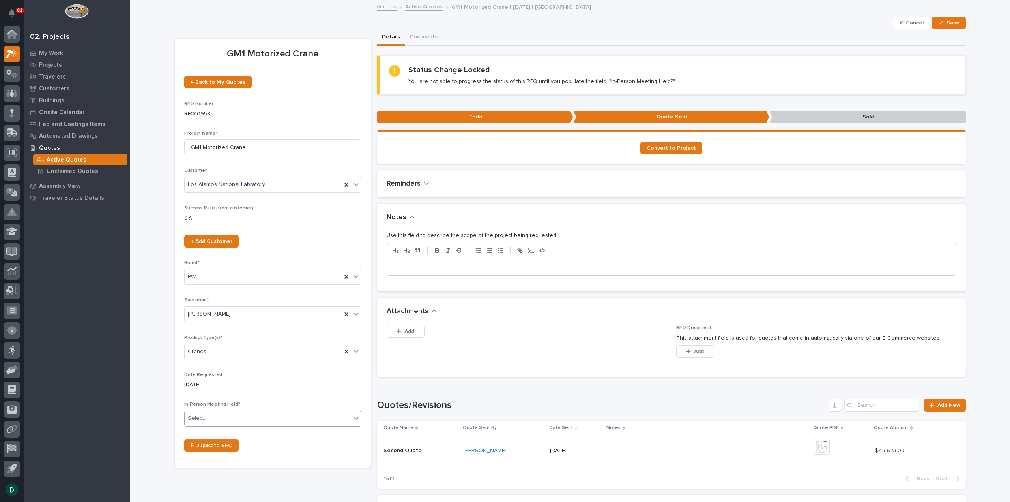
click at [353, 415] on icon at bounding box center [356, 418] width 8 height 8
click at [221, 443] on div "No" at bounding box center [270, 446] width 176 height 14
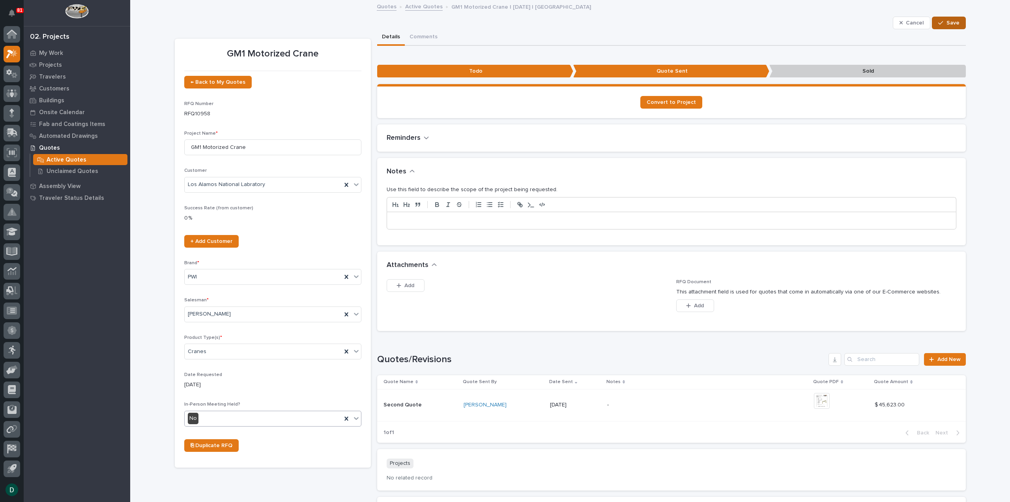
click at [941, 22] on div "button" at bounding box center [942, 23] width 8 height 6
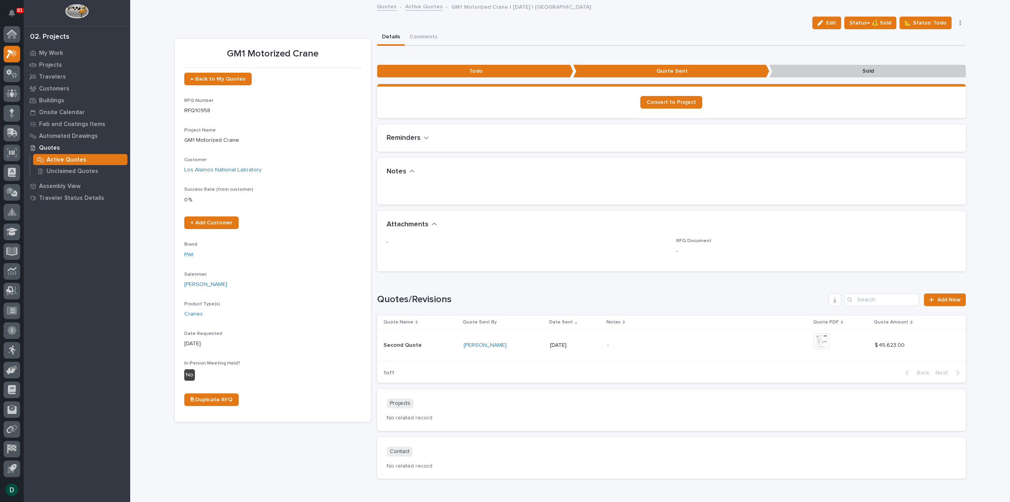
click at [425, 6] on link "Active Quotes" at bounding box center [423, 6] width 37 height 9
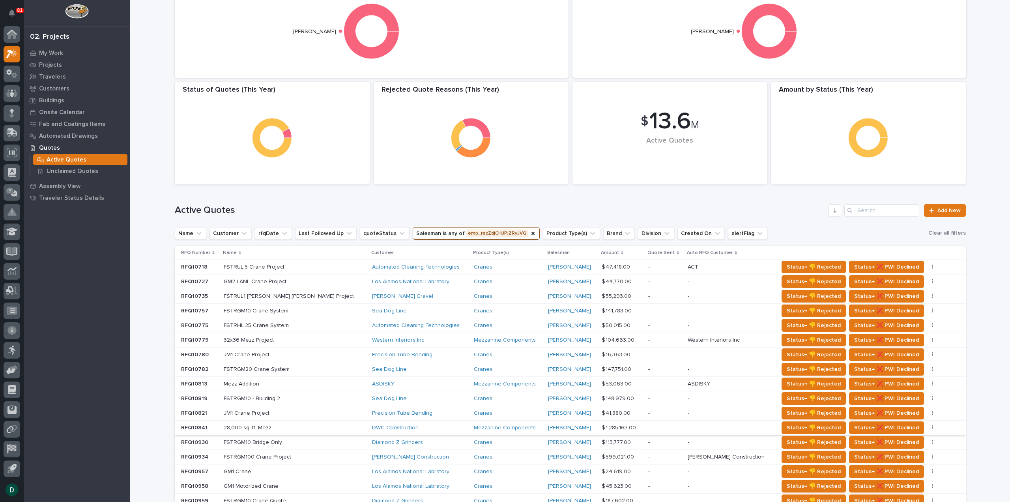
scroll to position [79, 0]
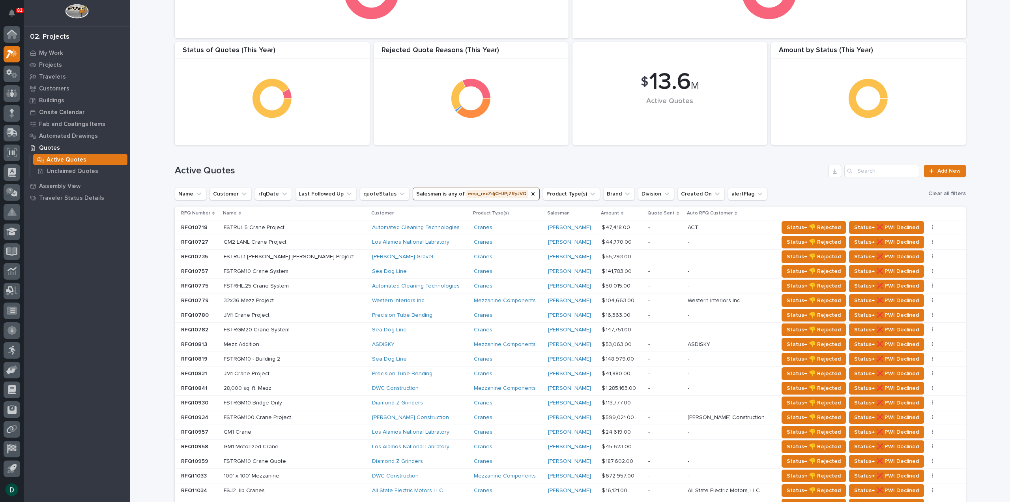
click at [321, 473] on p at bounding box center [293, 475] width 138 height 7
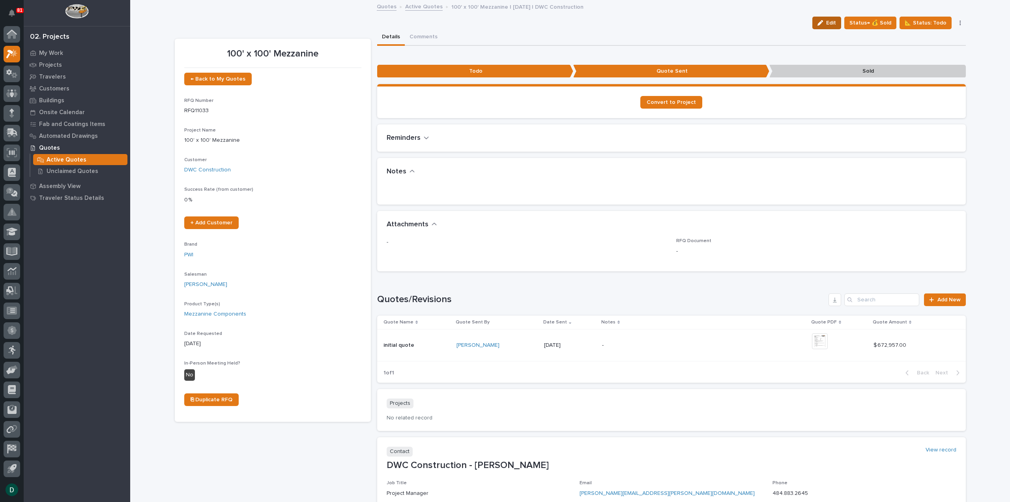
click at [833, 20] on span "Edit" at bounding box center [831, 22] width 10 height 7
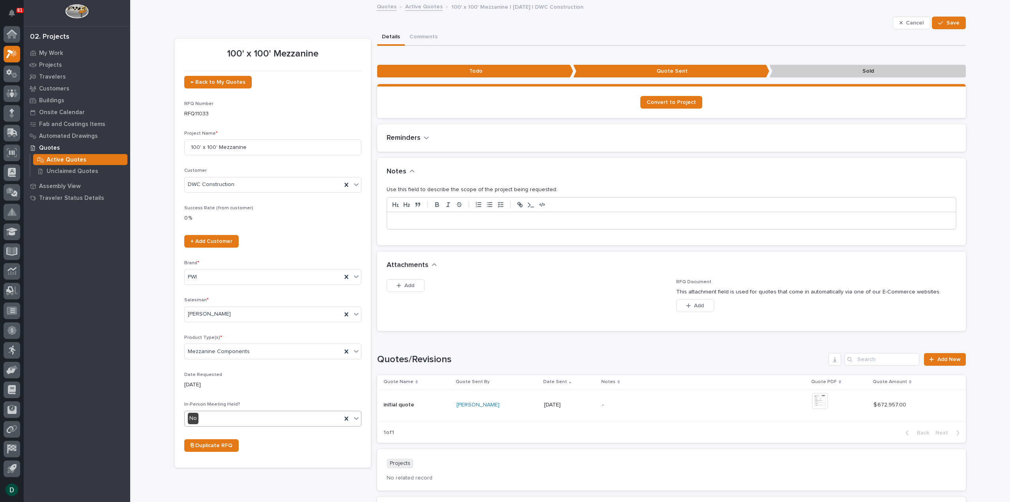
click at [219, 419] on div "No" at bounding box center [263, 418] width 157 height 13
click at [203, 431] on div "Yes" at bounding box center [270, 432] width 176 height 14
click at [947, 25] on span "Save" at bounding box center [953, 22] width 13 height 7
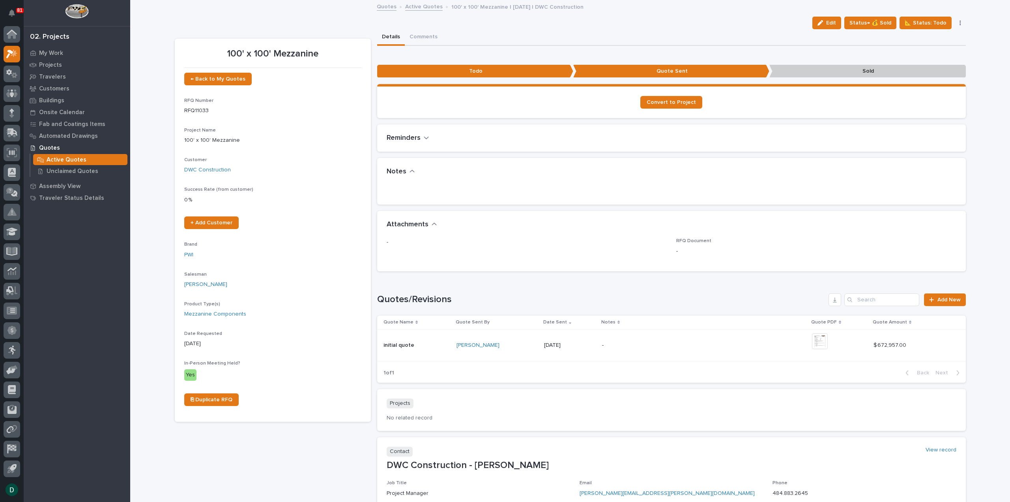
click at [428, 6] on link "Active Quotes" at bounding box center [423, 6] width 37 height 9
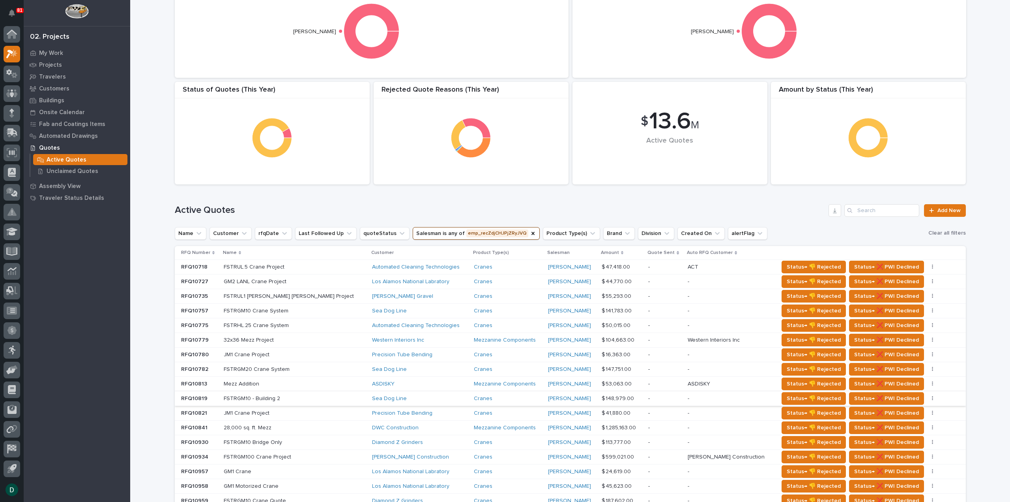
scroll to position [79, 0]
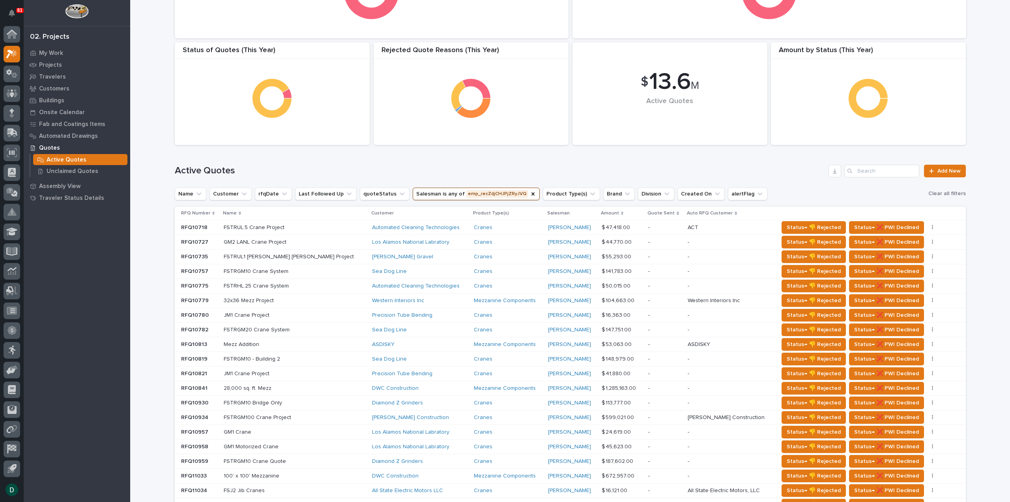
click at [307, 343] on p at bounding box center [293, 344] width 138 height 7
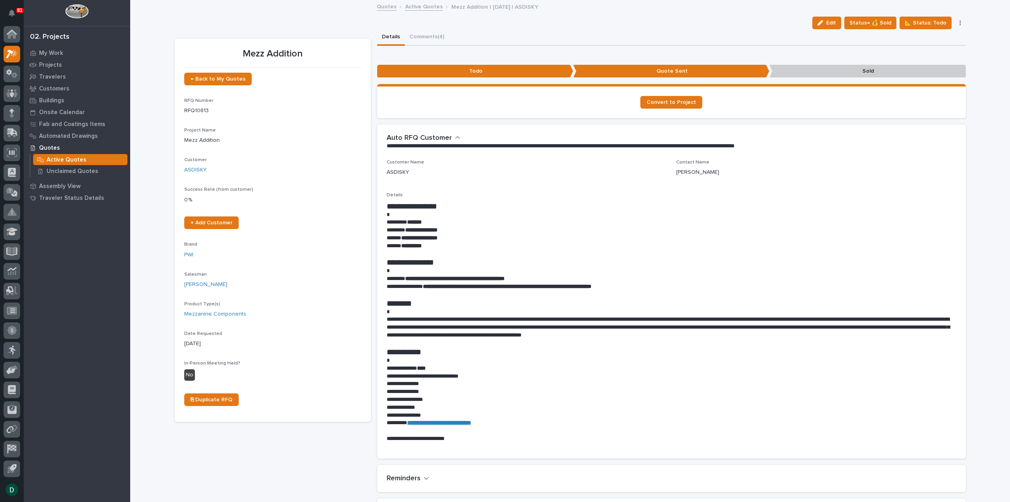
click at [428, 4] on link "Active Quotes" at bounding box center [423, 6] width 37 height 9
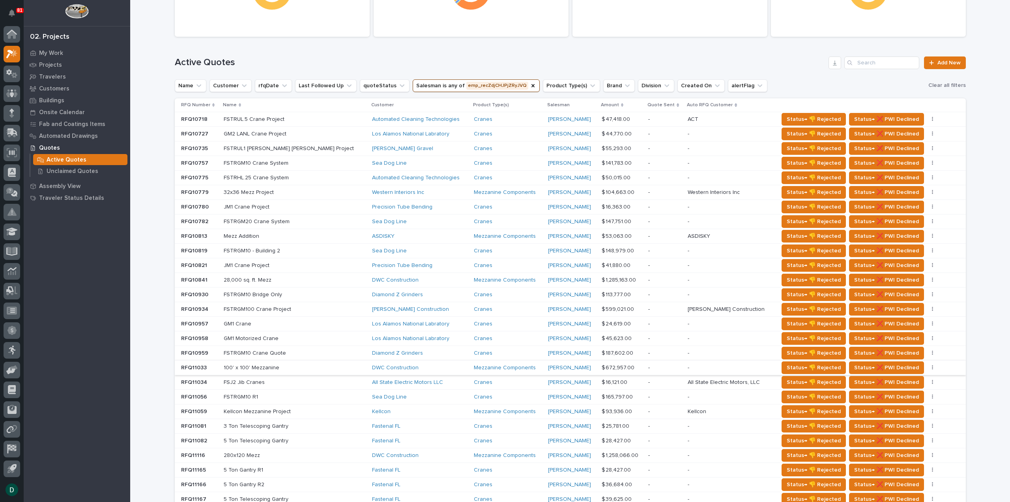
scroll to position [197, 0]
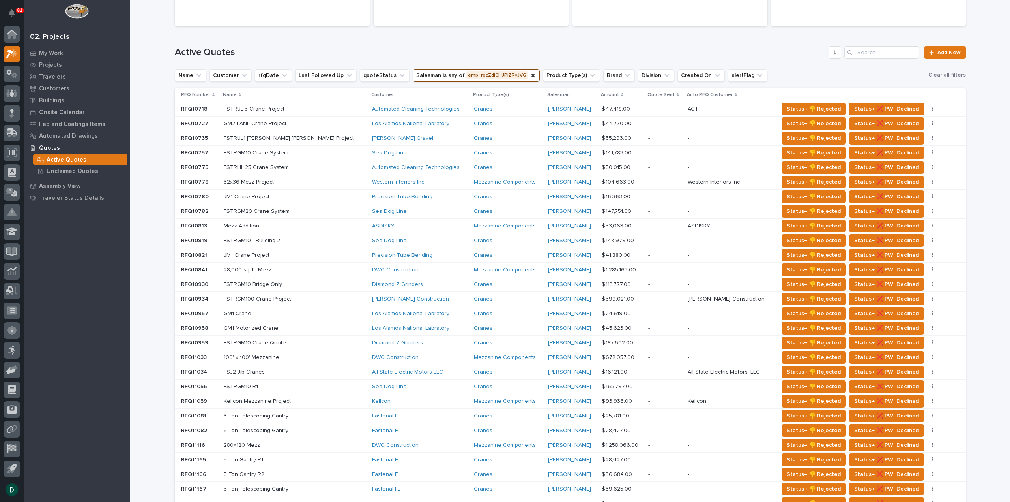
click at [314, 385] on p at bounding box center [293, 386] width 138 height 7
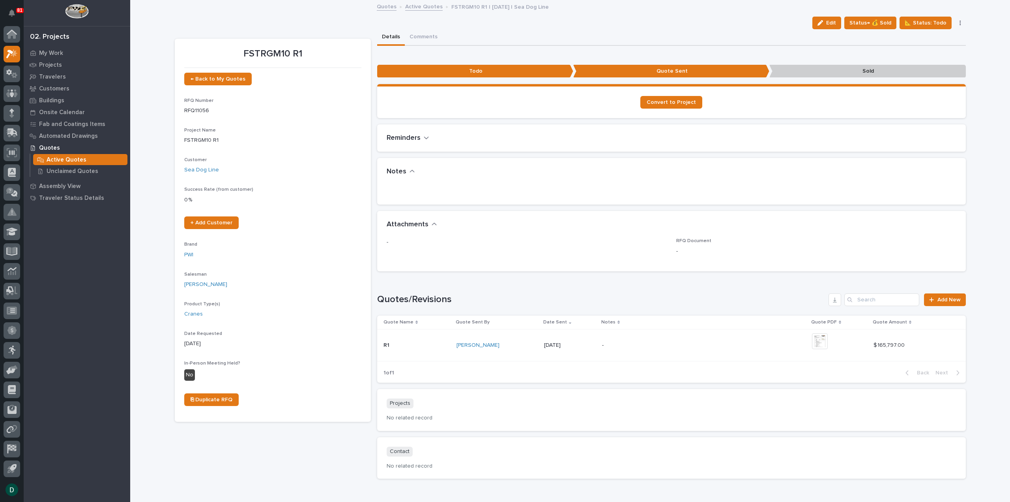
click at [423, 7] on link "Active Quotes" at bounding box center [423, 6] width 37 height 9
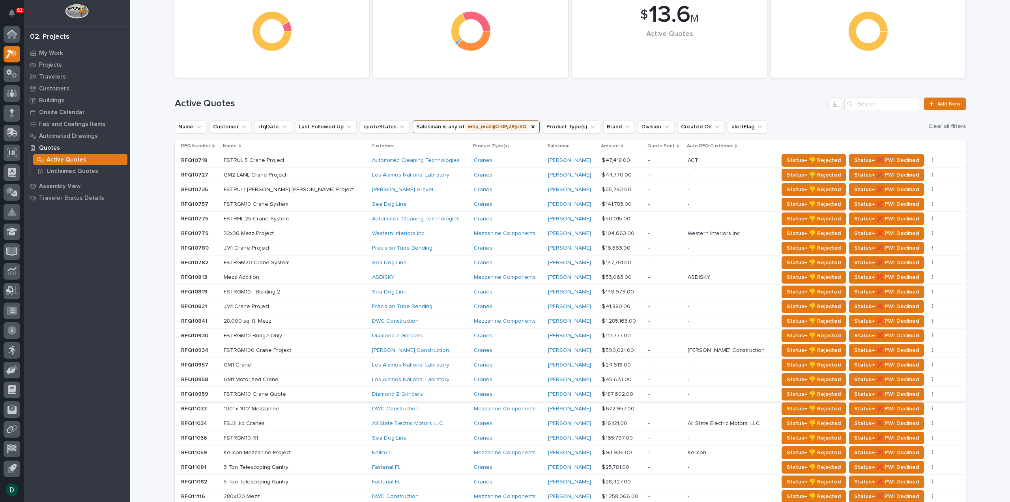
scroll to position [158, 0]
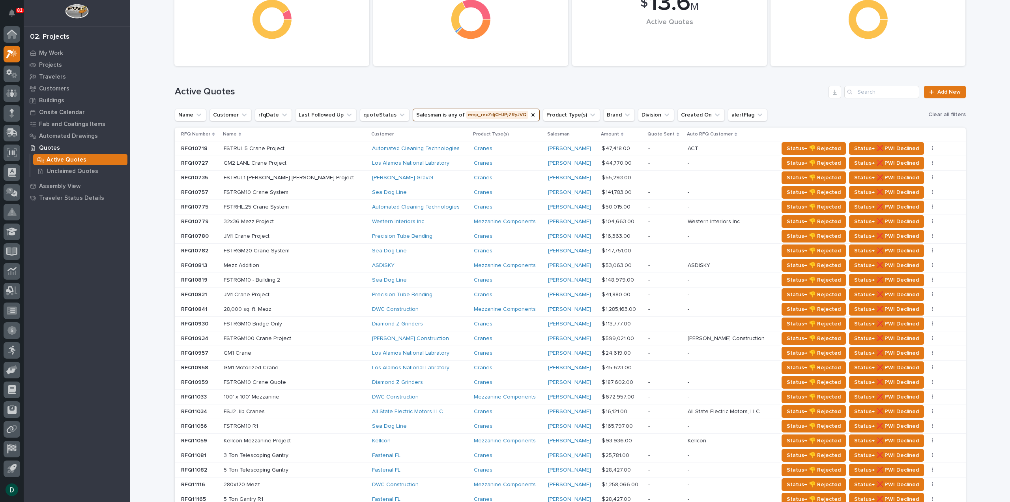
click at [318, 438] on p at bounding box center [293, 440] width 138 height 7
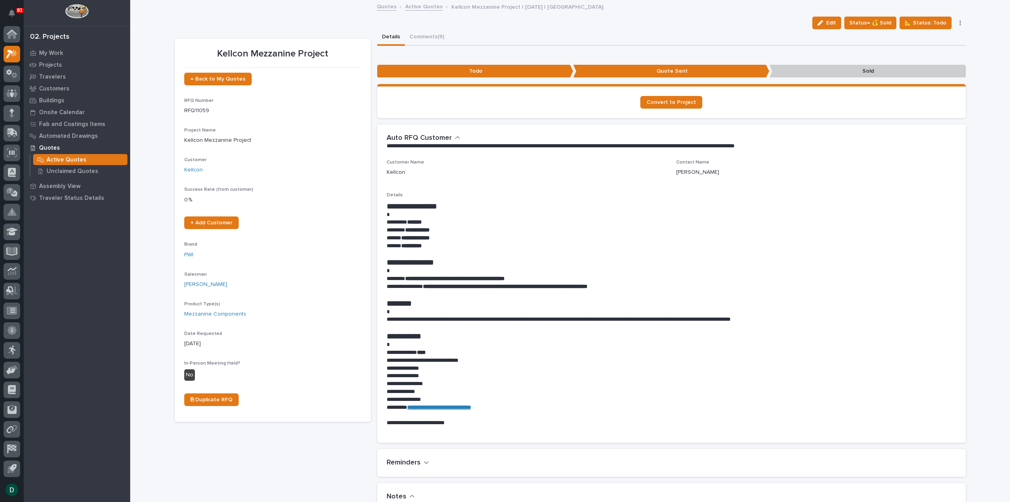
click at [429, 8] on link "Active Quotes" at bounding box center [423, 6] width 37 height 9
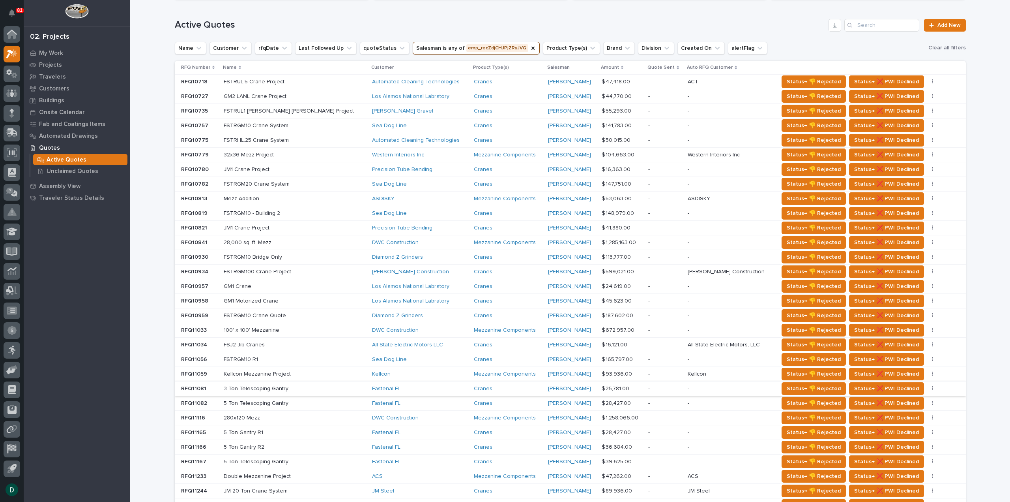
scroll to position [237, 0]
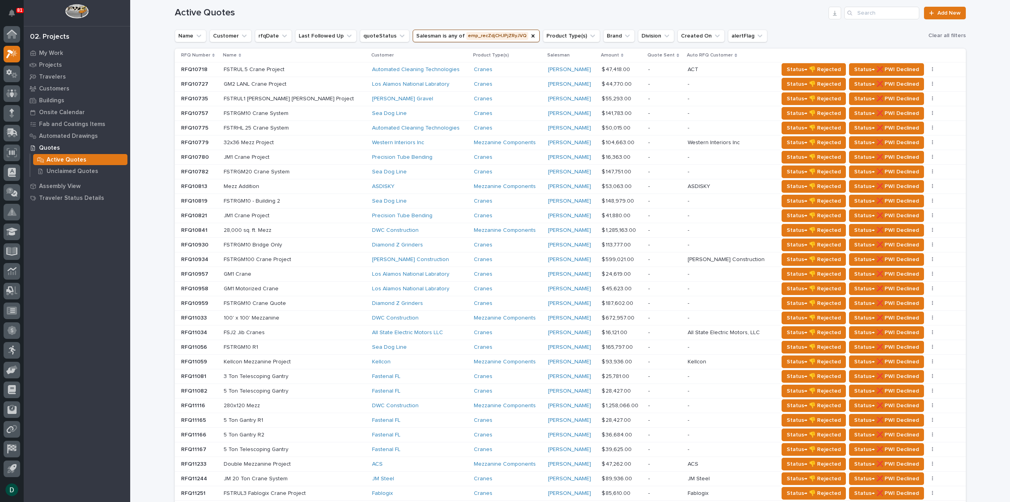
click at [312, 402] on p at bounding box center [293, 405] width 138 height 7
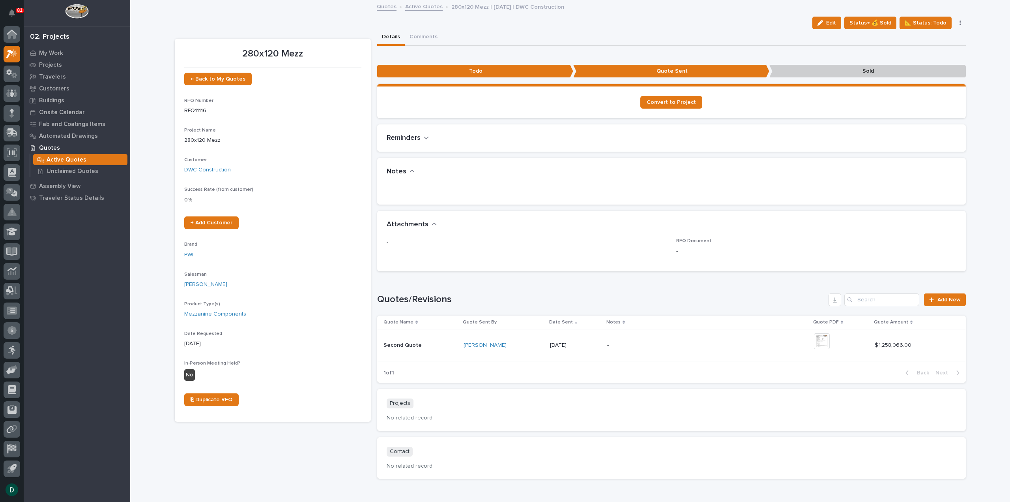
click at [833, 22] on span "Edit" at bounding box center [831, 22] width 10 height 7
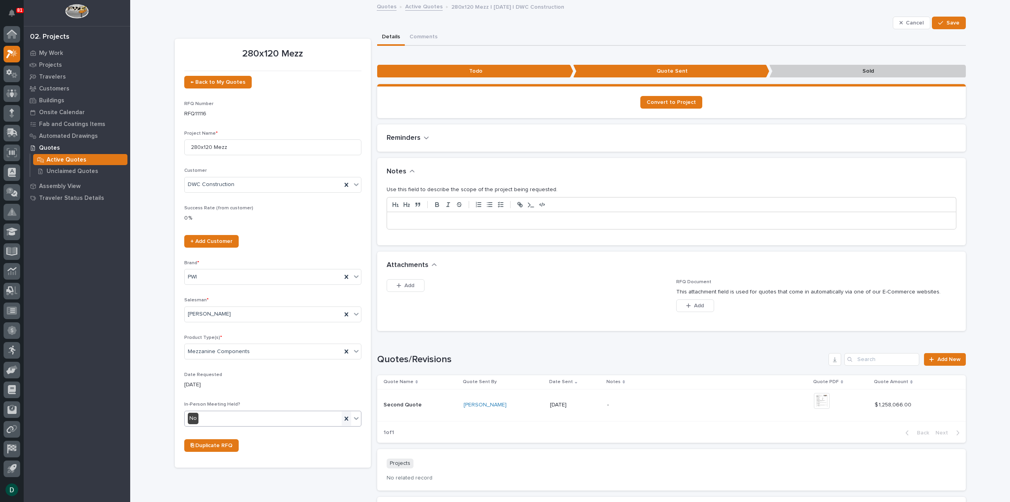
click at [344, 416] on icon at bounding box center [346, 418] width 4 height 4
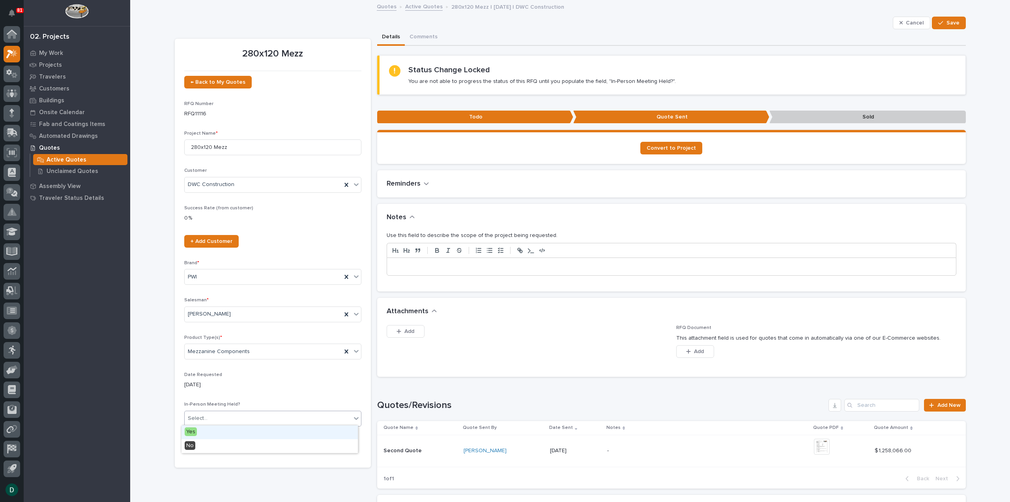
click at [353, 416] on icon at bounding box center [356, 418] width 8 height 8
click at [197, 432] on div "Yes" at bounding box center [270, 432] width 176 height 14
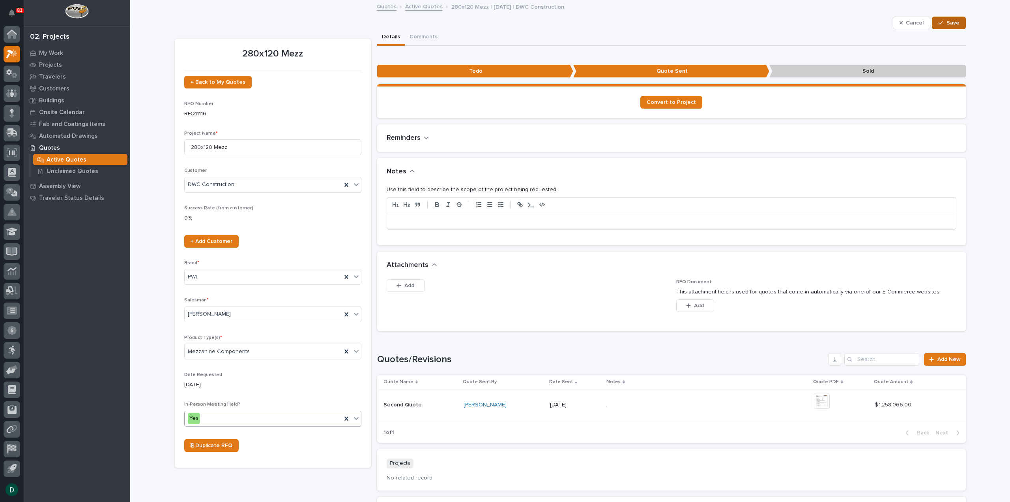
click at [954, 21] on span "Save" at bounding box center [953, 22] width 13 height 7
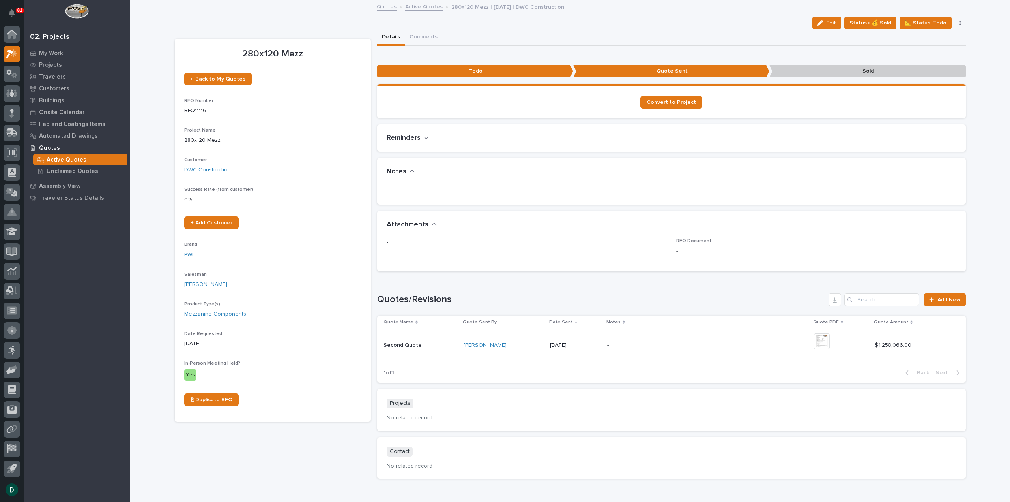
click at [418, 7] on link "Active Quotes" at bounding box center [423, 6] width 37 height 9
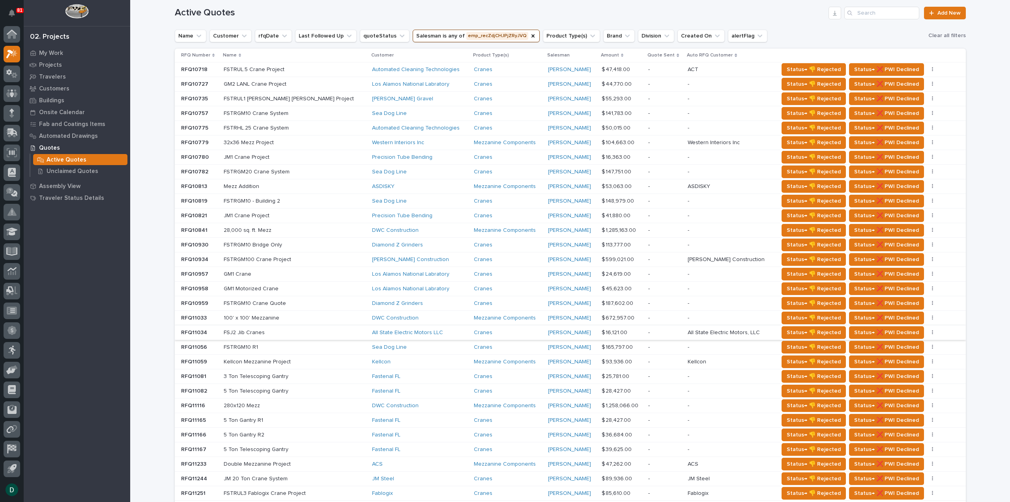
scroll to position [276, 0]
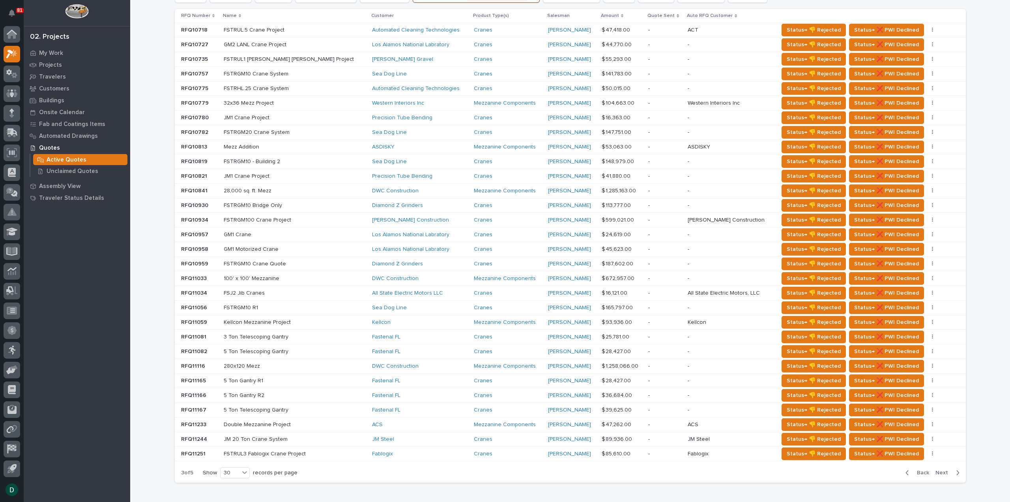
click at [382, 437] on div "JM Steel" at bounding box center [419, 439] width 95 height 7
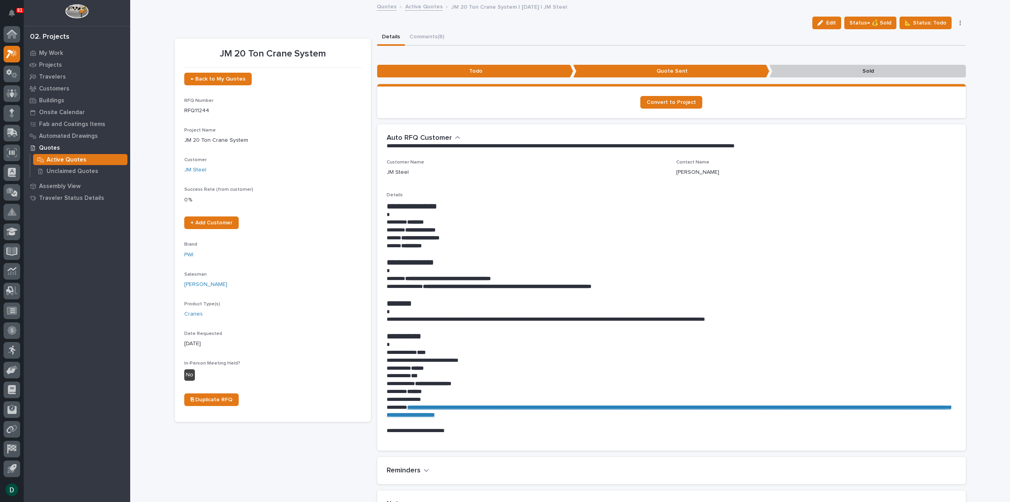
click at [421, 5] on link "Active Quotes" at bounding box center [423, 6] width 37 height 9
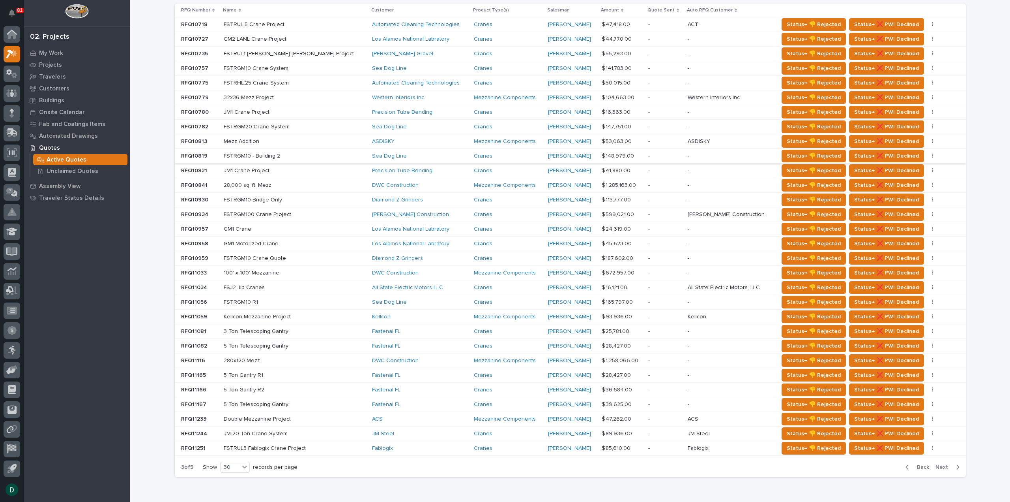
scroll to position [316, 0]
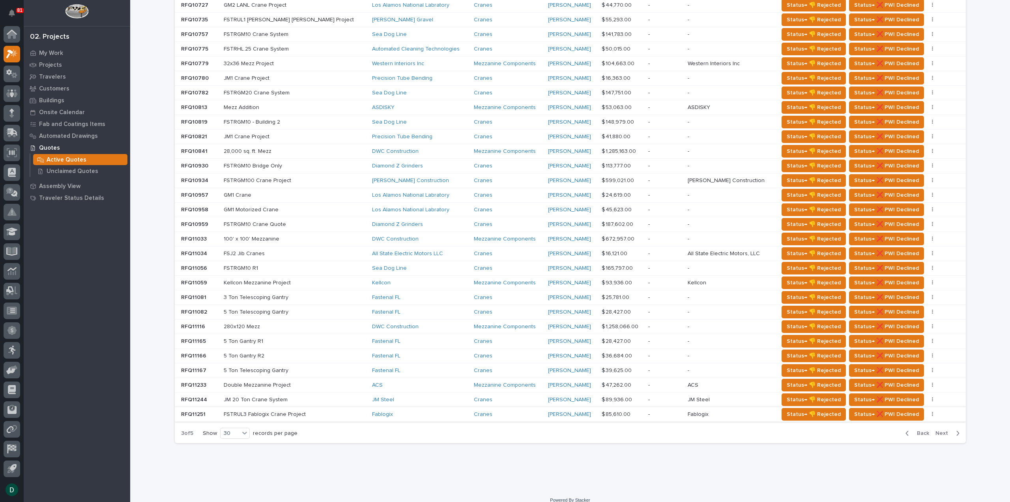
click at [944, 429] on span "Next" at bounding box center [944, 432] width 17 height 7
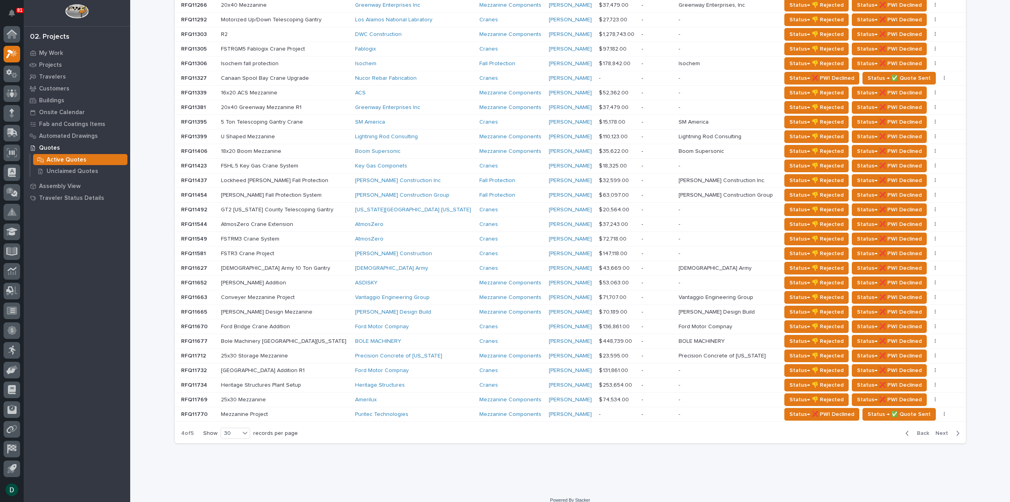
click at [330, 367] on p at bounding box center [285, 370] width 128 height 7
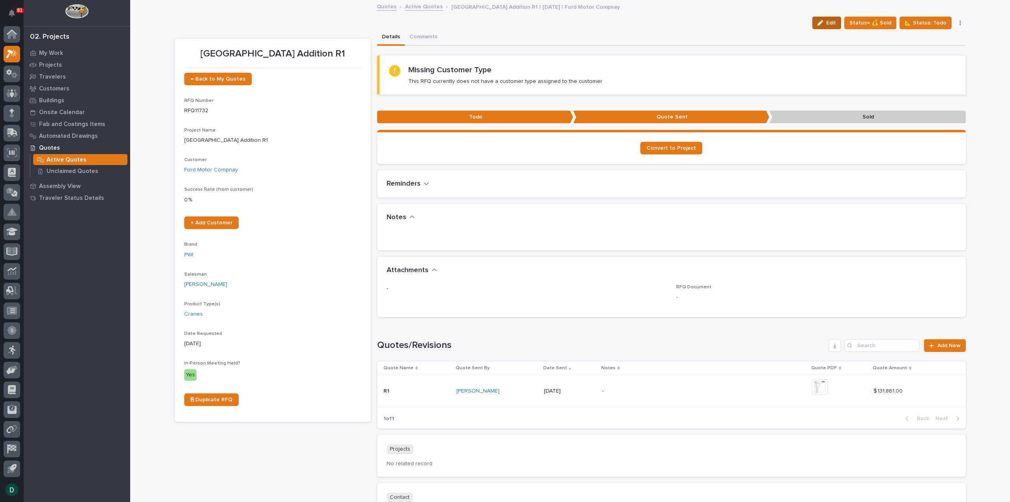
click at [841, 22] on button "Edit" at bounding box center [826, 23] width 29 height 13
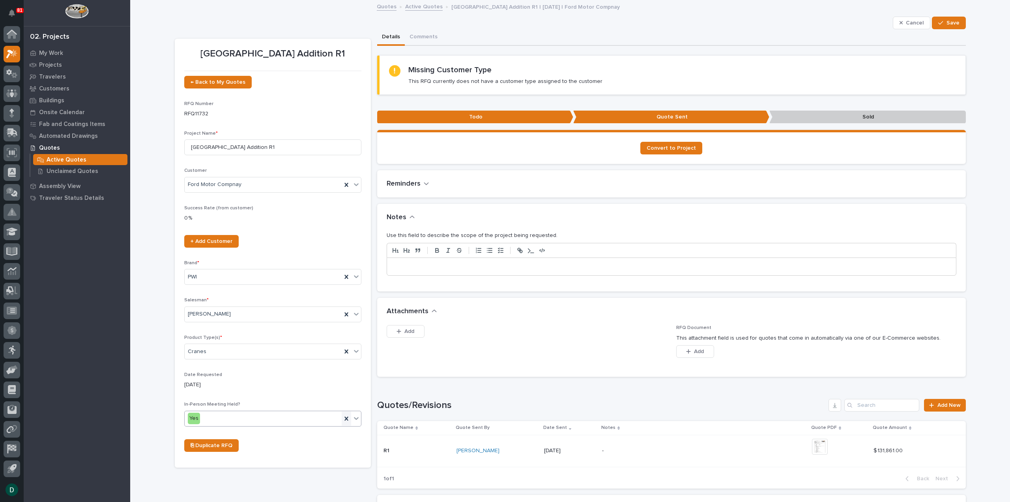
click at [343, 414] on icon at bounding box center [347, 418] width 8 height 8
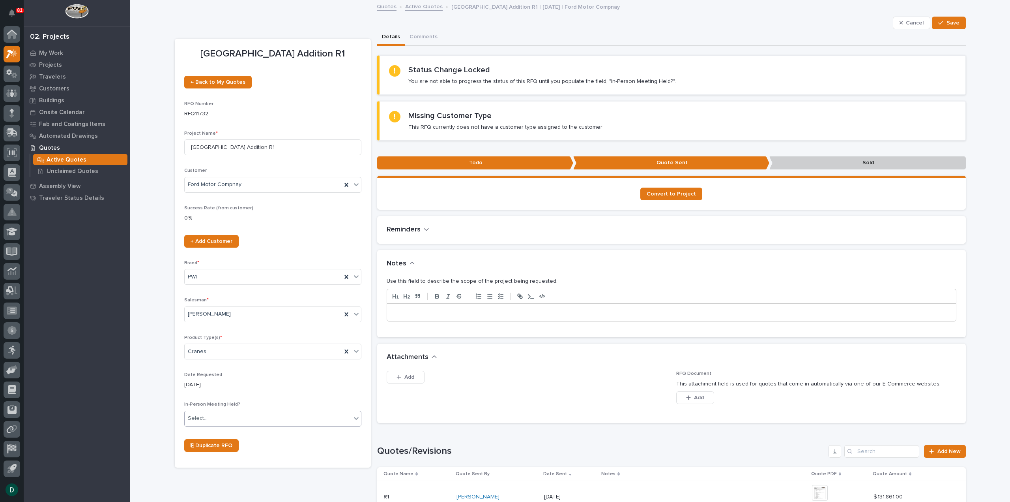
click at [352, 414] on icon at bounding box center [356, 418] width 8 height 8
click at [270, 443] on div "No" at bounding box center [270, 446] width 176 height 14
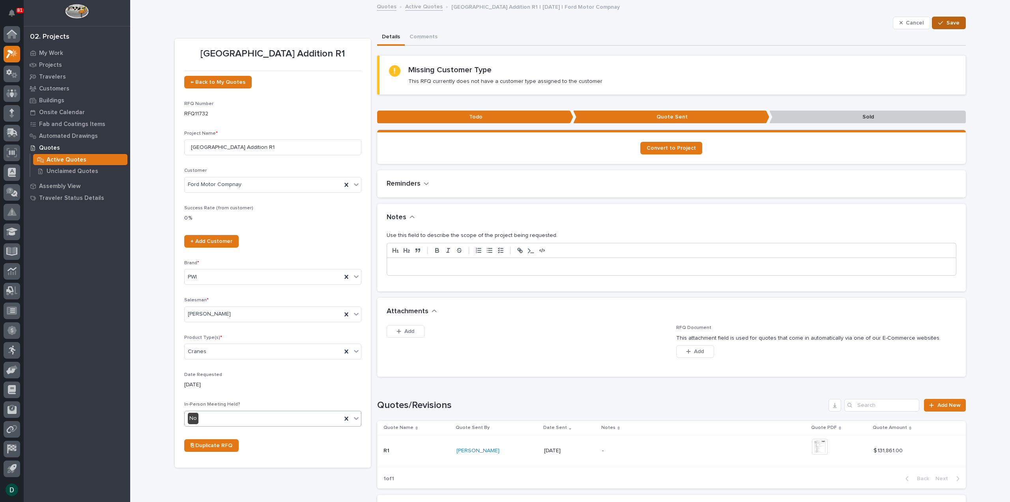
click at [942, 22] on div "button" at bounding box center [942, 23] width 8 height 6
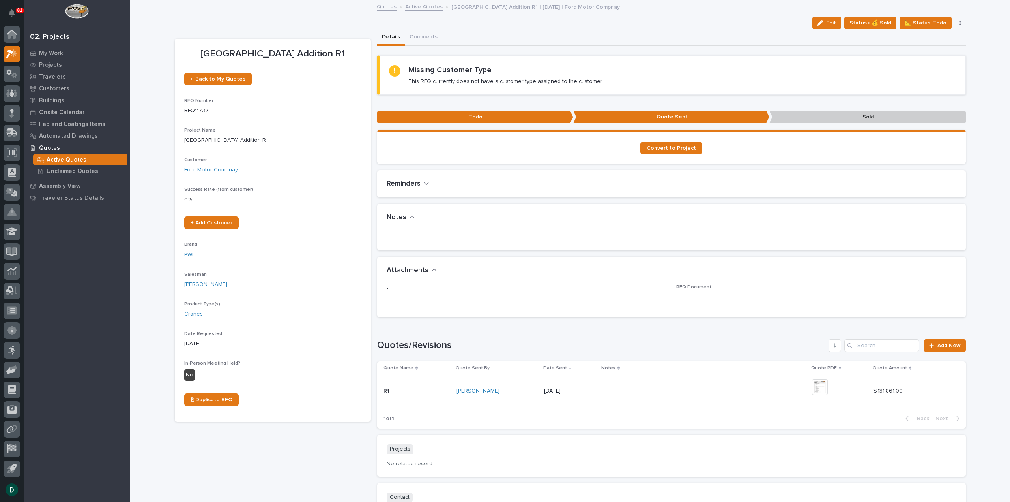
click at [418, 7] on link "Active Quotes" at bounding box center [423, 6] width 37 height 9
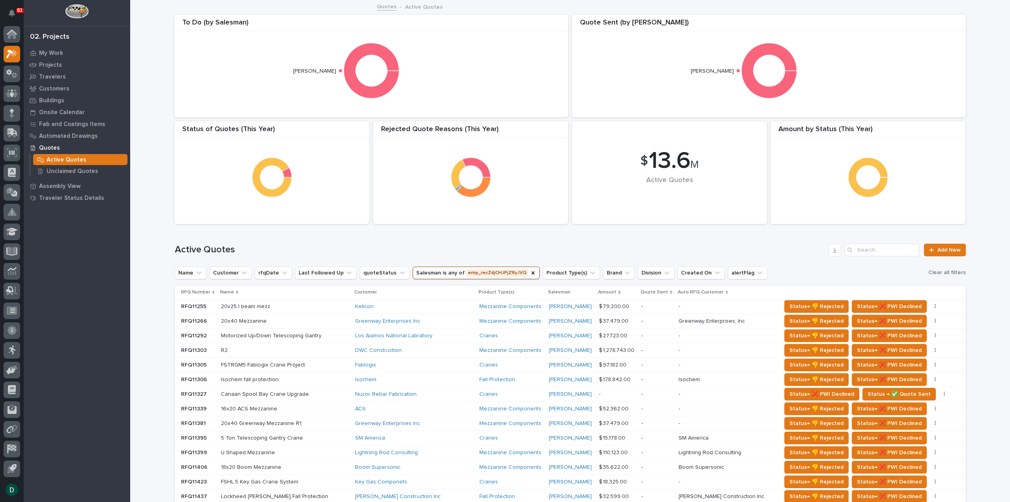
click at [327, 306] on p at bounding box center [285, 306] width 128 height 7
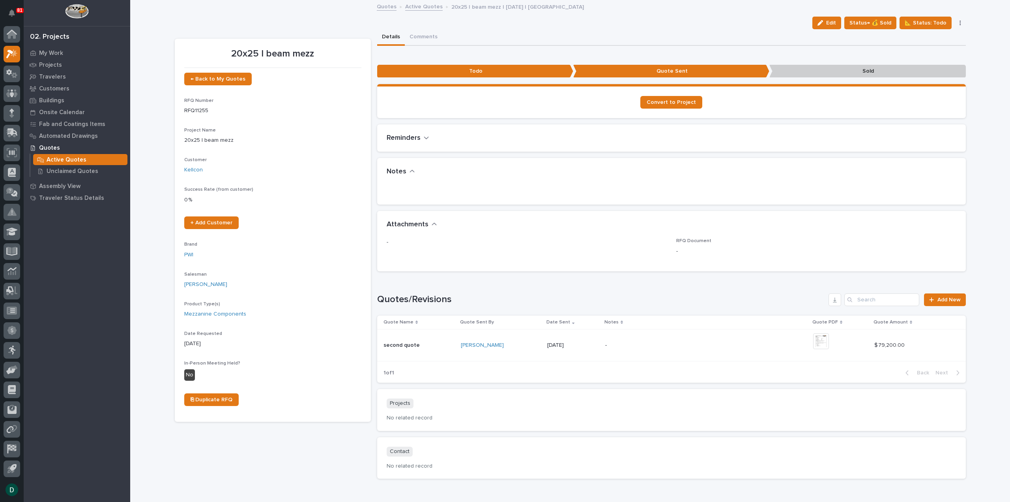
click at [427, 7] on link "Active Quotes" at bounding box center [423, 6] width 37 height 9
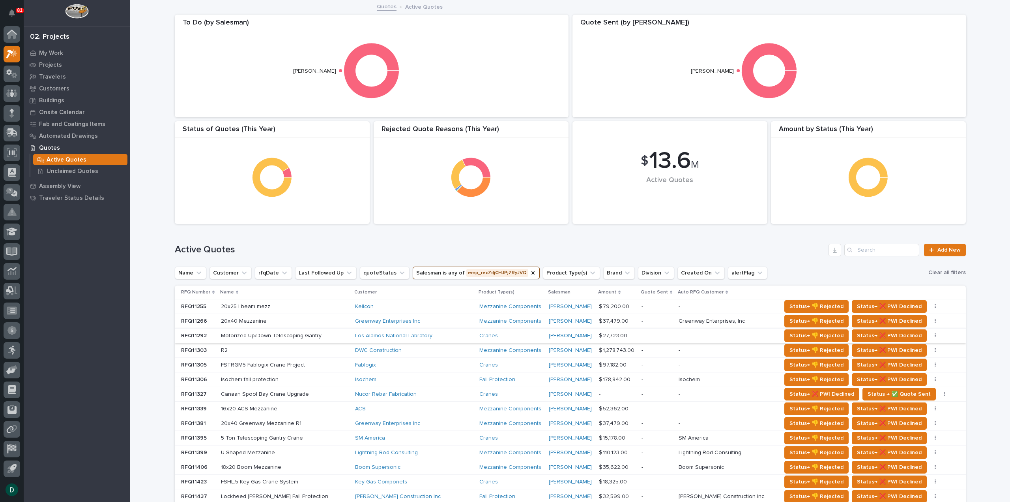
click at [320, 319] on p at bounding box center [285, 321] width 128 height 7
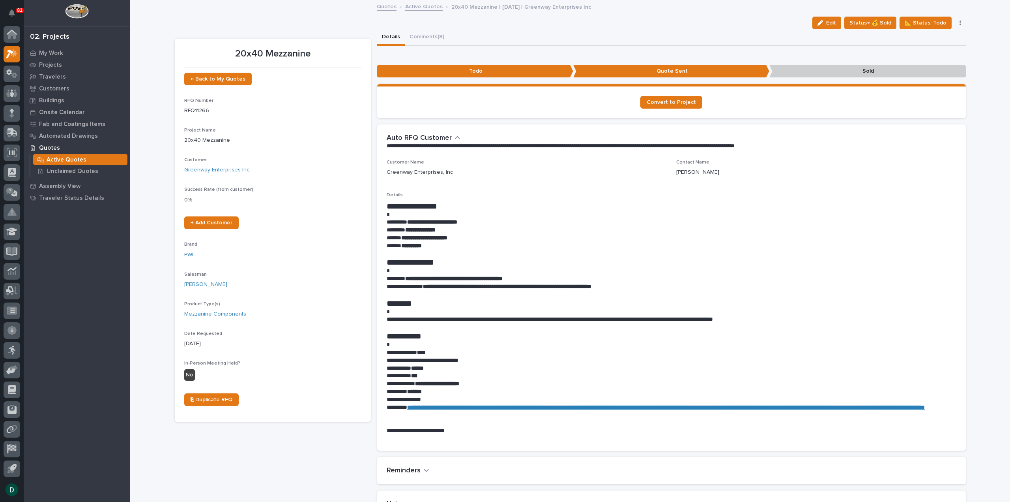
click at [425, 4] on link "Active Quotes" at bounding box center [423, 6] width 37 height 9
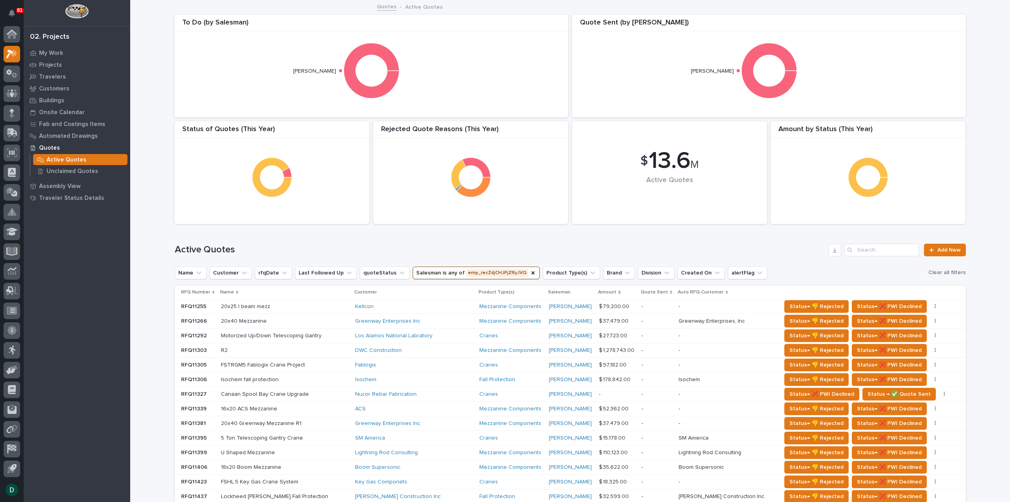
click at [329, 348] on p at bounding box center [285, 350] width 128 height 7
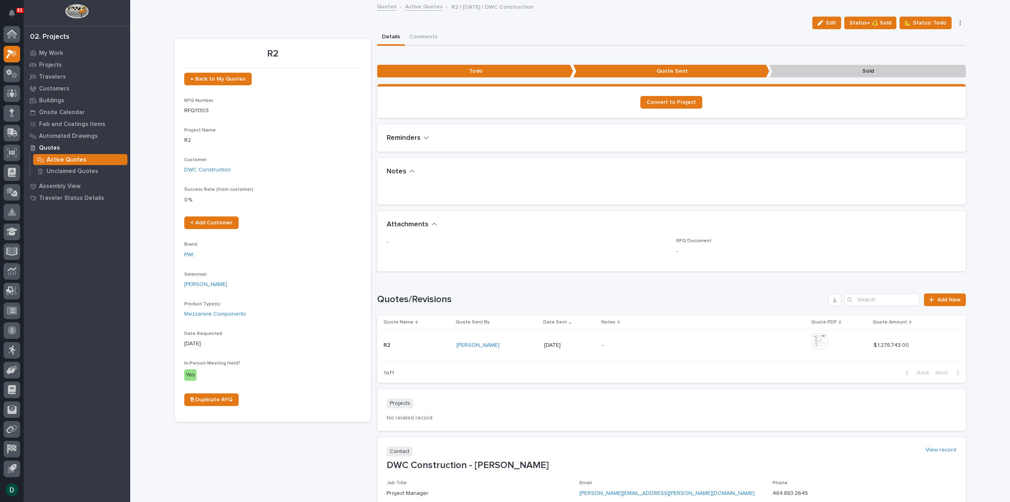
click at [422, 5] on link "Active Quotes" at bounding box center [423, 6] width 37 height 9
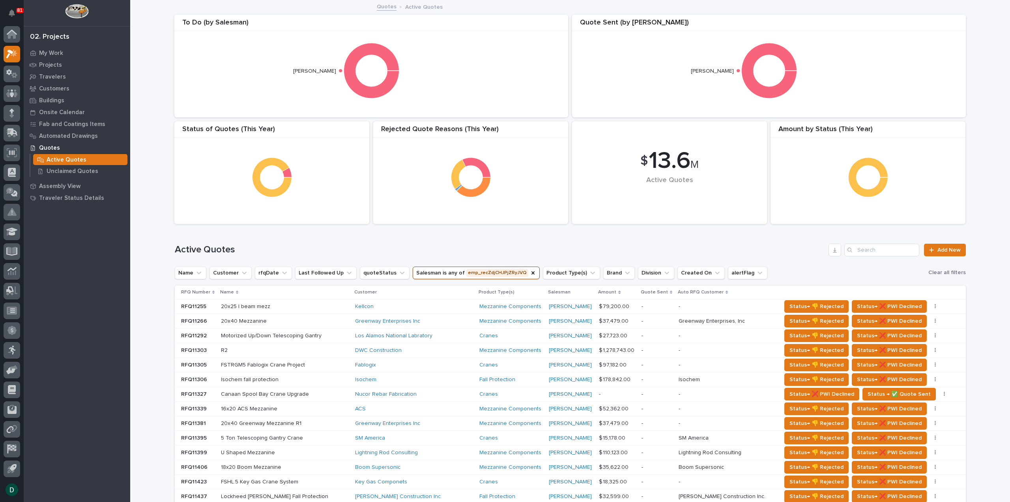
click at [337, 373] on div "Isochem fall protection Isochem fall protection" at bounding box center [285, 379] width 128 height 13
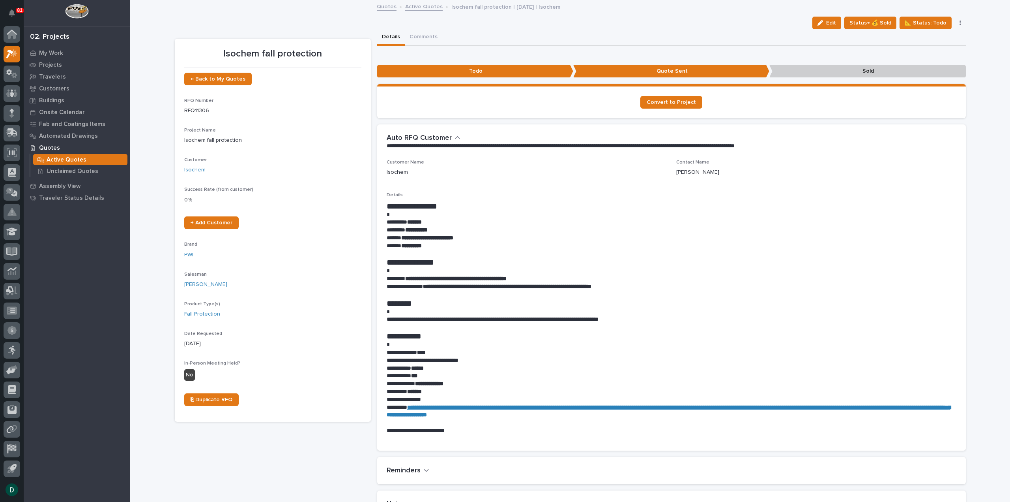
click at [432, 6] on link "Active Quotes" at bounding box center [423, 6] width 37 height 9
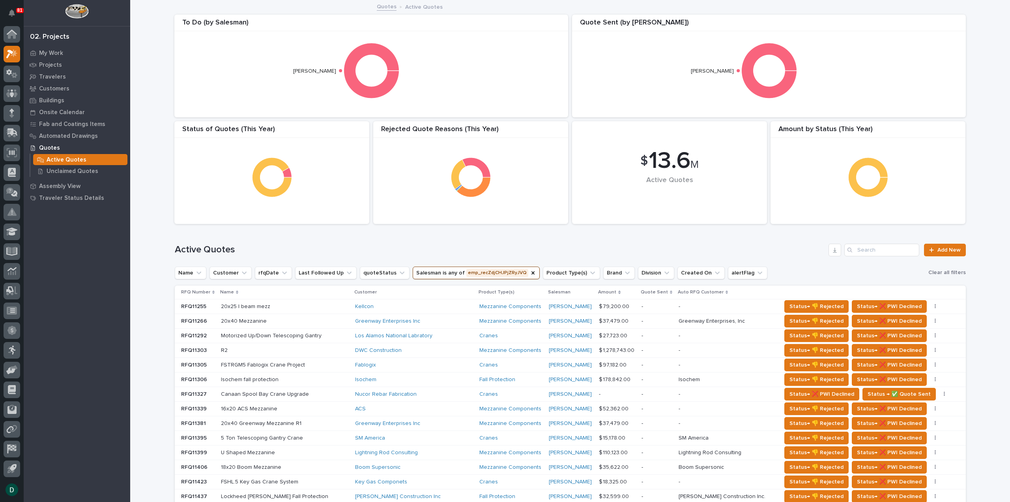
click at [328, 420] on p at bounding box center [285, 423] width 128 height 7
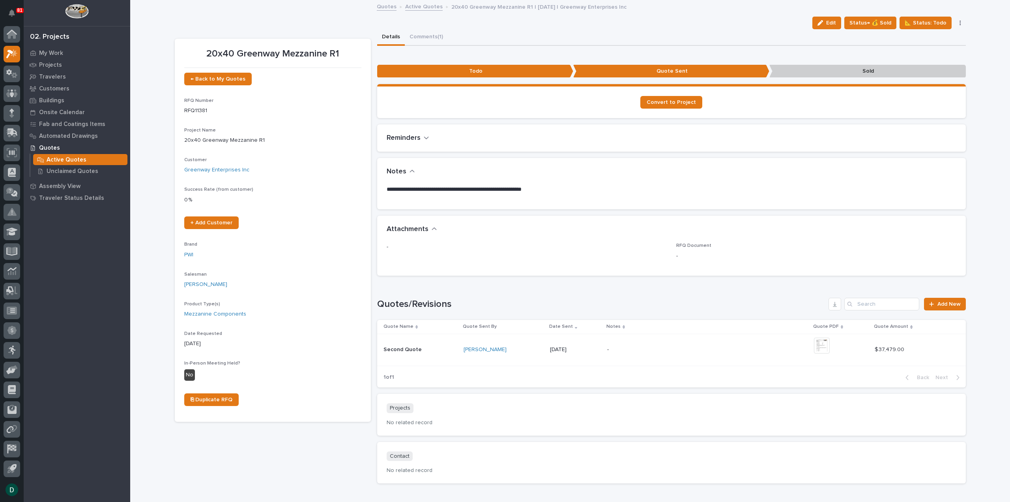
click at [419, 4] on link "Active Quotes" at bounding box center [423, 6] width 37 height 9
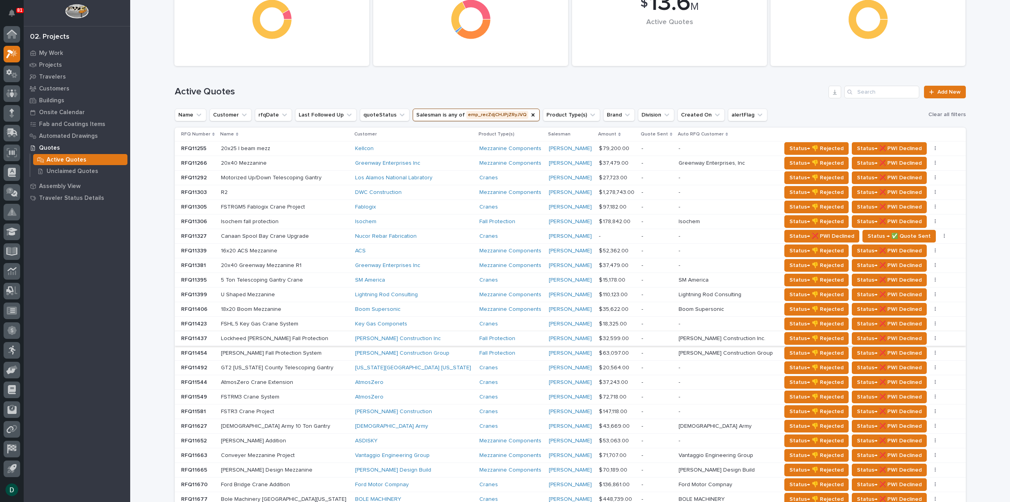
scroll to position [197, 0]
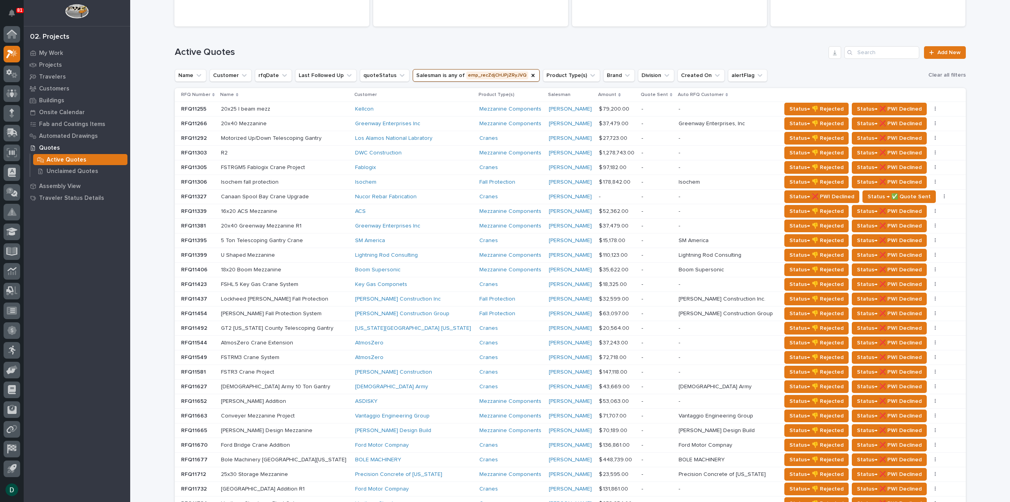
click at [320, 372] on p at bounding box center [285, 372] width 128 height 7
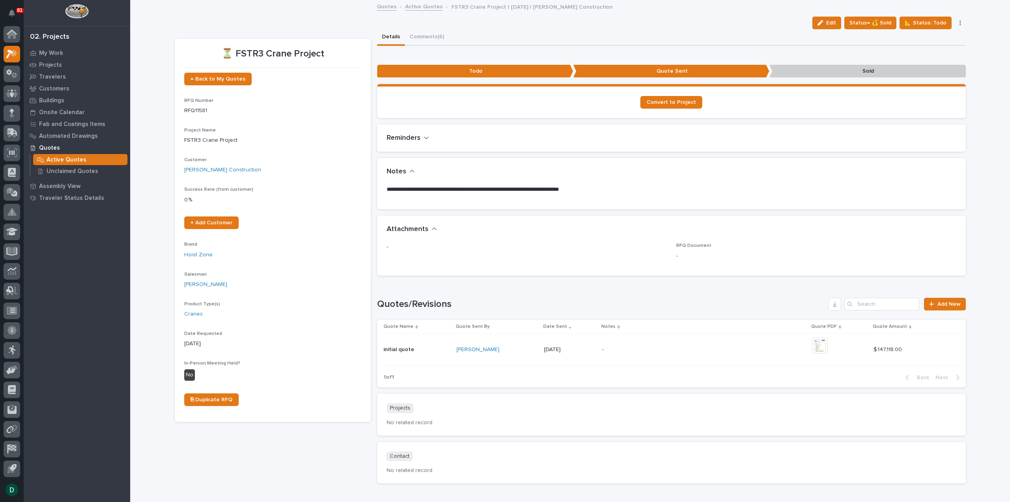
click at [411, 4] on link "Active Quotes" at bounding box center [423, 6] width 37 height 9
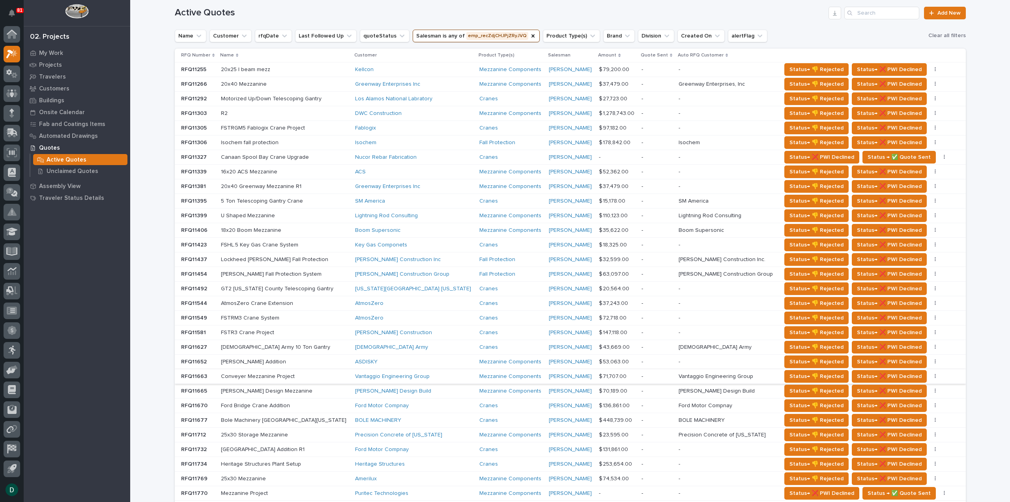
scroll to position [276, 0]
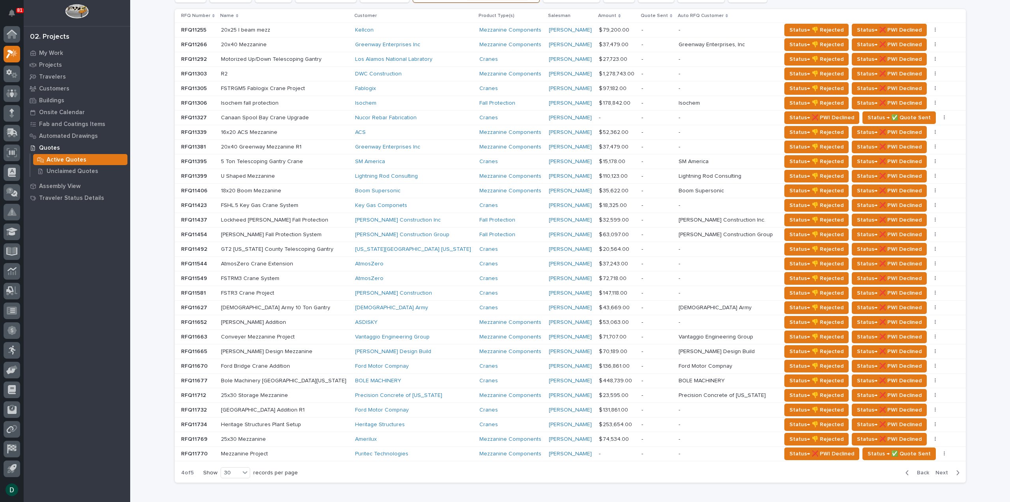
click at [352, 363] on td "Ford Motor Compnay" at bounding box center [414, 366] width 125 height 15
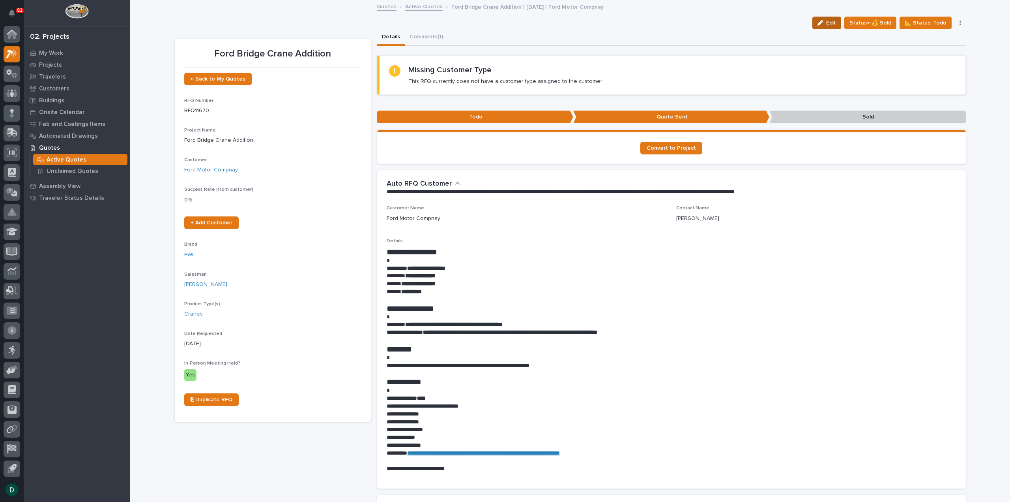
click at [831, 22] on span "Edit" at bounding box center [831, 22] width 10 height 7
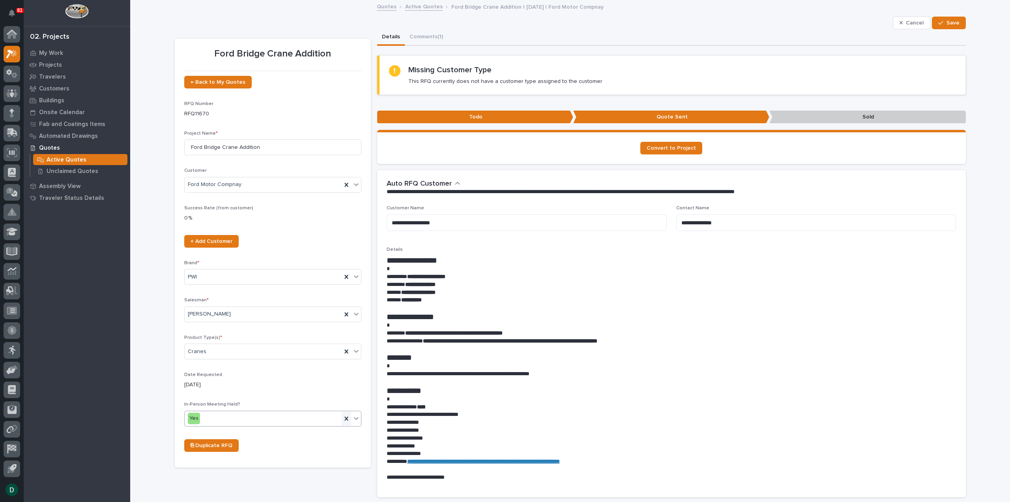
click at [344, 415] on icon at bounding box center [347, 418] width 8 height 8
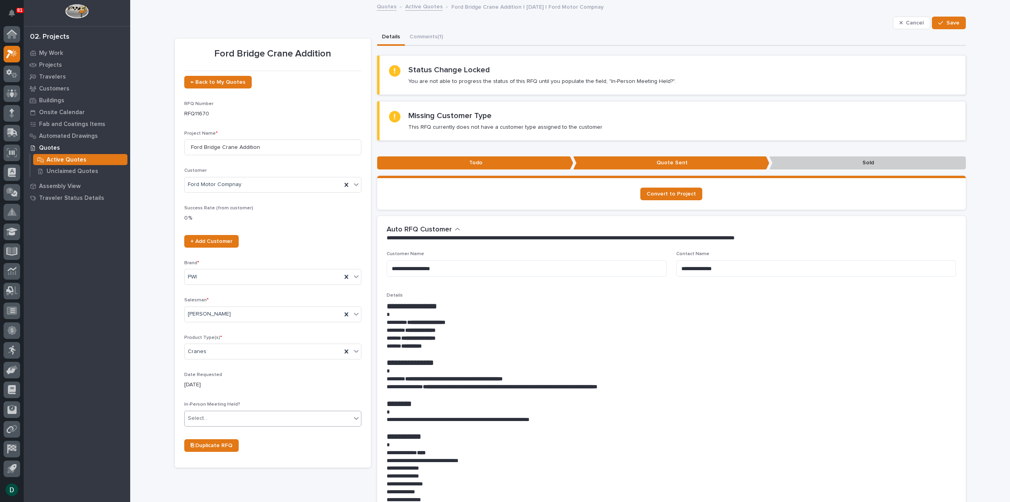
click at [351, 414] on span at bounding box center [351, 418] width 0 height 9
click at [229, 444] on div "No" at bounding box center [270, 446] width 176 height 14
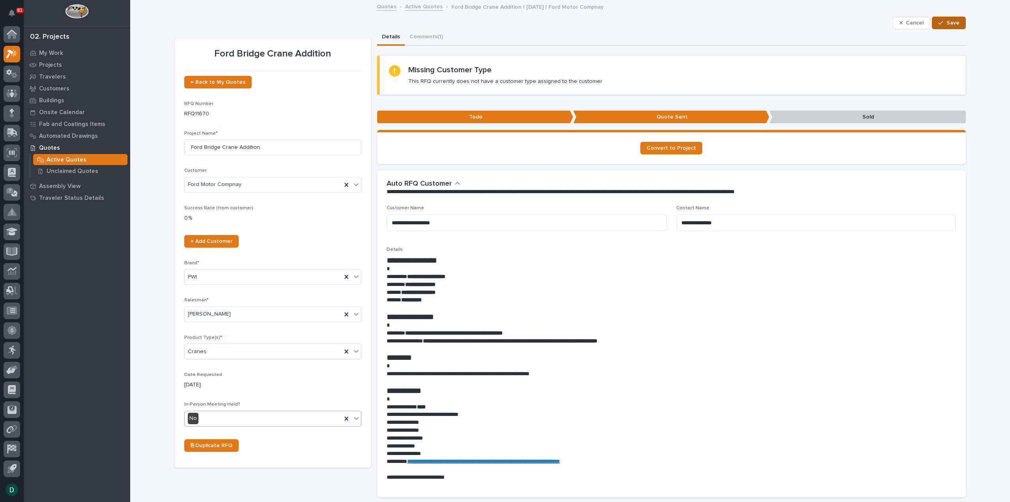
click at [960, 22] on button "Save" at bounding box center [949, 23] width 34 height 13
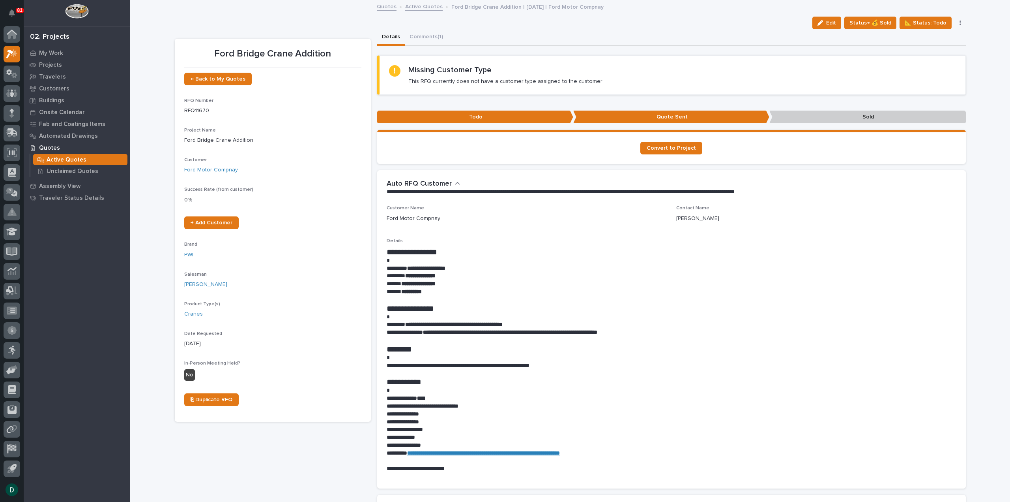
click at [418, 8] on link "Active Quotes" at bounding box center [423, 6] width 37 height 9
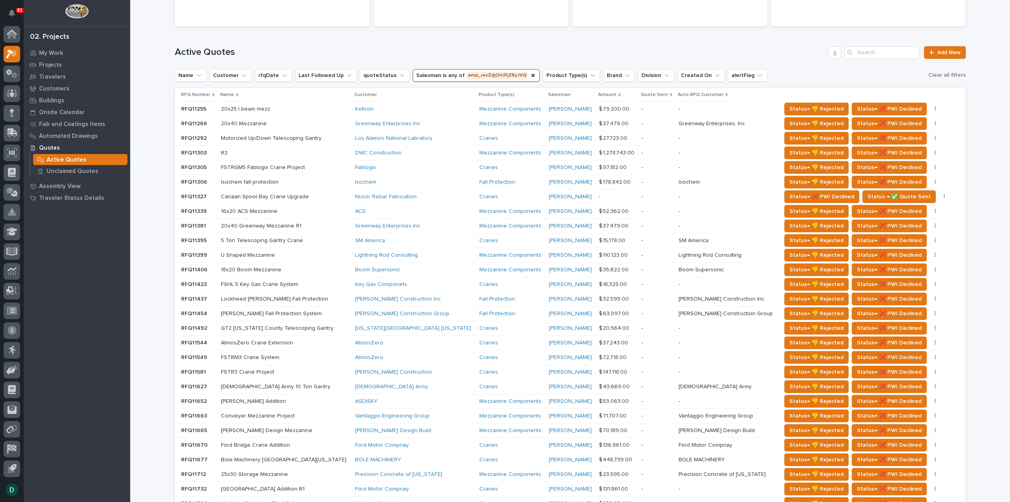
scroll to position [320, 0]
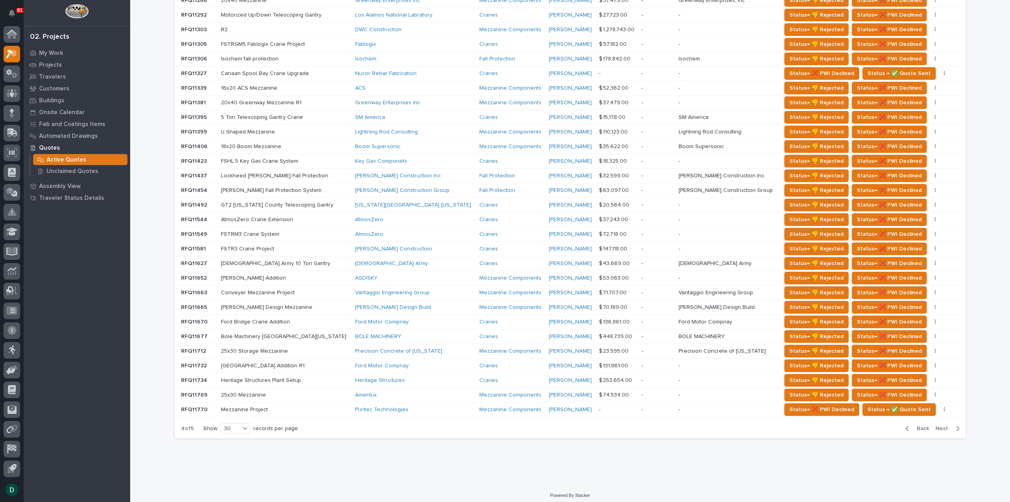
click at [333, 377] on p at bounding box center [285, 380] width 128 height 7
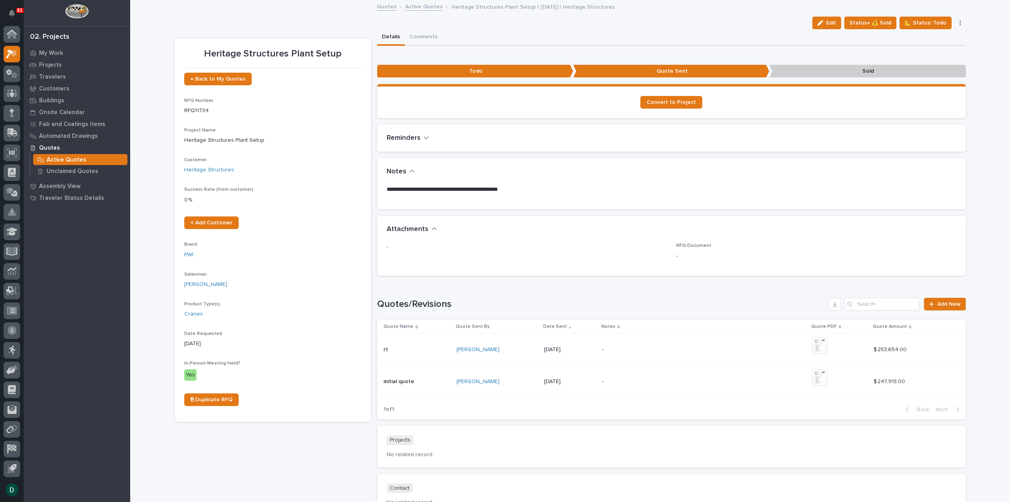
click at [834, 25] on span "Edit" at bounding box center [831, 22] width 10 height 7
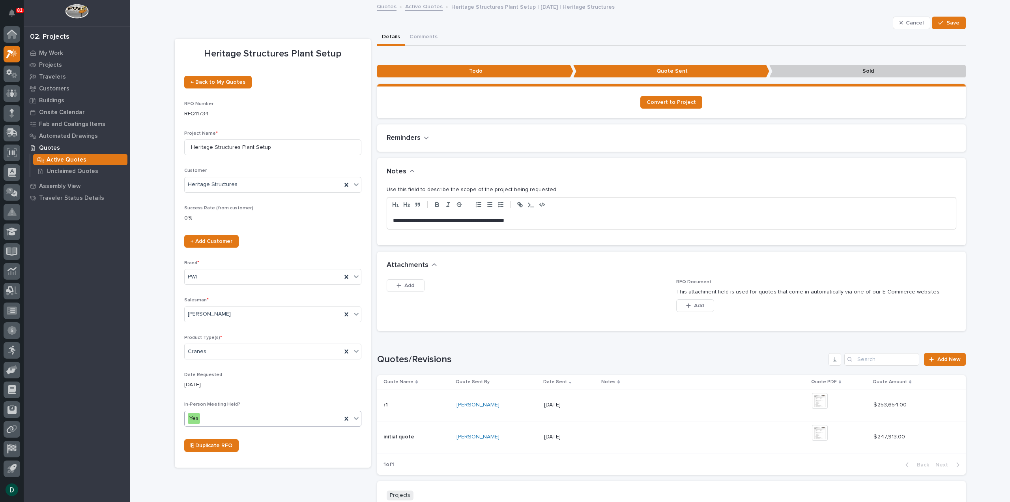
click at [252, 417] on div "Yes" at bounding box center [263, 418] width 157 height 13
click at [276, 446] on div "No" at bounding box center [270, 446] width 176 height 14
click at [940, 19] on button "Save" at bounding box center [949, 23] width 34 height 13
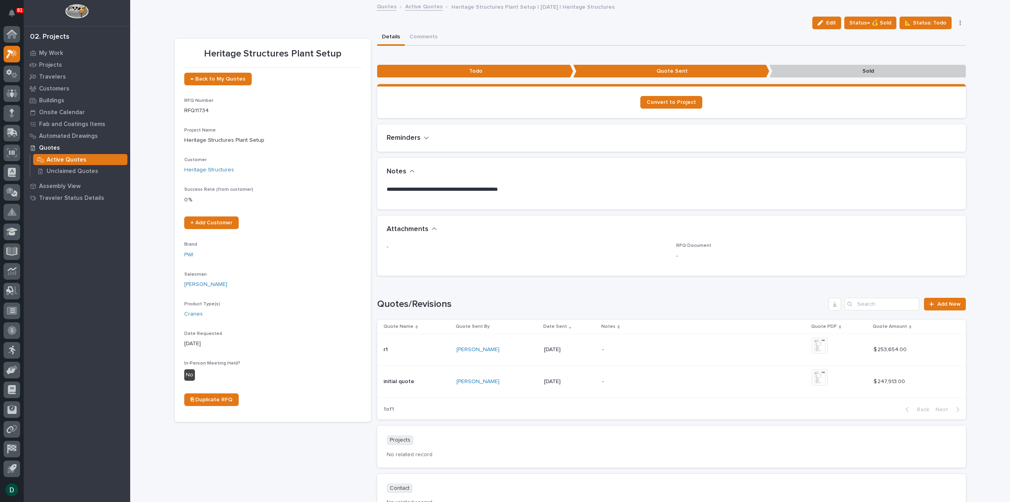
click at [430, 6] on link "Active Quotes" at bounding box center [423, 6] width 37 height 9
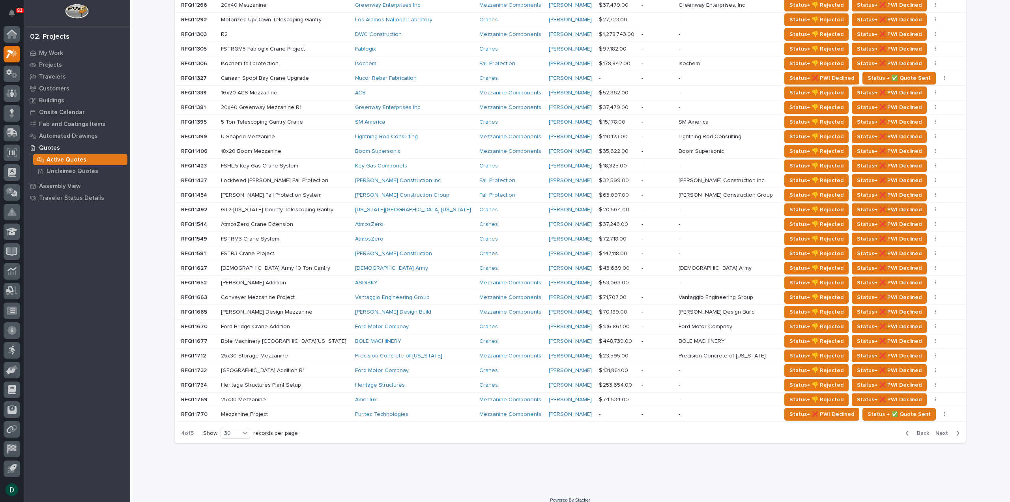
scroll to position [276, 0]
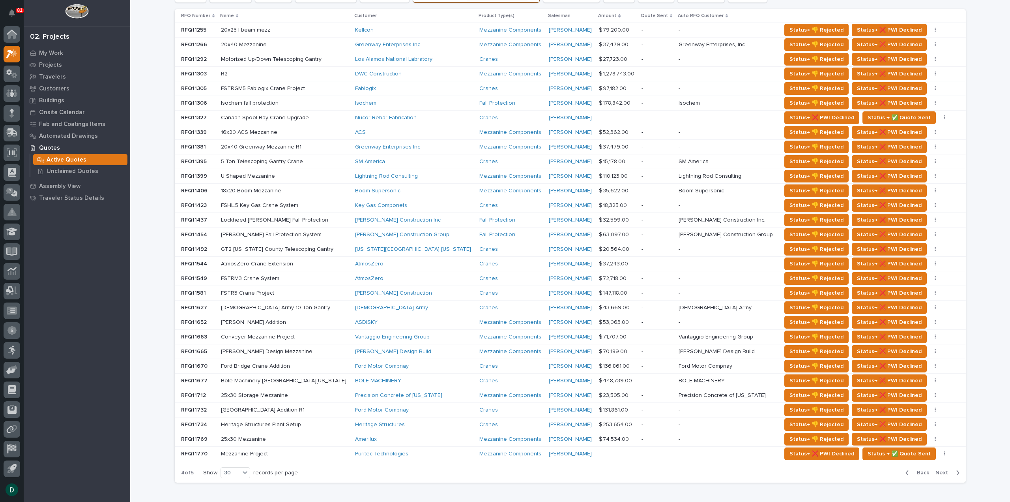
click at [315, 115] on p at bounding box center [285, 117] width 128 height 7
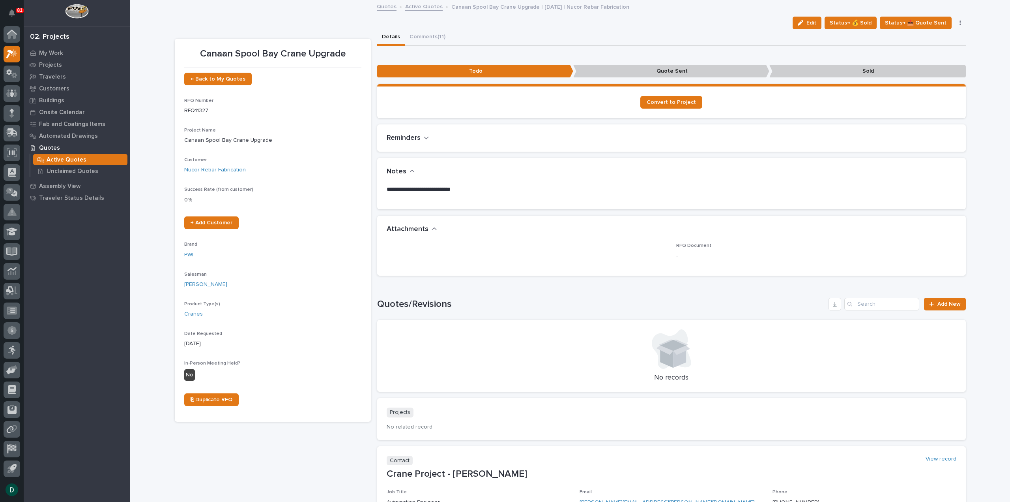
click at [424, 5] on link "Active Quotes" at bounding box center [423, 6] width 37 height 9
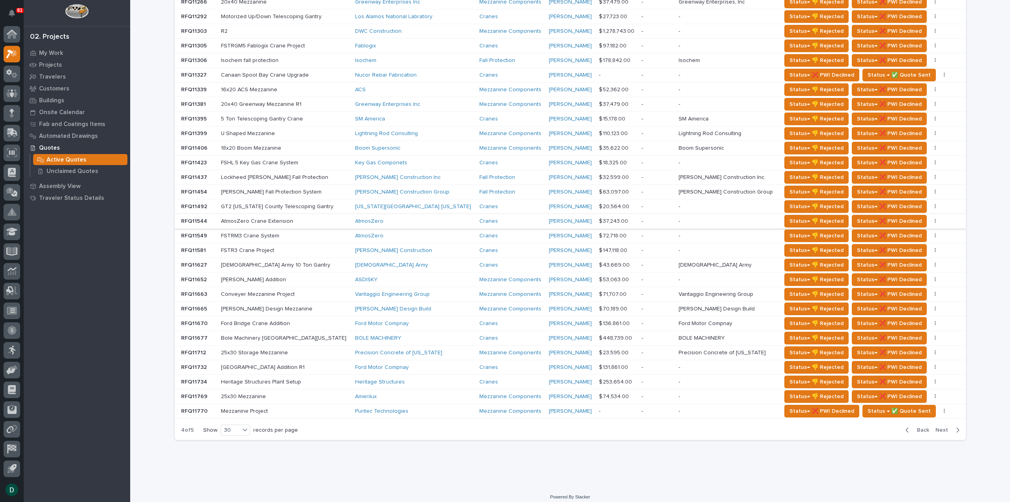
scroll to position [320, 0]
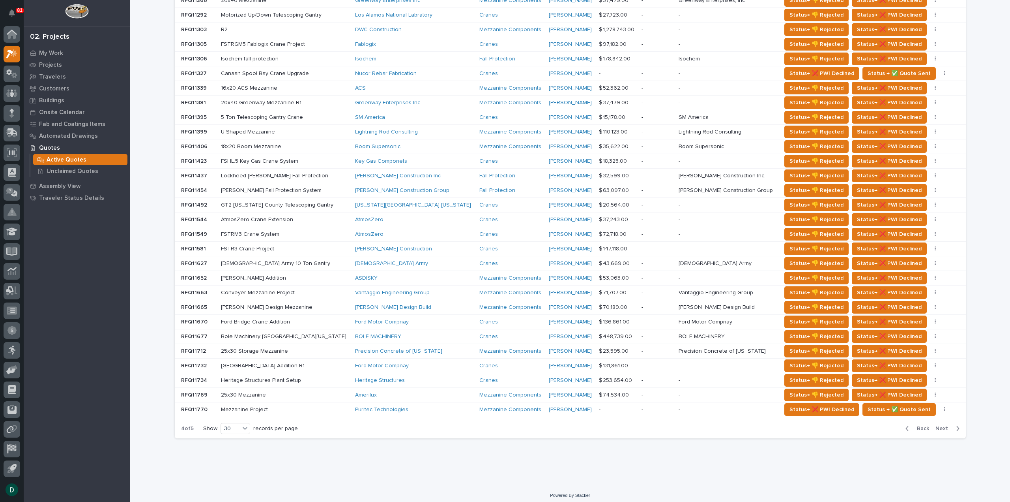
click at [941, 425] on span "Next" at bounding box center [944, 428] width 17 height 7
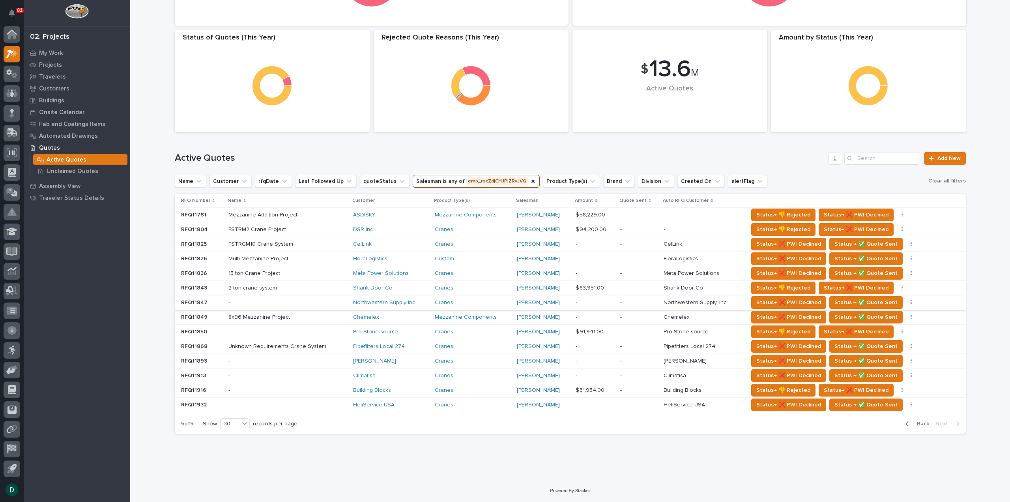
scroll to position [89, 0]
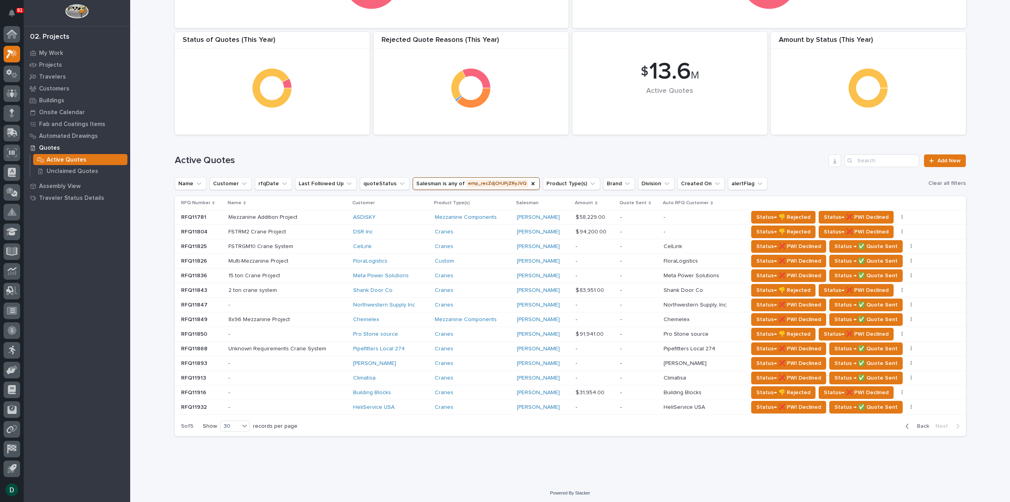
click at [320, 216] on p at bounding box center [287, 217] width 118 height 7
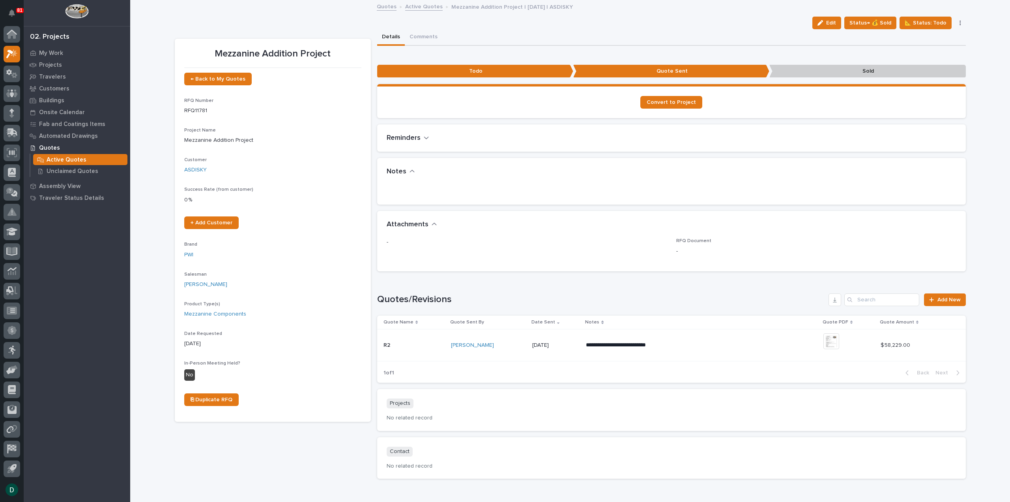
click at [424, 7] on link "Active Quotes" at bounding box center [423, 6] width 37 height 9
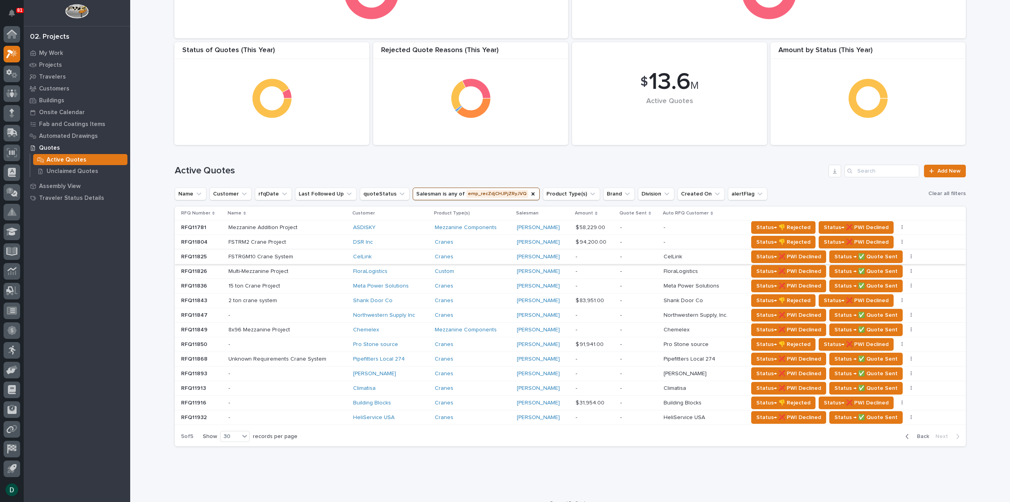
scroll to position [89, 0]
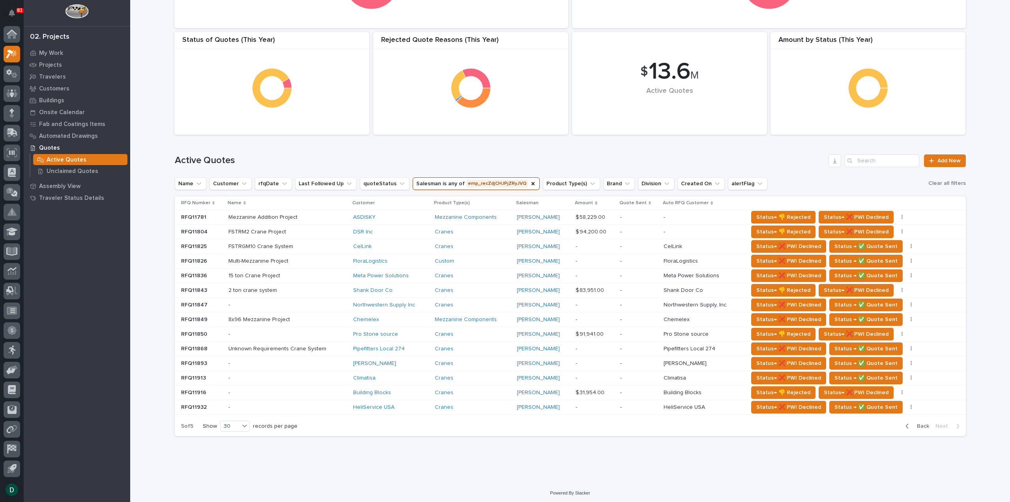
click at [920, 423] on span "Back" at bounding box center [920, 425] width 17 height 7
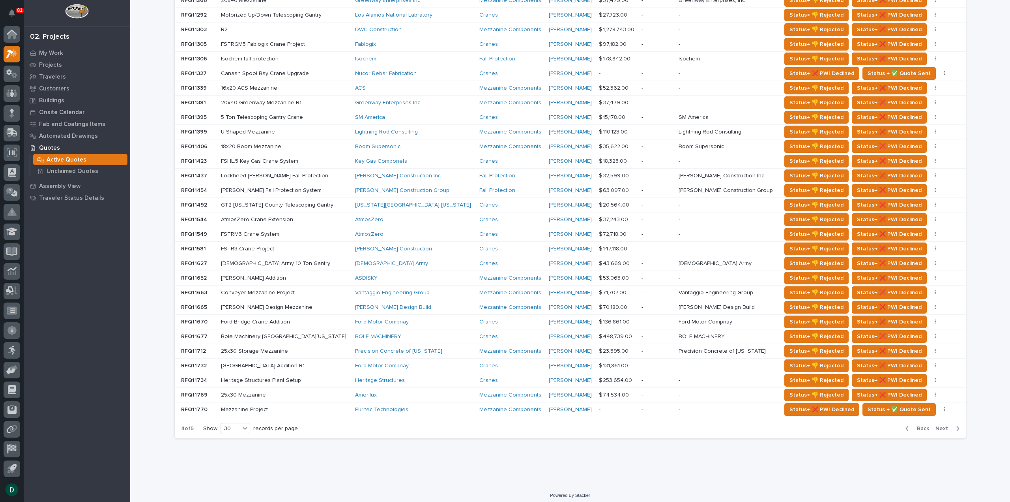
scroll to position [320, 0]
click at [180, 423] on p "4 of 5" at bounding box center [187, 428] width 25 height 19
click at [913, 425] on span "Back" at bounding box center [920, 428] width 17 height 7
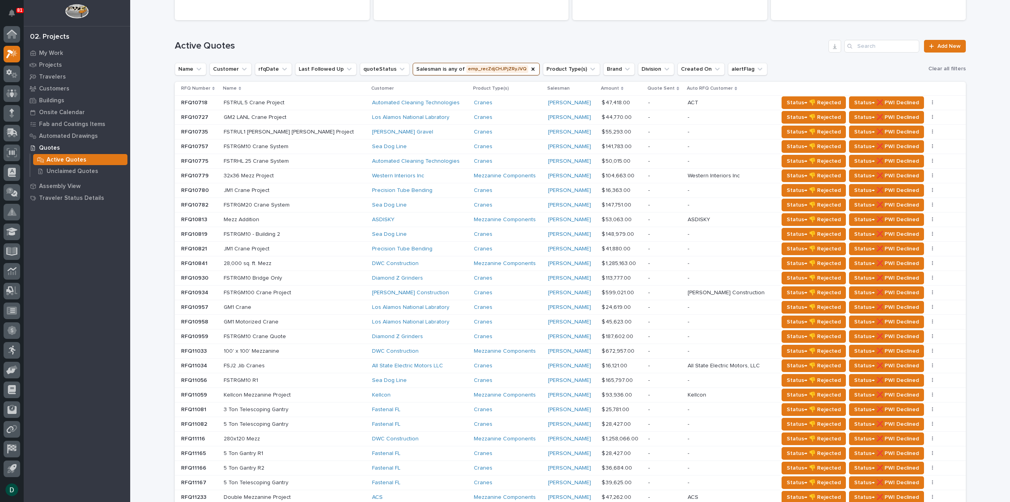
scroll to position [320, 0]
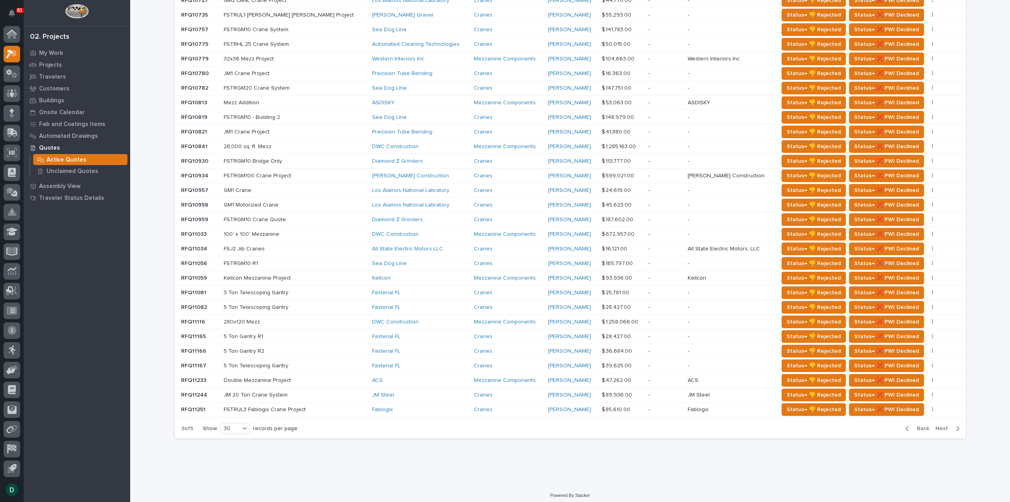
click at [947, 425] on span "Next" at bounding box center [944, 428] width 17 height 7
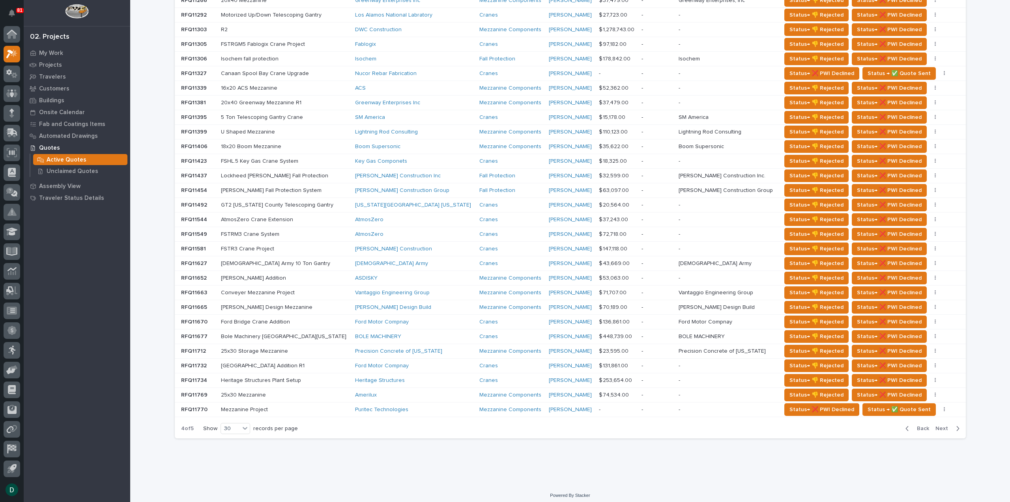
click at [917, 425] on span "Back" at bounding box center [920, 428] width 17 height 7
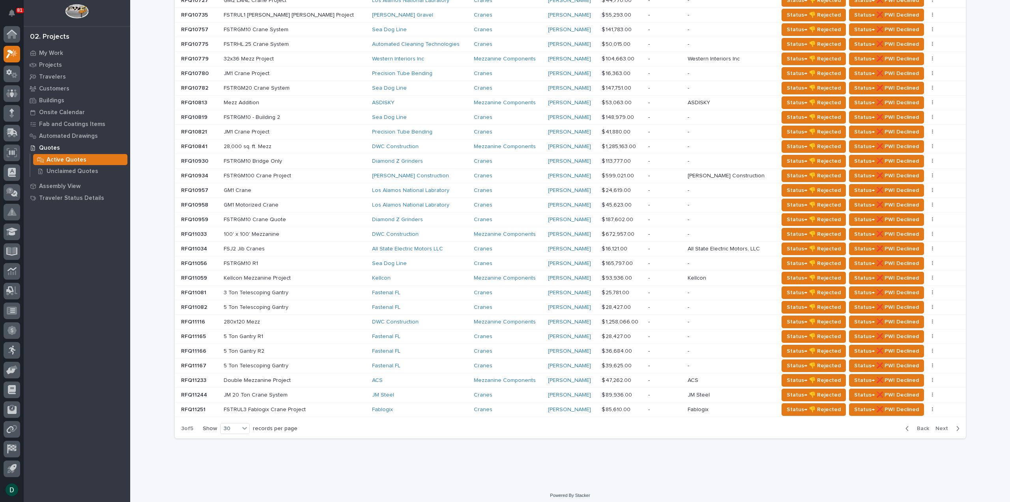
click at [917, 425] on span "Back" at bounding box center [920, 428] width 17 height 7
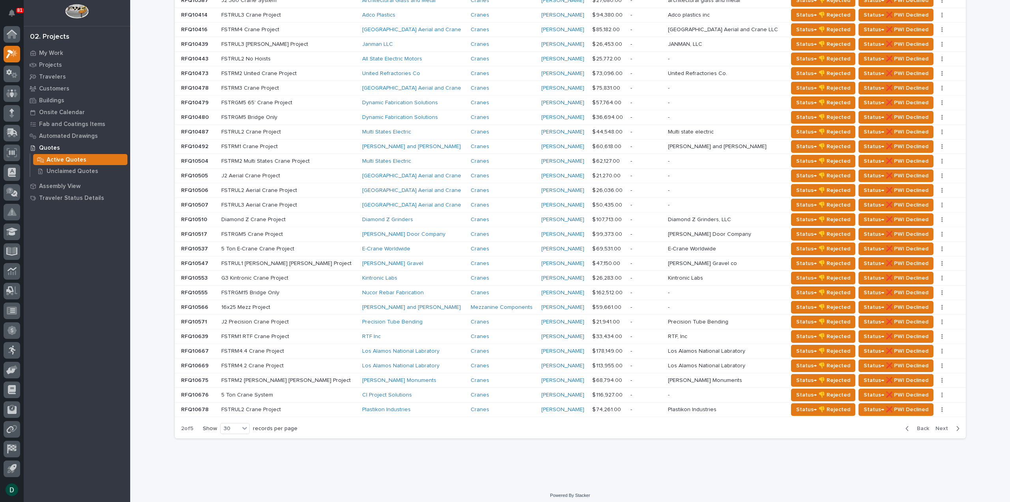
click at [917, 425] on span "Back" at bounding box center [920, 428] width 17 height 7
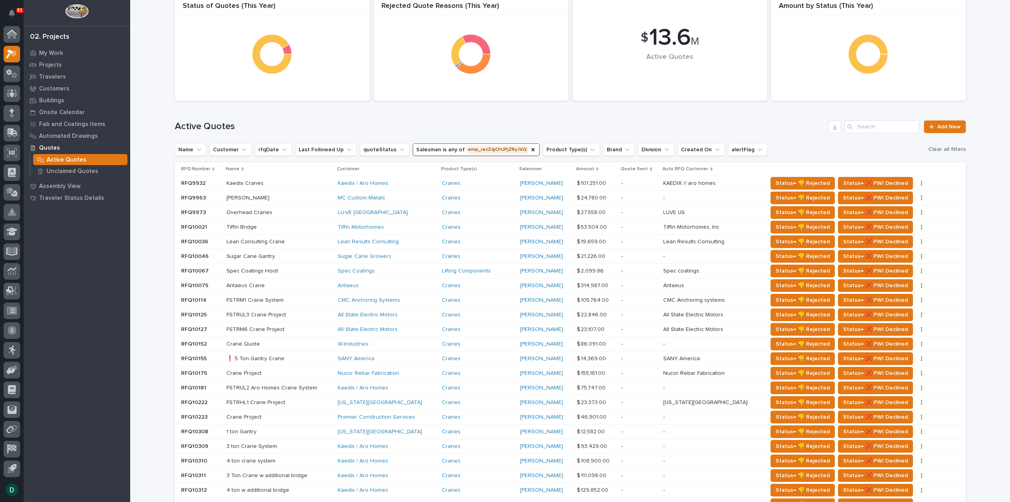
scroll to position [84, 0]
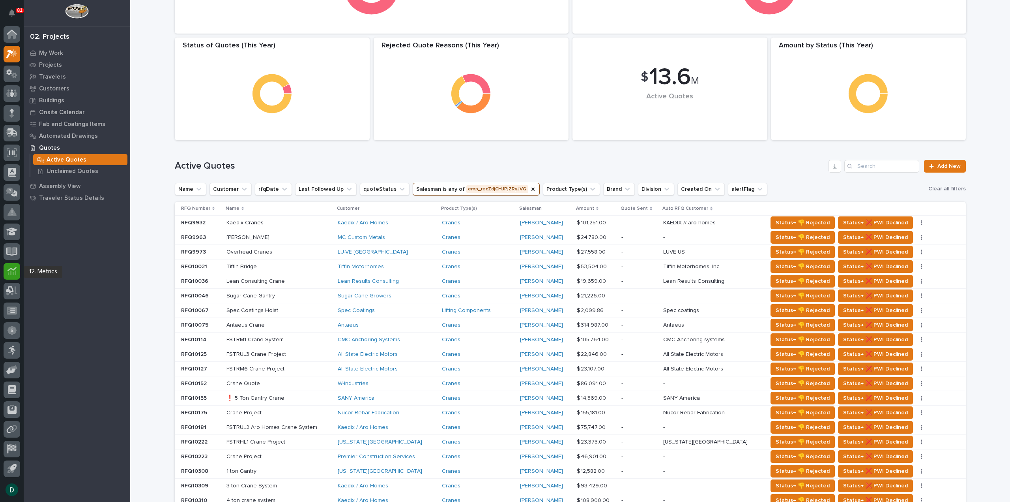
click at [11, 267] on icon at bounding box center [11, 270] width 9 height 9
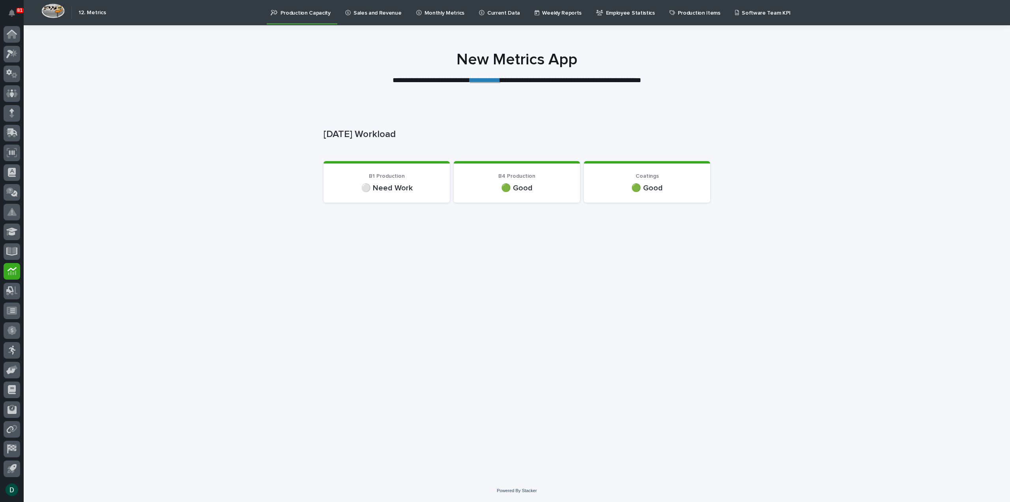
click at [499, 80] on link "**********" at bounding box center [485, 80] width 30 height 7
click at [15, 54] on icon at bounding box center [14, 53] width 7 height 8
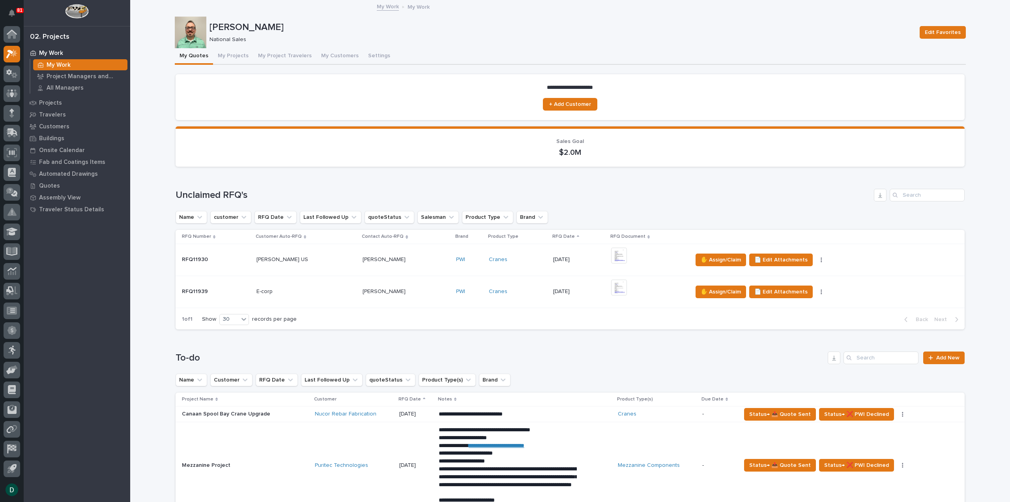
click at [304, 292] on p at bounding box center [306, 291] width 100 height 7
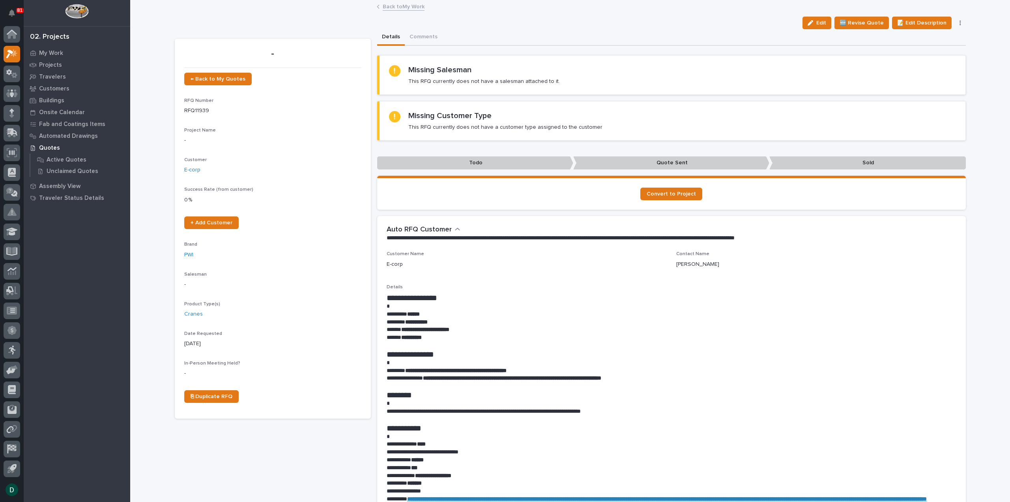
click at [510, 353] on h1 "**********" at bounding box center [672, 353] width 570 height 9
click at [491, 320] on p "**********" at bounding box center [672, 322] width 570 height 8
click at [413, 8] on link "Back to My Work" at bounding box center [404, 6] width 42 height 9
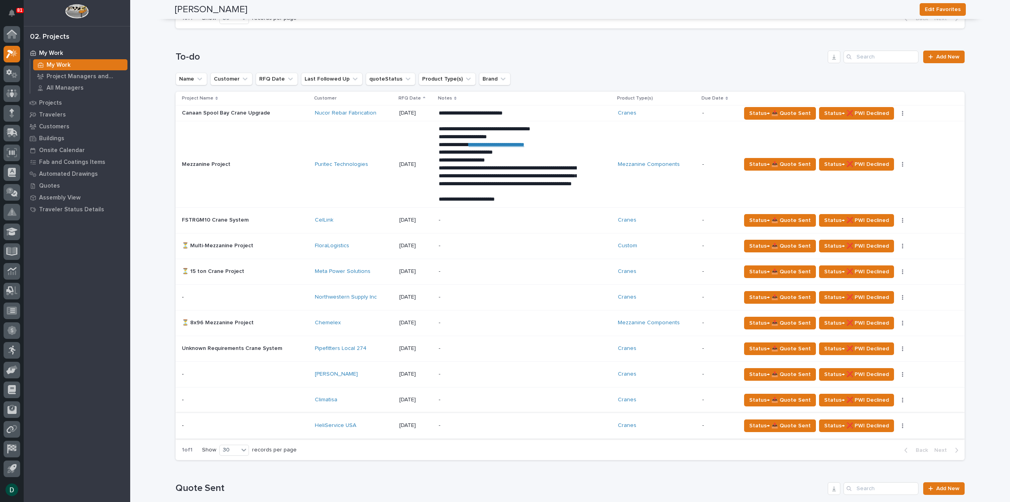
scroll to position [276, 0]
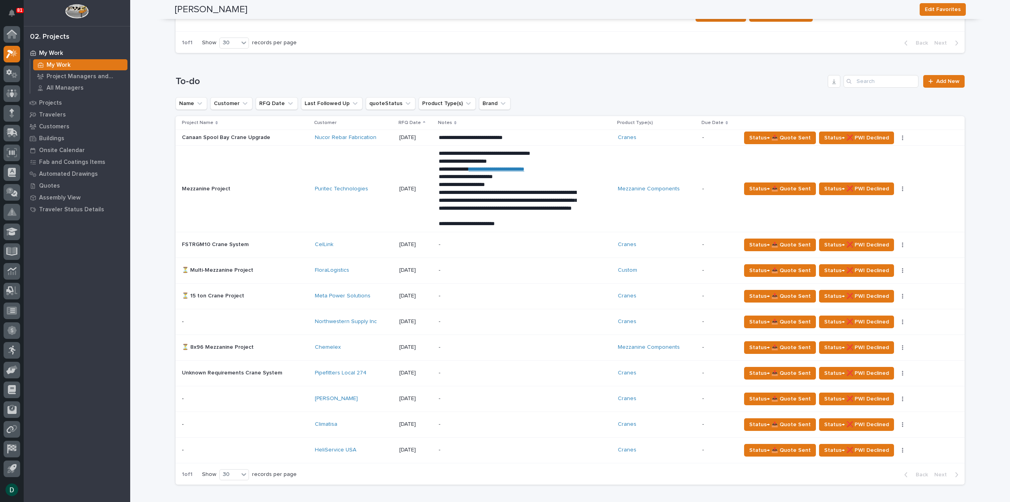
click at [293, 319] on p at bounding box center [245, 321] width 127 height 7
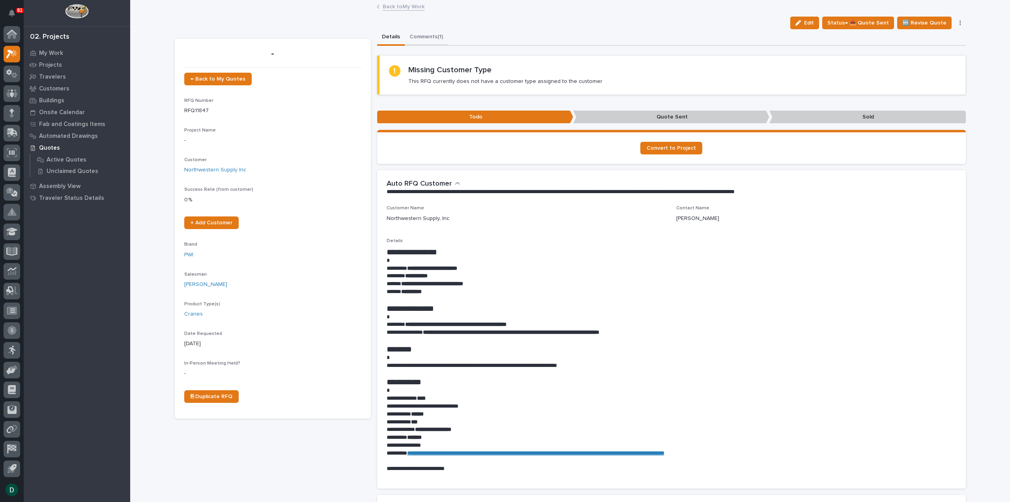
click at [423, 37] on button "Comments (1)" at bounding box center [426, 37] width 43 height 17
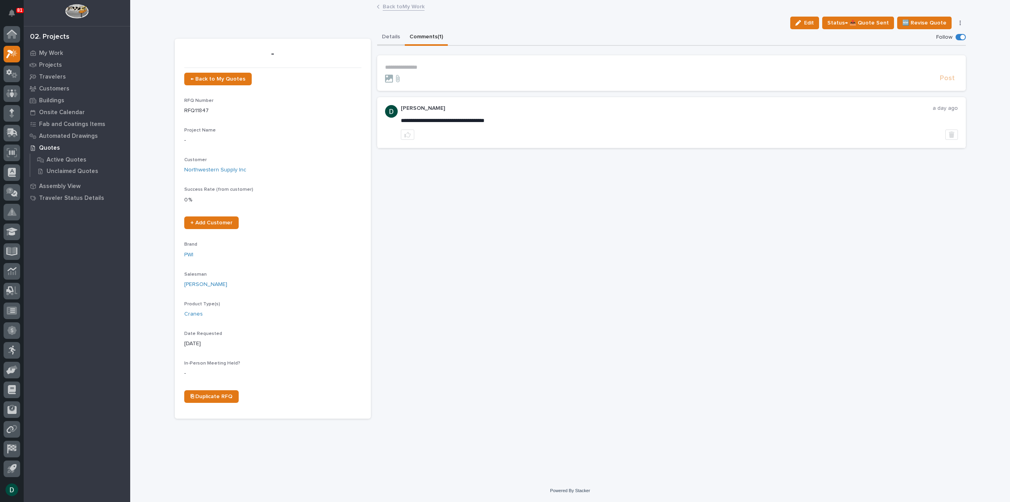
click at [386, 37] on button "Details" at bounding box center [391, 37] width 28 height 17
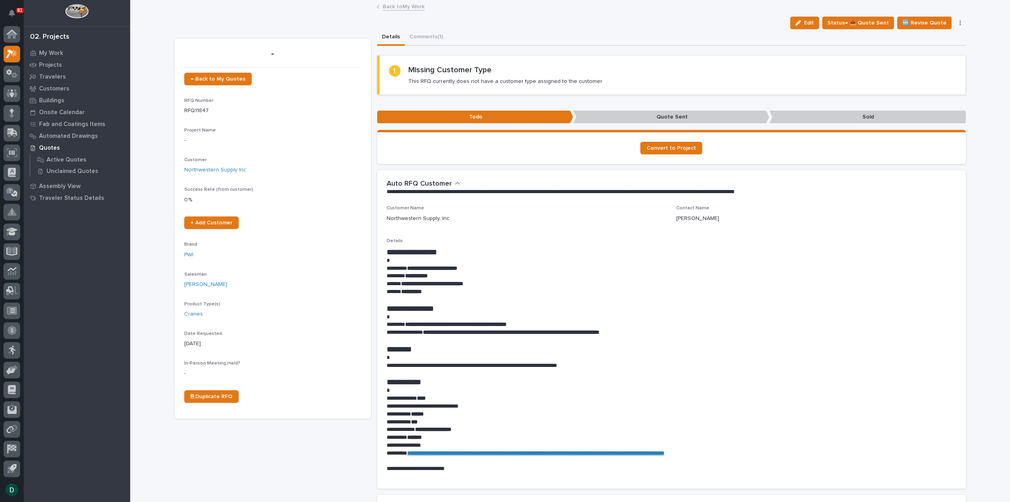
click at [399, 2] on link "Back to My Work" at bounding box center [404, 6] width 42 height 9
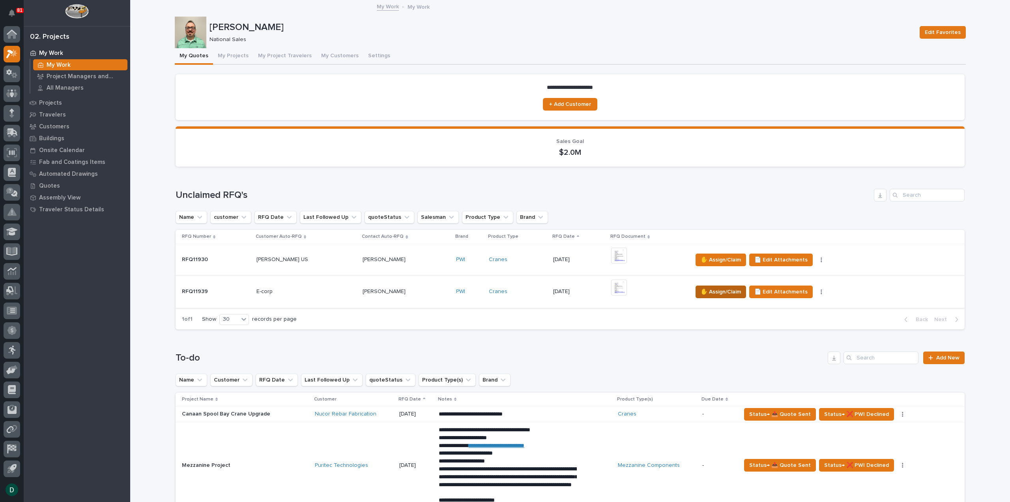
click at [717, 292] on span "✋ Assign/Claim" at bounding box center [721, 291] width 40 height 9
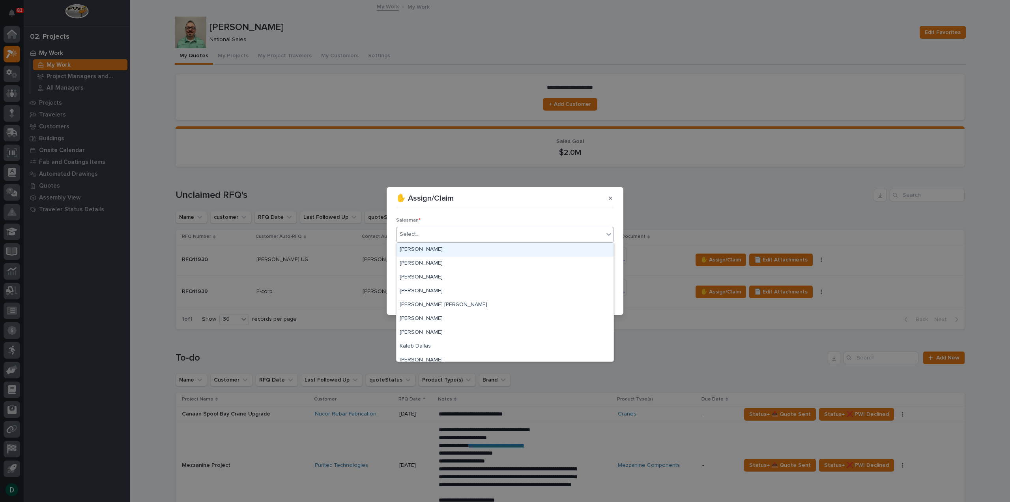
click at [453, 232] on div "Select..." at bounding box center [500, 234] width 207 height 13
click at [437, 320] on div "[PERSON_NAME]" at bounding box center [505, 319] width 217 height 14
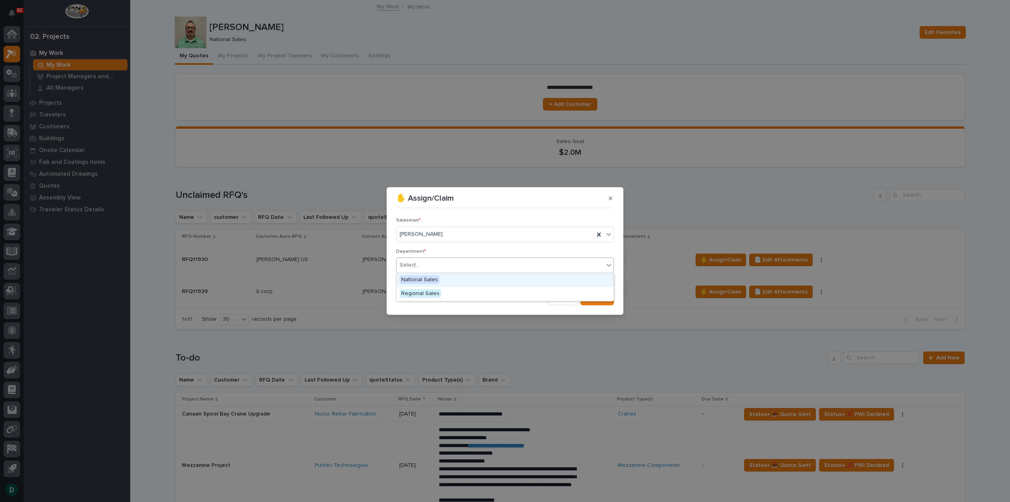
click at [432, 265] on div "Select..." at bounding box center [500, 264] width 207 height 13
click at [439, 280] on div "National Sales" at bounding box center [505, 280] width 217 height 14
click at [608, 299] on button "Save" at bounding box center [597, 298] width 34 height 13
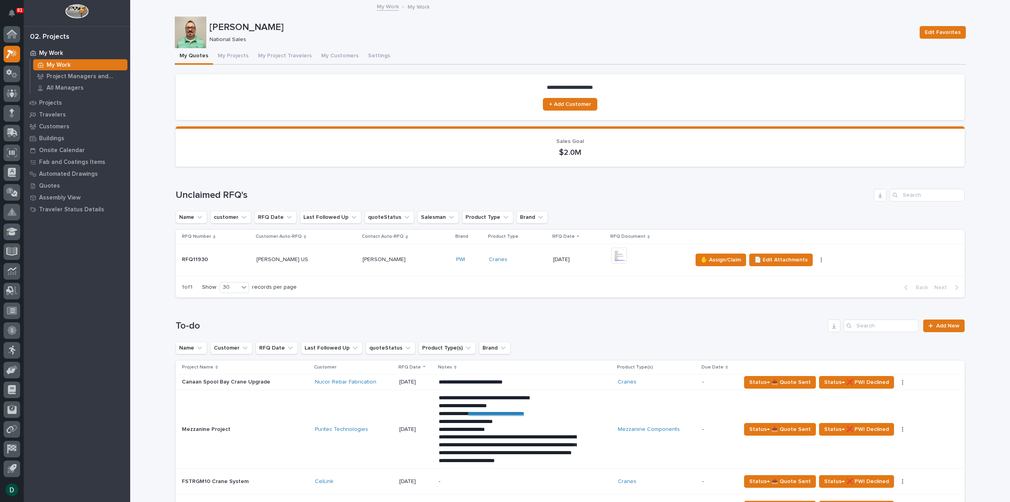
scroll to position [316, 0]
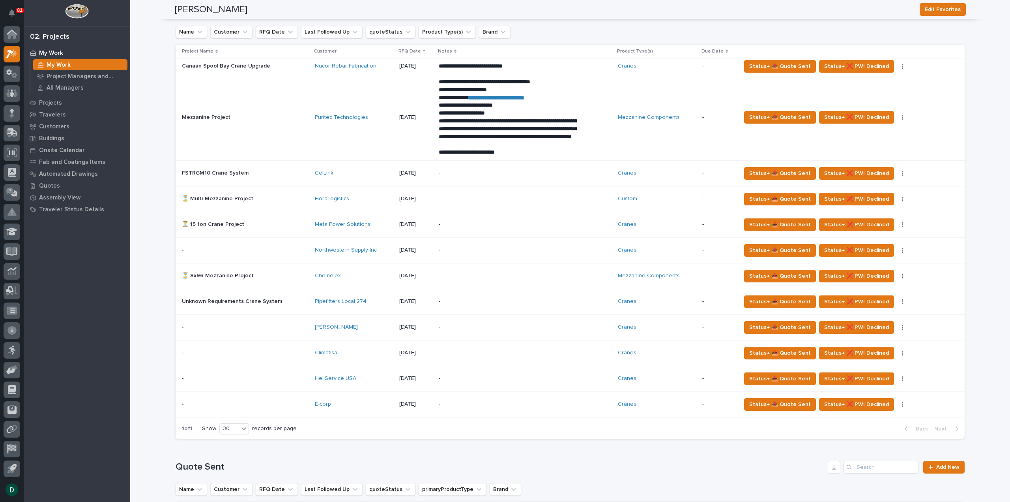
click at [294, 404] on p at bounding box center [245, 404] width 127 height 7
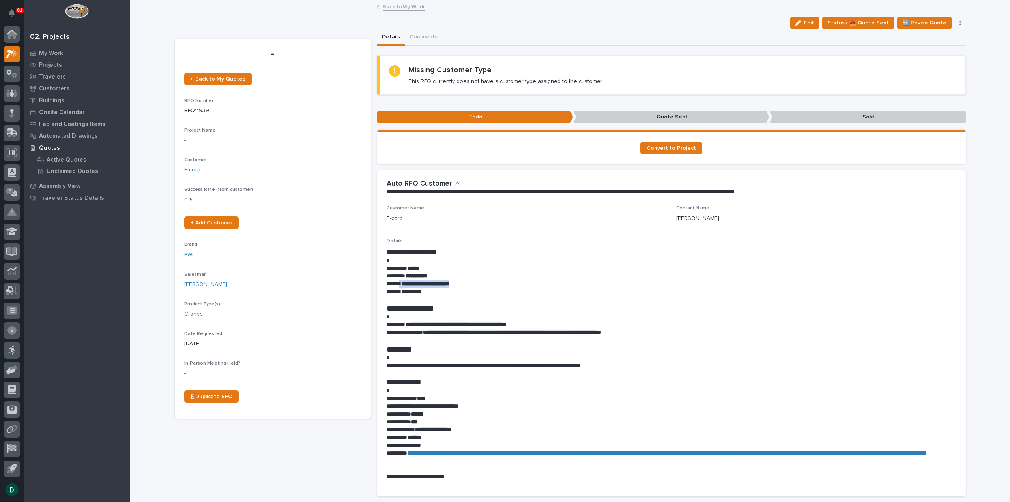
drag, startPoint x: 473, startPoint y: 285, endPoint x: 399, endPoint y: 282, distance: 74.6
click at [399, 282] on p "**********" at bounding box center [672, 284] width 570 height 8
click at [469, 285] on p "**********" at bounding box center [672, 284] width 570 height 8
drag, startPoint x: 469, startPoint y: 284, endPoint x: 400, endPoint y: 284, distance: 68.7
click at [400, 284] on p "**********" at bounding box center [672, 284] width 570 height 8
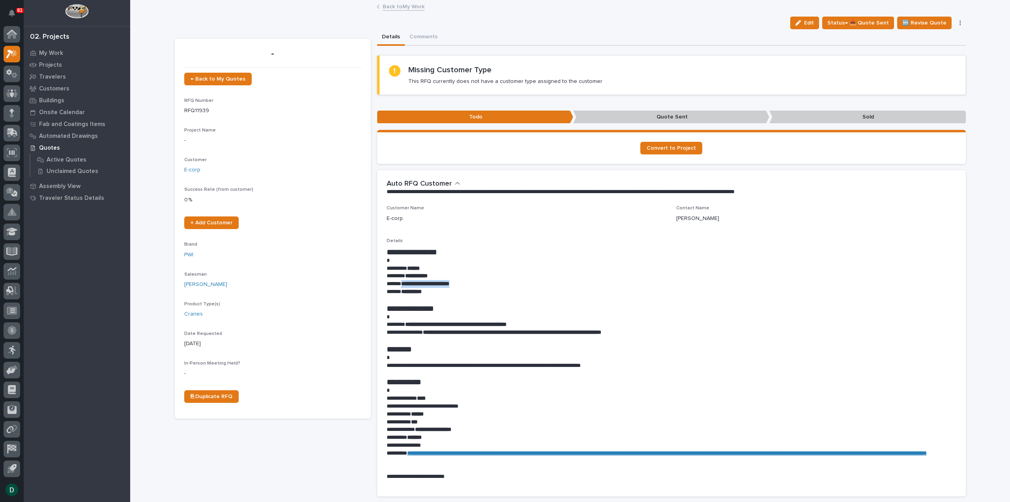
copy strong "**********"
drag, startPoint x: 432, startPoint y: 34, endPoint x: 447, endPoint y: 57, distance: 28.0
click at [432, 34] on button "Comments" at bounding box center [423, 37] width 37 height 17
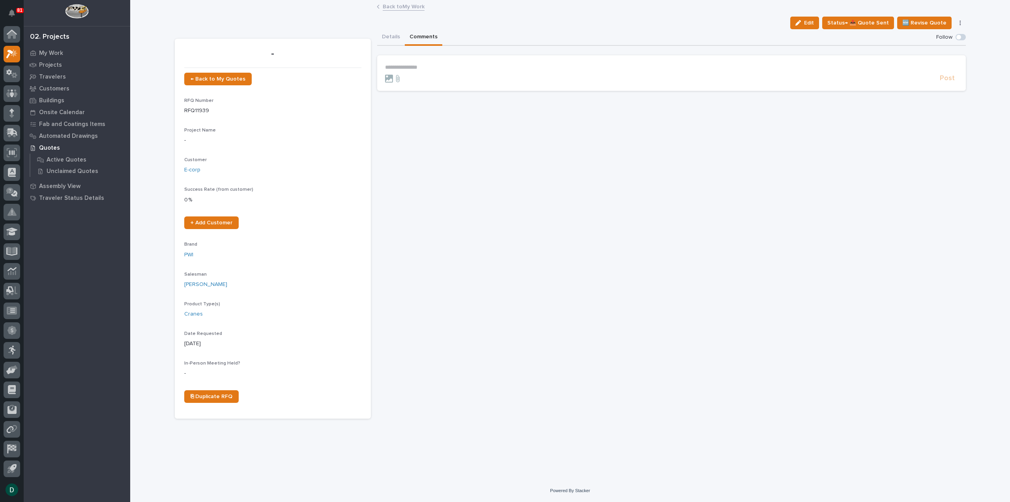
click at [449, 69] on p "**********" at bounding box center [671, 67] width 573 height 7
click at [943, 79] on span "Post" at bounding box center [947, 80] width 15 height 9
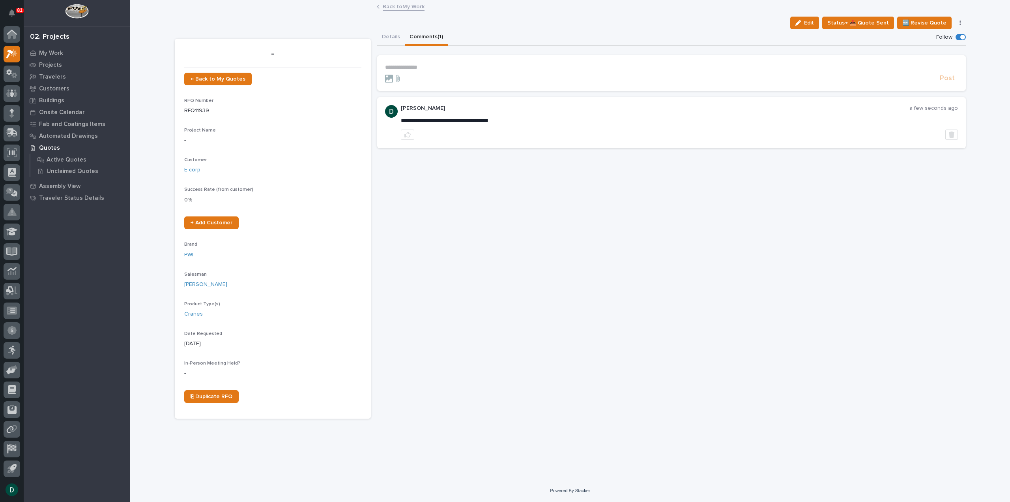
click at [407, 6] on link "Back to My Work" at bounding box center [404, 6] width 42 height 9
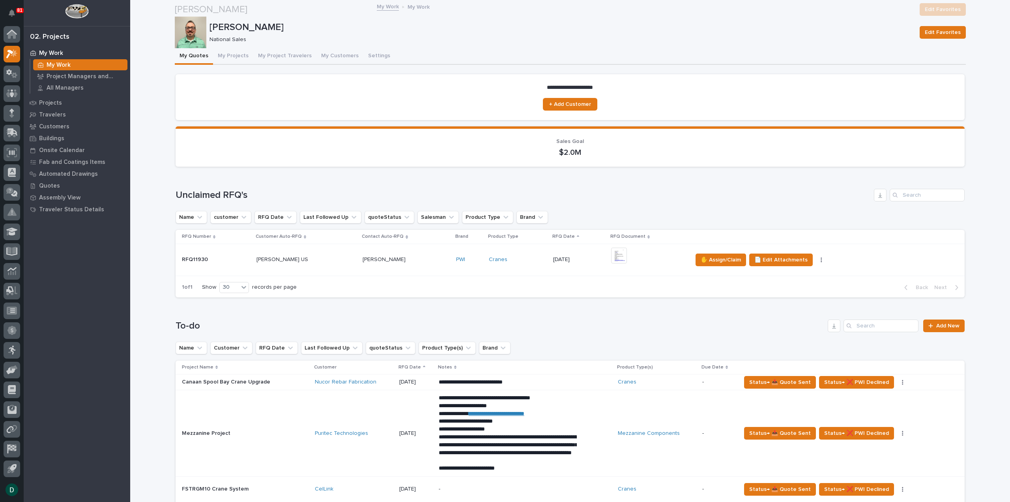
scroll to position [276, 0]
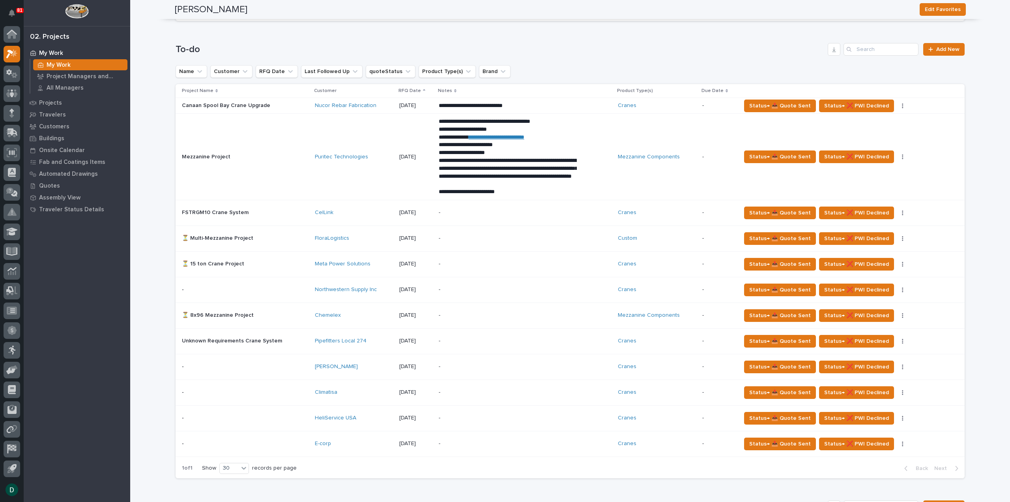
click at [286, 390] on p at bounding box center [245, 392] width 127 height 7
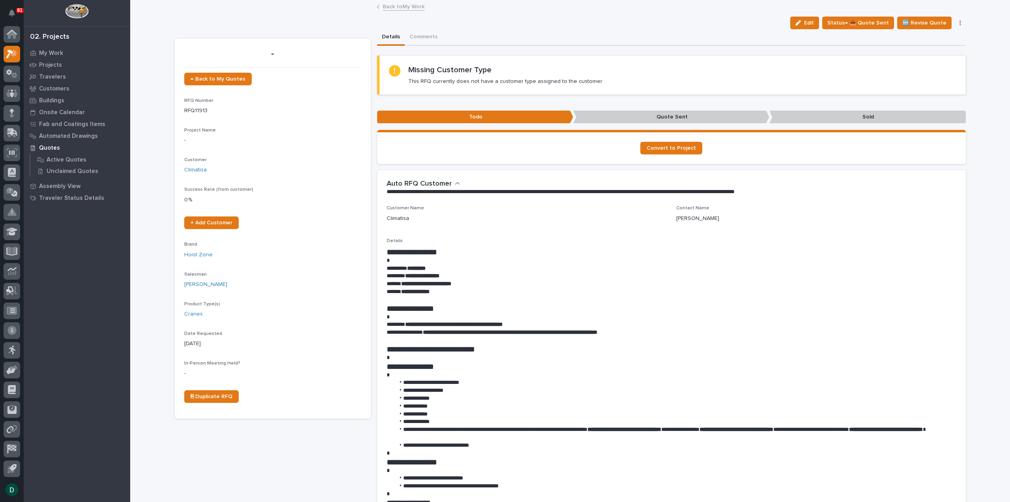
click at [455, 294] on p "**********" at bounding box center [672, 292] width 570 height 8
click at [442, 292] on p "**********" at bounding box center [672, 292] width 570 height 8
click at [450, 291] on p "**********" at bounding box center [672, 292] width 570 height 8
drag, startPoint x: 444, startPoint y: 292, endPoint x: 383, endPoint y: 267, distance: 65.1
click at [383, 267] on div "**********" at bounding box center [671, 431] width 589 height 452
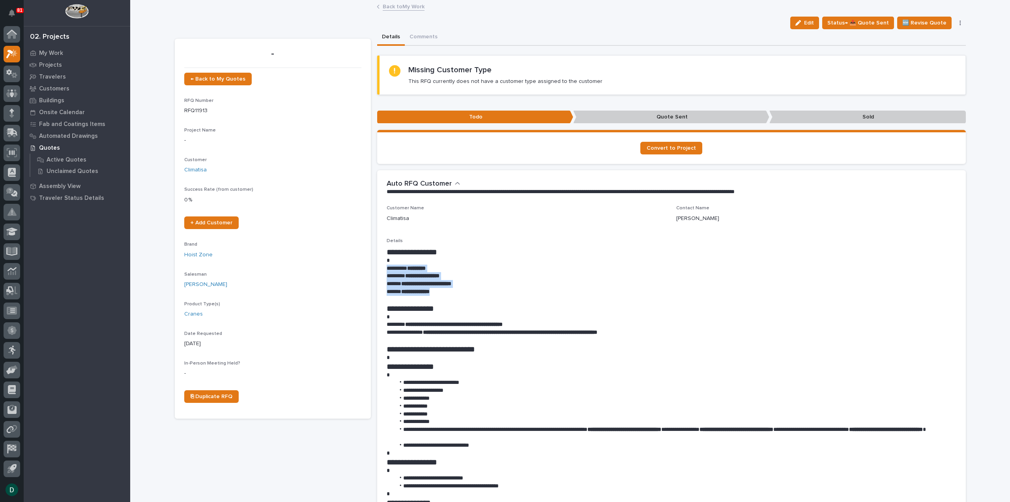
copy div "**********"
click at [405, 7] on link "Back to My Work" at bounding box center [404, 6] width 42 height 9
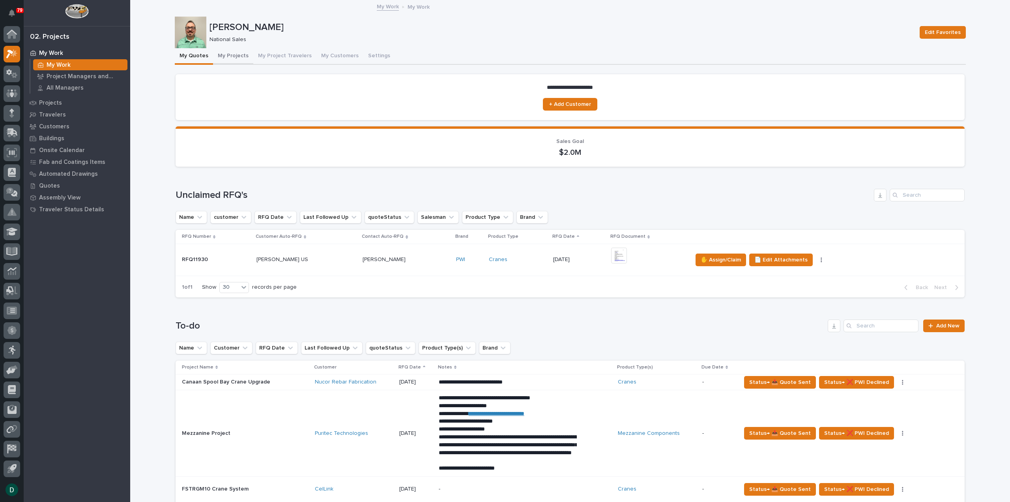
click at [231, 55] on button "My Projects" at bounding box center [233, 56] width 40 height 17
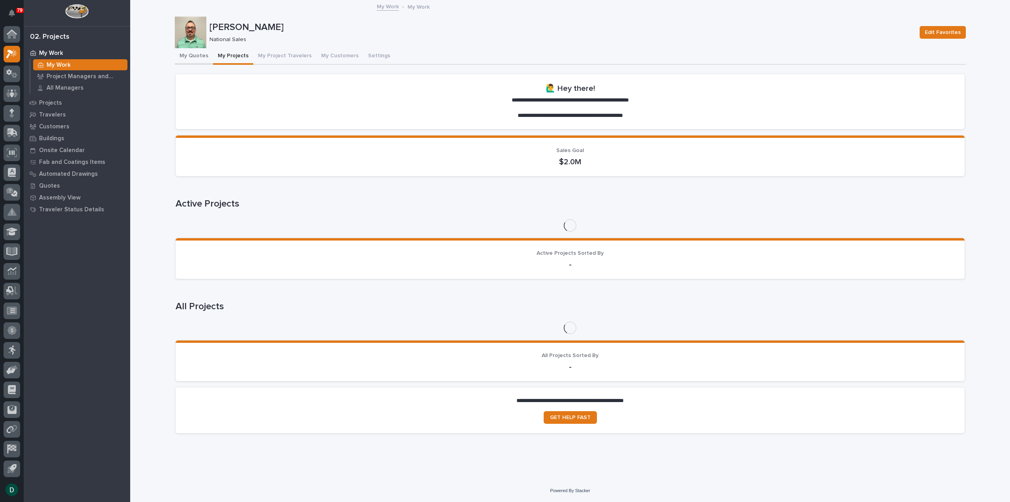
click at [198, 55] on button "My Quotes" at bounding box center [194, 56] width 38 height 17
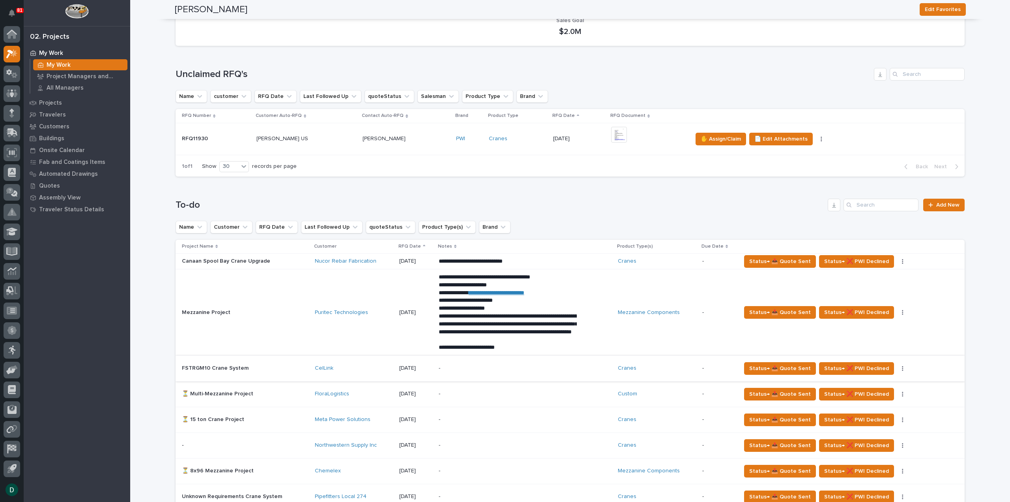
scroll to position [118, 0]
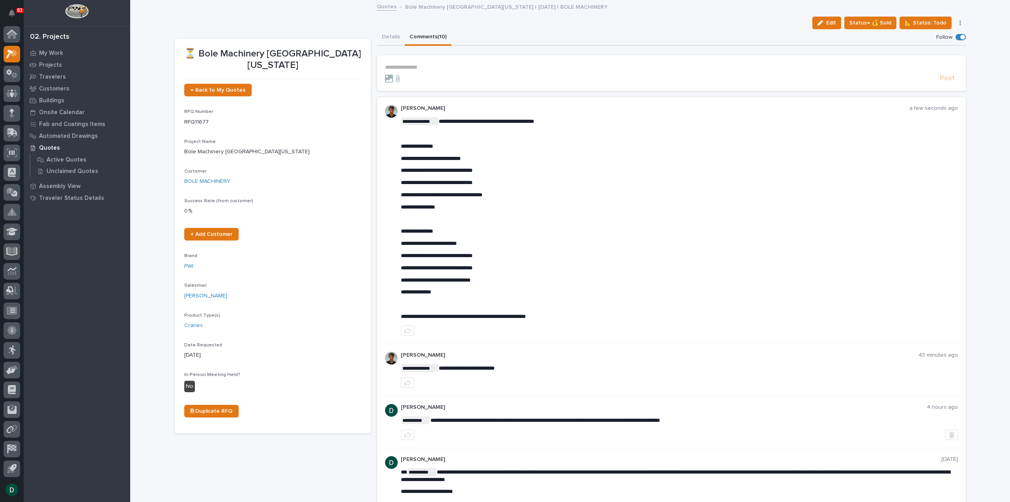
click at [517, 204] on p "**********" at bounding box center [679, 207] width 557 height 7
click at [442, 207] on p "**********" at bounding box center [679, 207] width 557 height 7
click at [494, 183] on p "**********" at bounding box center [679, 182] width 557 height 7
click at [492, 173] on p "**********" at bounding box center [679, 170] width 557 height 7
click at [483, 159] on p "**********" at bounding box center [679, 158] width 557 height 7
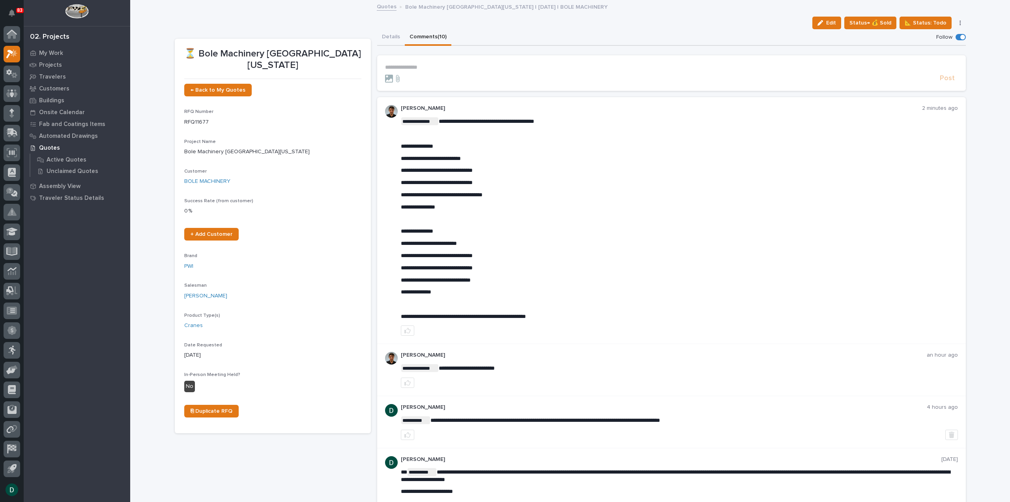
click at [456, 145] on p "**********" at bounding box center [679, 146] width 557 height 7
click at [486, 155] on p "**********" at bounding box center [679, 158] width 557 height 7
click at [500, 179] on p "**********" at bounding box center [679, 182] width 557 height 7
click at [523, 199] on div "**********" at bounding box center [679, 218] width 557 height 202
click at [496, 279] on p "**********" at bounding box center [679, 280] width 557 height 7
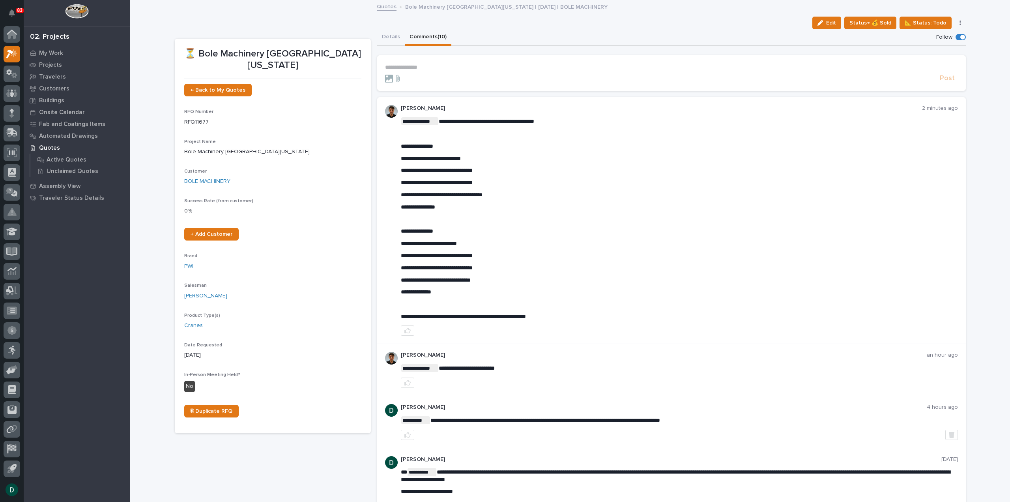
click at [494, 262] on div "**********" at bounding box center [679, 218] width 557 height 202
click at [472, 208] on p "**********" at bounding box center [679, 207] width 557 height 7
click at [483, 194] on span "**********" at bounding box center [442, 195] width 82 height 6
click at [510, 193] on p "**********" at bounding box center [679, 194] width 557 height 7
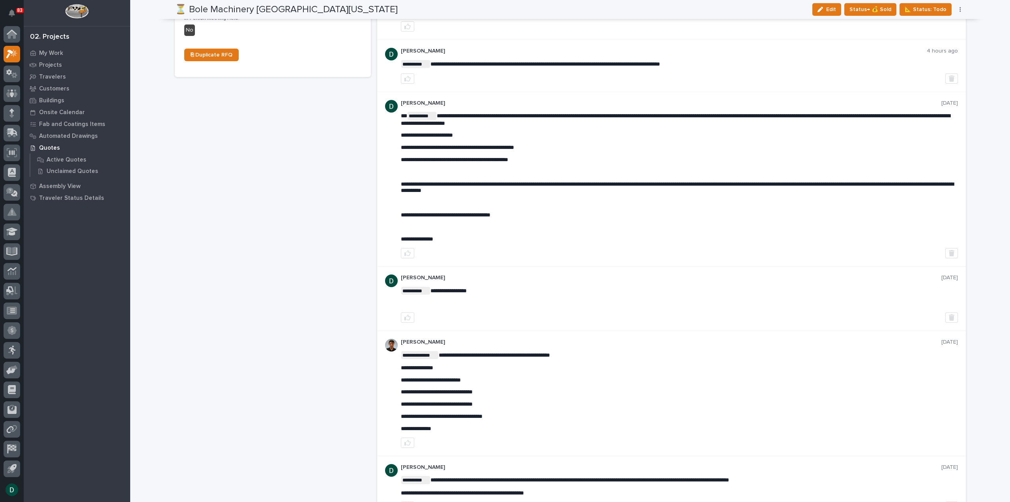
scroll to position [355, 0]
click at [537, 157] on p "**********" at bounding box center [679, 160] width 557 height 7
click at [488, 161] on span "**********" at bounding box center [454, 160] width 107 height 6
click at [457, 160] on span "**********" at bounding box center [454, 160] width 107 height 6
click at [499, 158] on span "**********" at bounding box center [454, 160] width 107 height 6
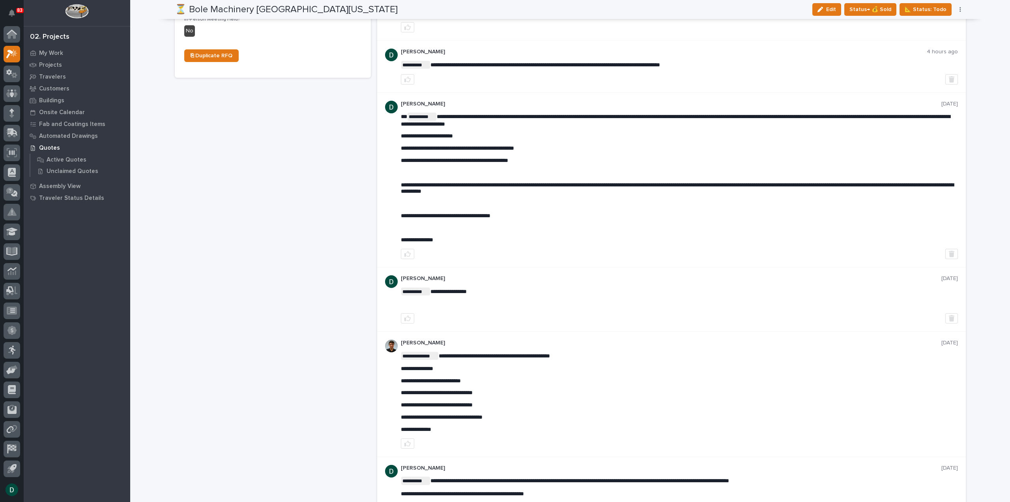
click at [529, 159] on p "**********" at bounding box center [679, 160] width 557 height 7
click at [539, 159] on p "**********" at bounding box center [679, 160] width 557 height 7
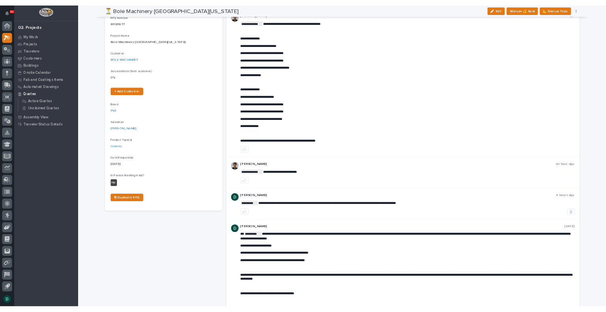
scroll to position [79, 0]
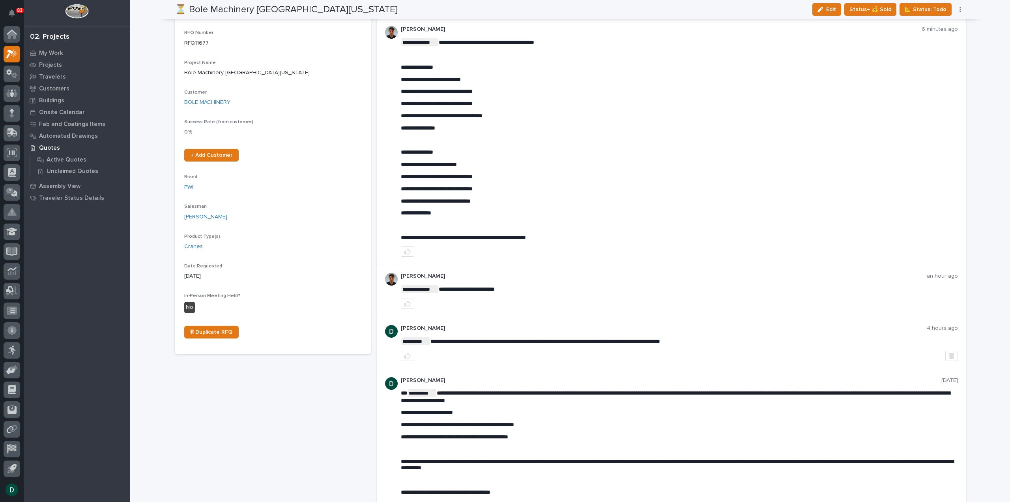
click at [612, 135] on div "**********" at bounding box center [679, 139] width 557 height 202
click at [516, 139] on p "﻿" at bounding box center [679, 140] width 557 height 7
click at [551, 100] on div "**********" at bounding box center [679, 139] width 557 height 202
click at [518, 120] on div "**********" at bounding box center [679, 139] width 557 height 202
click at [594, 140] on p "﻿" at bounding box center [679, 140] width 557 height 7
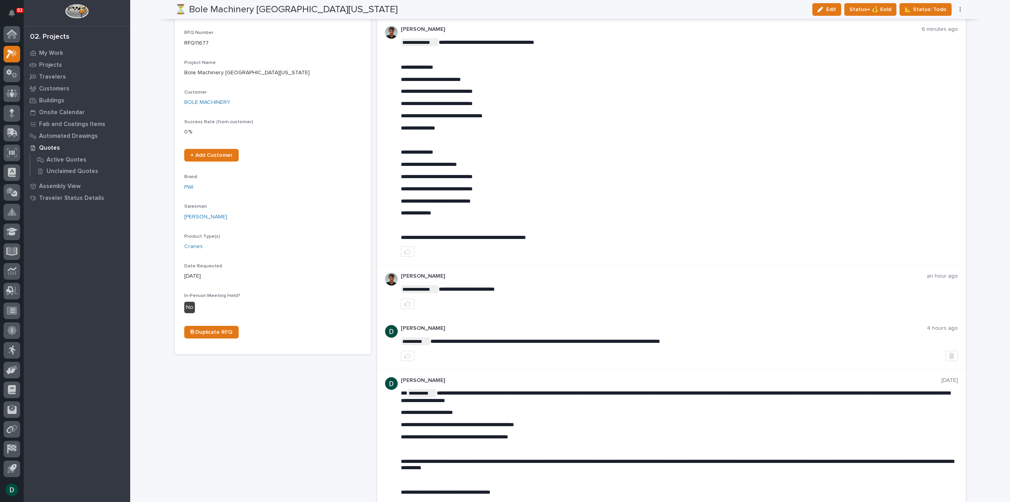
click at [522, 111] on div "**********" at bounding box center [679, 139] width 557 height 202
click at [515, 79] on p "**********" at bounding box center [679, 79] width 557 height 7
click at [517, 75] on div "**********" at bounding box center [679, 139] width 557 height 202
